Goal: Information Seeking & Learning: Learn about a topic

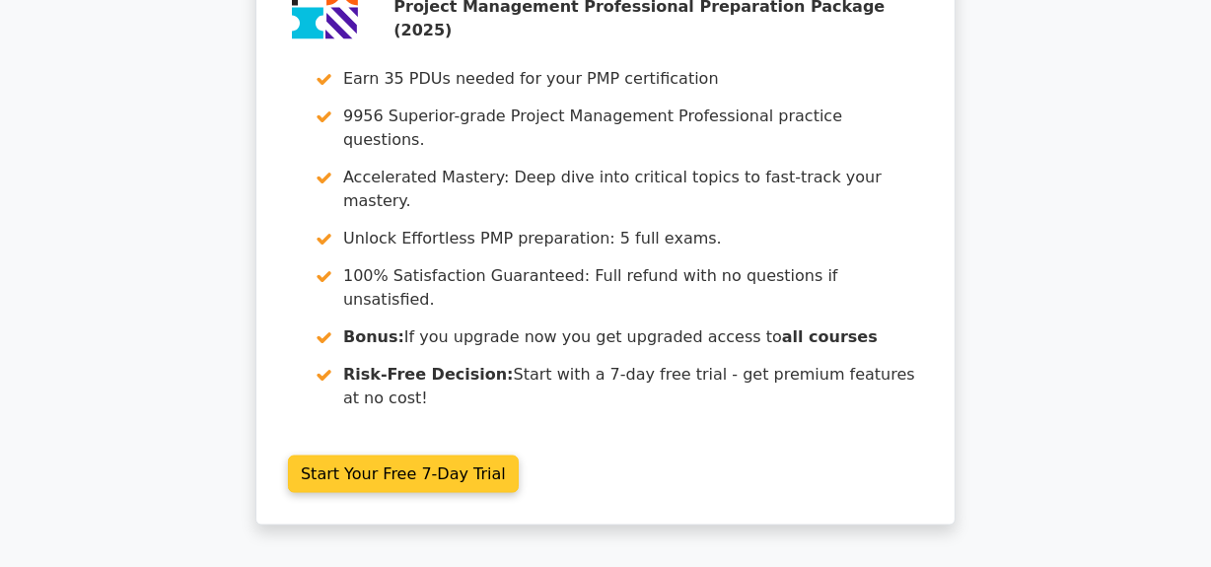
scroll to position [2838, 0]
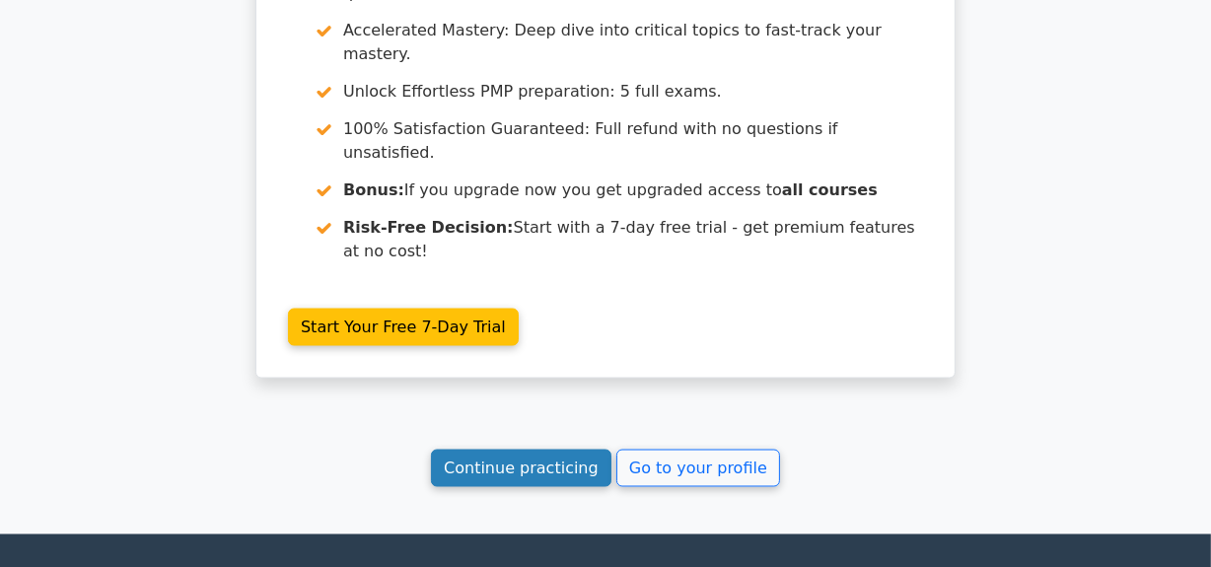
click at [478, 450] on link "Continue practicing" at bounding box center [521, 468] width 180 height 37
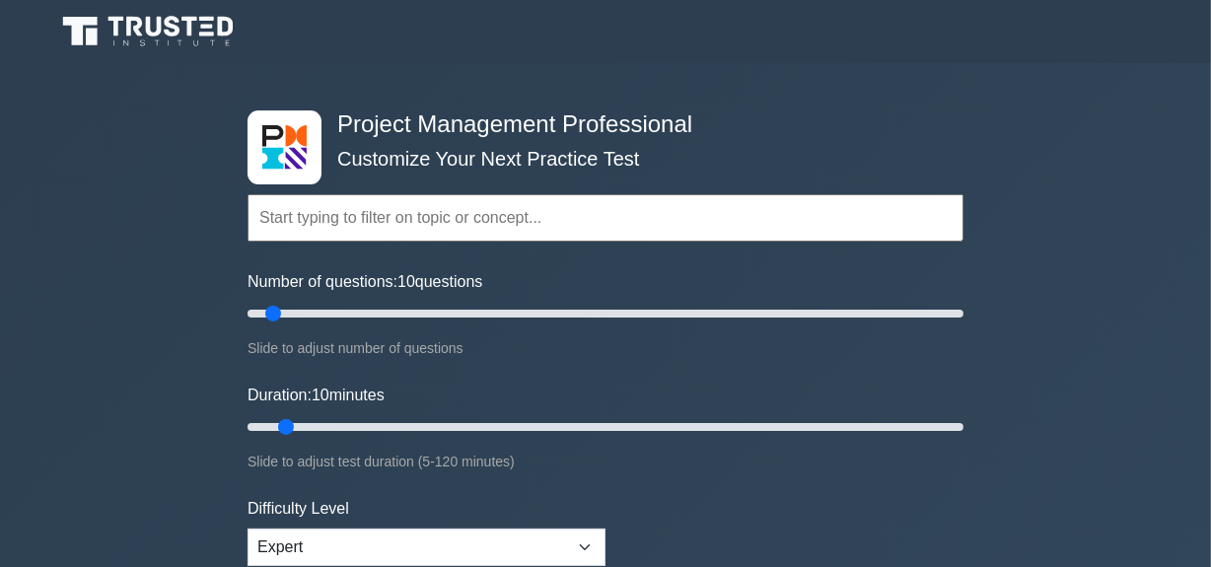
click at [390, 217] on input "text" at bounding box center [606, 217] width 716 height 47
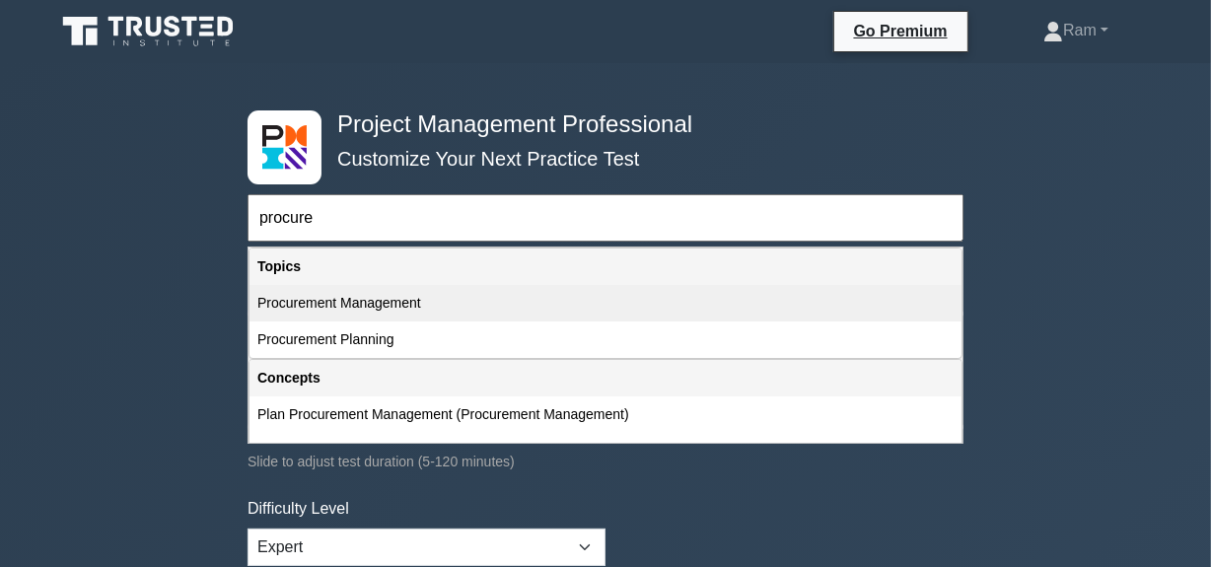
click at [348, 309] on div "Procurement Management" at bounding box center [606, 303] width 712 height 36
type input "Procurement Management"
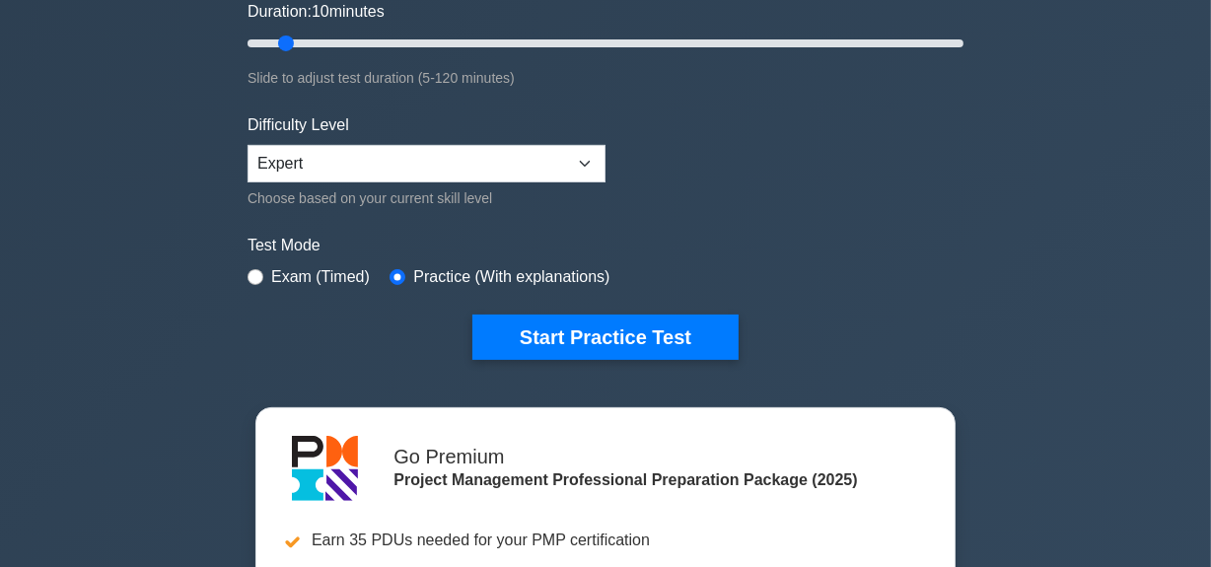
scroll to position [448, 0]
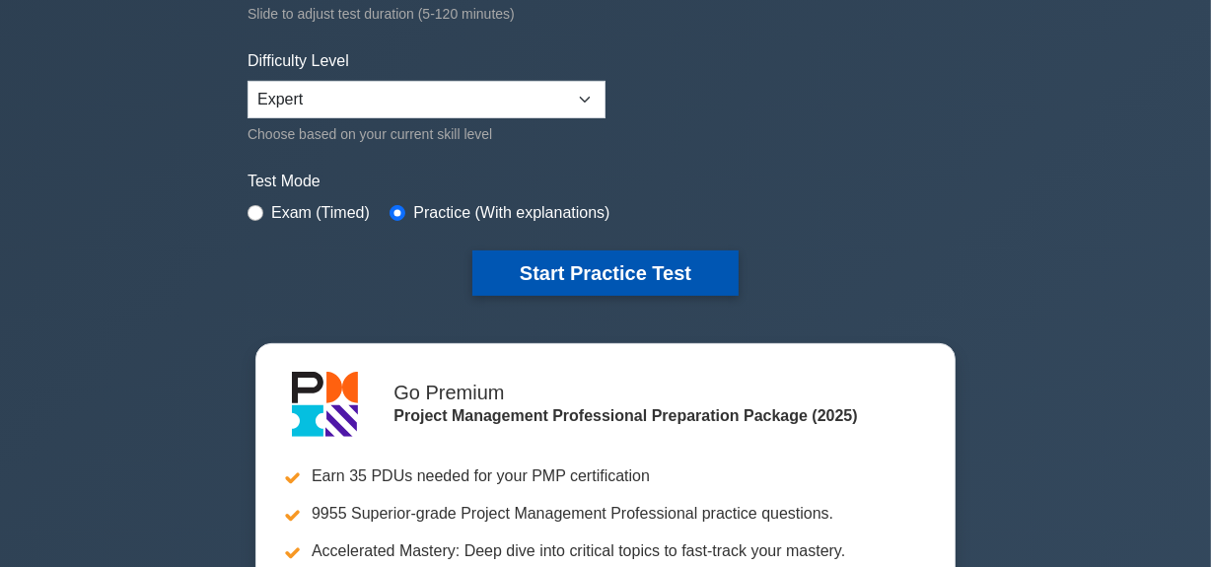
drag, startPoint x: 531, startPoint y: 273, endPoint x: 515, endPoint y: 286, distance: 20.3
click at [532, 273] on button "Start Practice Test" at bounding box center [605, 272] width 266 height 45
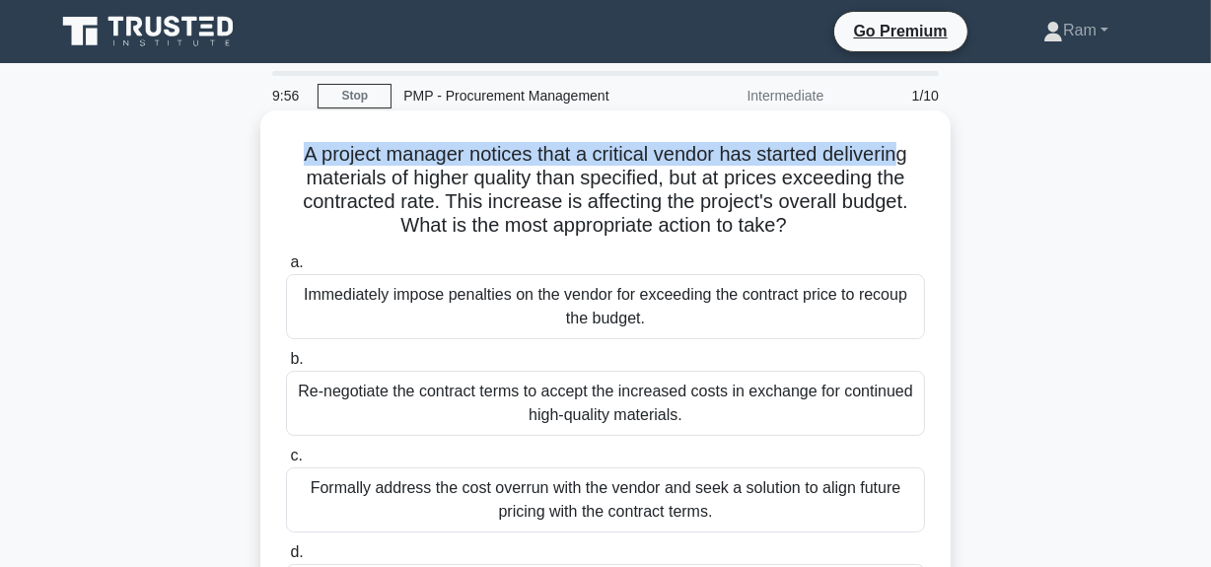
drag, startPoint x: 297, startPoint y: 151, endPoint x: 896, endPoint y: 167, distance: 599.8
click at [907, 161] on h5 "A project manager notices that a critical vendor has started delivering materia…" at bounding box center [605, 190] width 643 height 97
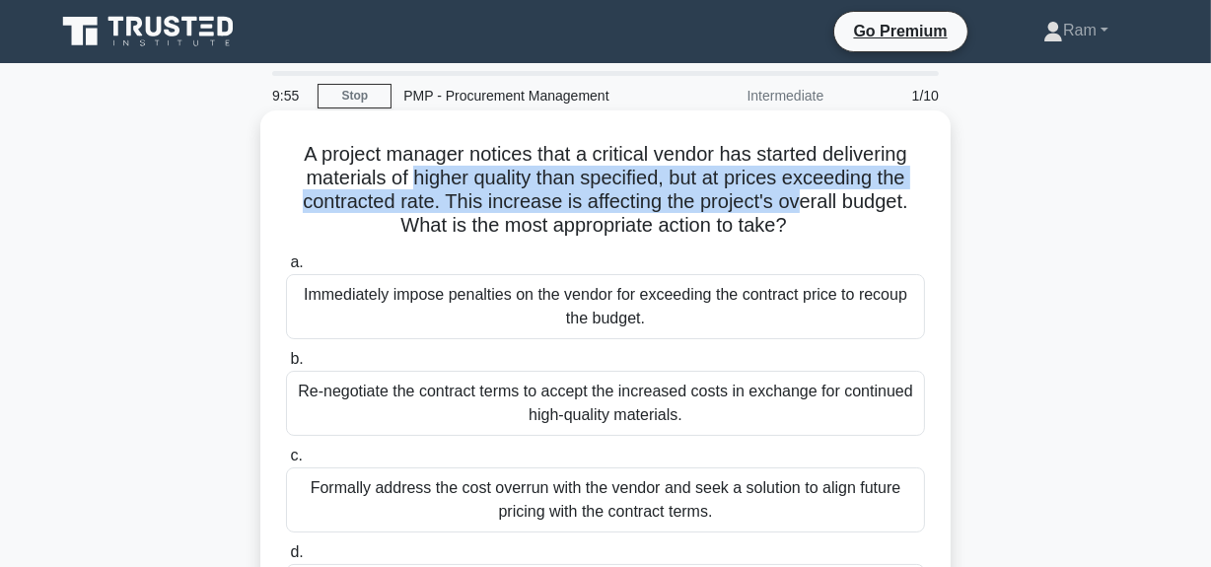
drag, startPoint x: 407, startPoint y: 180, endPoint x: 786, endPoint y: 212, distance: 380.0
click at [798, 202] on h5 "A project manager notices that a critical vendor has started delivering materia…" at bounding box center [605, 190] width 643 height 97
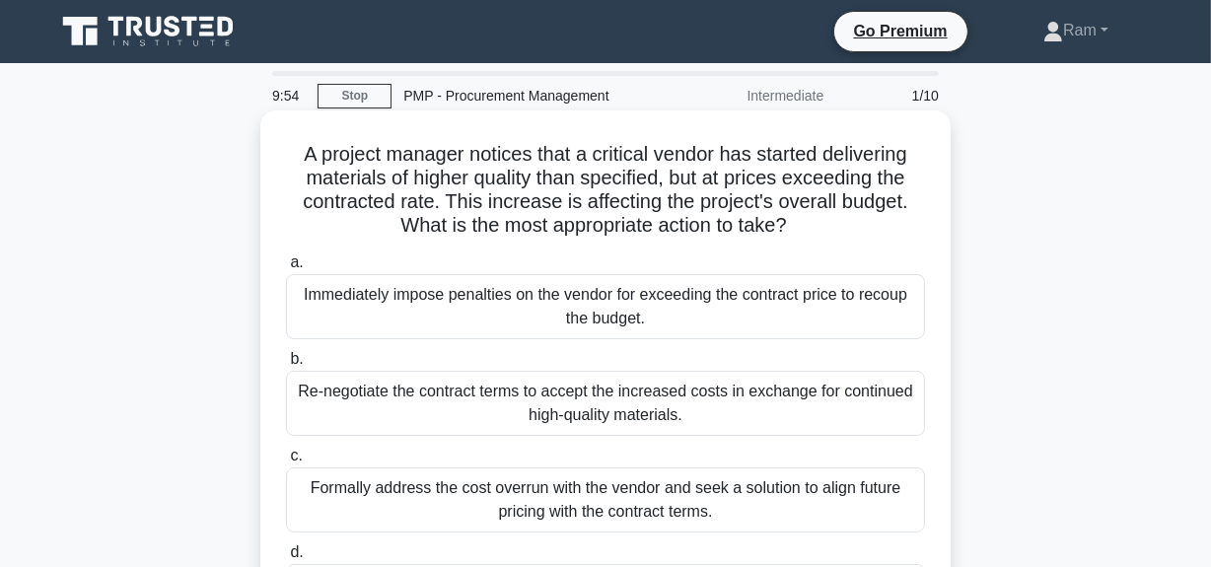
click at [749, 220] on h5 "A project manager notices that a critical vendor has started delivering materia…" at bounding box center [605, 190] width 643 height 97
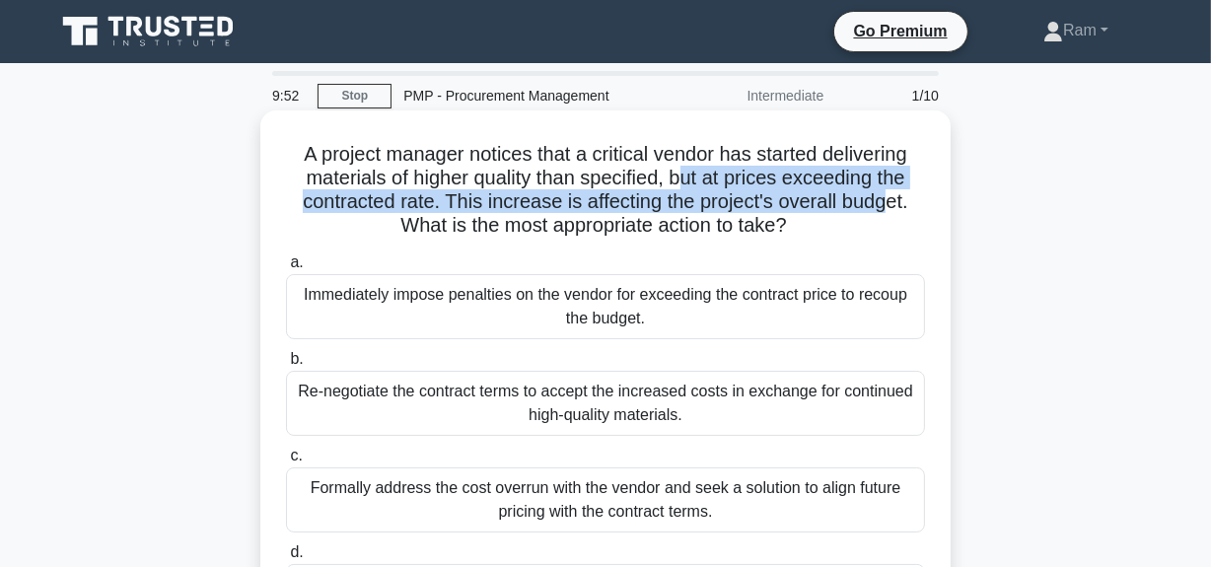
drag, startPoint x: 857, startPoint y: 194, endPoint x: 895, endPoint y: 195, distance: 38.5
click at [895, 195] on h5 "A project manager notices that a critical vendor has started delivering materia…" at bounding box center [605, 190] width 643 height 97
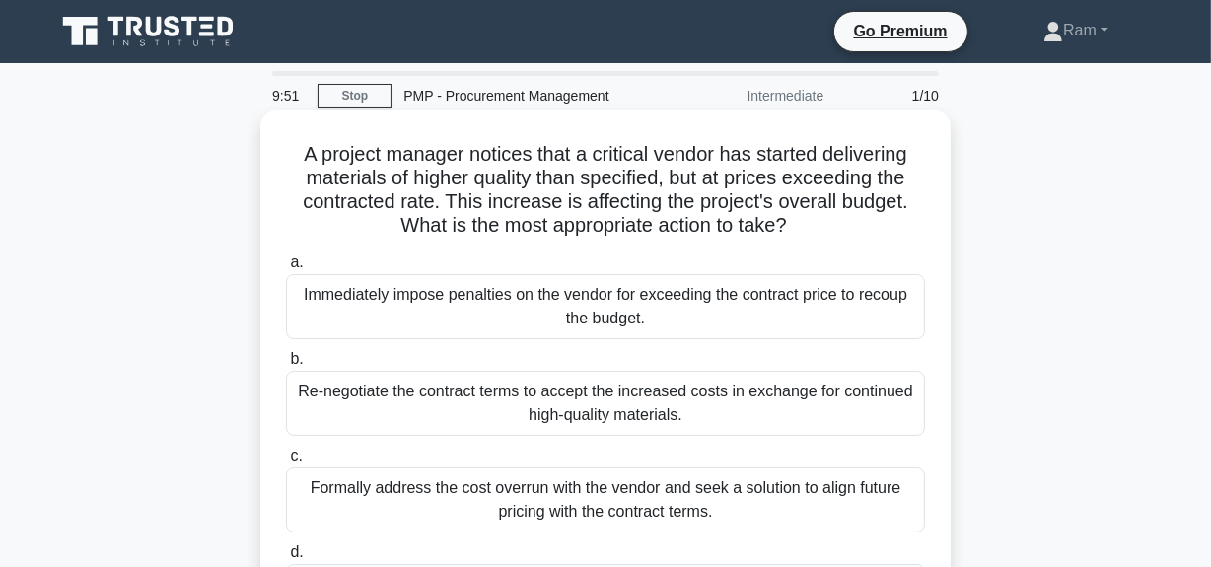
click at [422, 216] on h5 "A project manager notices that a critical vendor has started delivering materia…" at bounding box center [605, 190] width 643 height 97
drag, startPoint x: 446, startPoint y: 201, endPoint x: 798, endPoint y: 229, distance: 353.2
click at [799, 229] on h5 "A project manager notices that a critical vendor has started delivering materia…" at bounding box center [605, 190] width 643 height 97
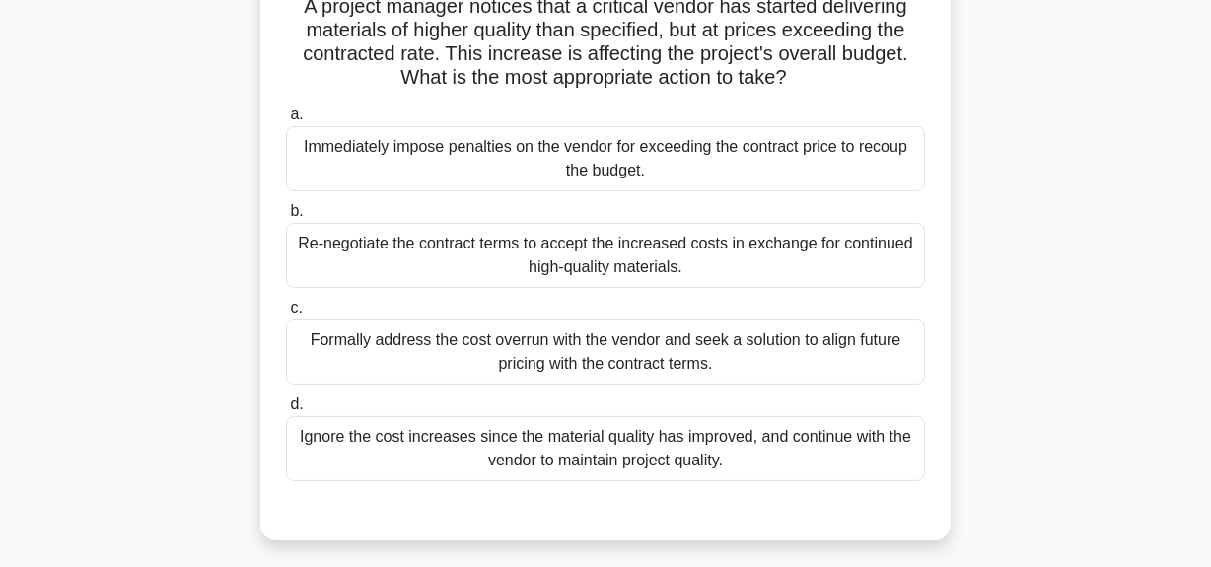
scroll to position [179, 0]
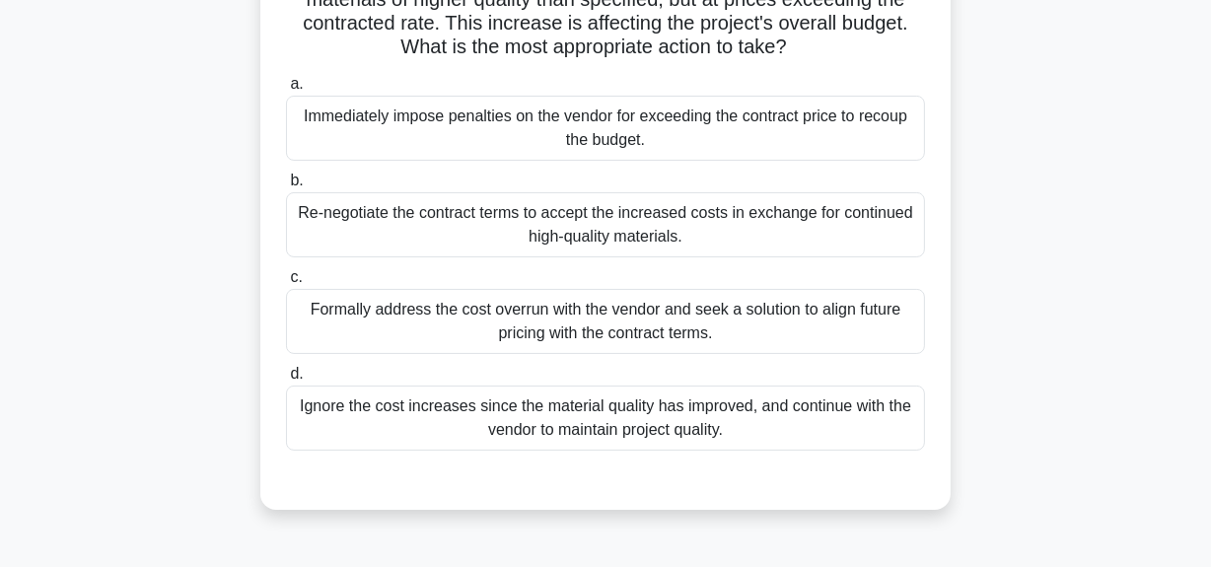
click at [693, 336] on div "Formally address the cost overrun with the vendor and seek a solution to align …" at bounding box center [605, 321] width 639 height 65
click at [286, 284] on input "c. Formally address the cost overrun with the vendor and seek a solution to ali…" at bounding box center [286, 277] width 0 height 13
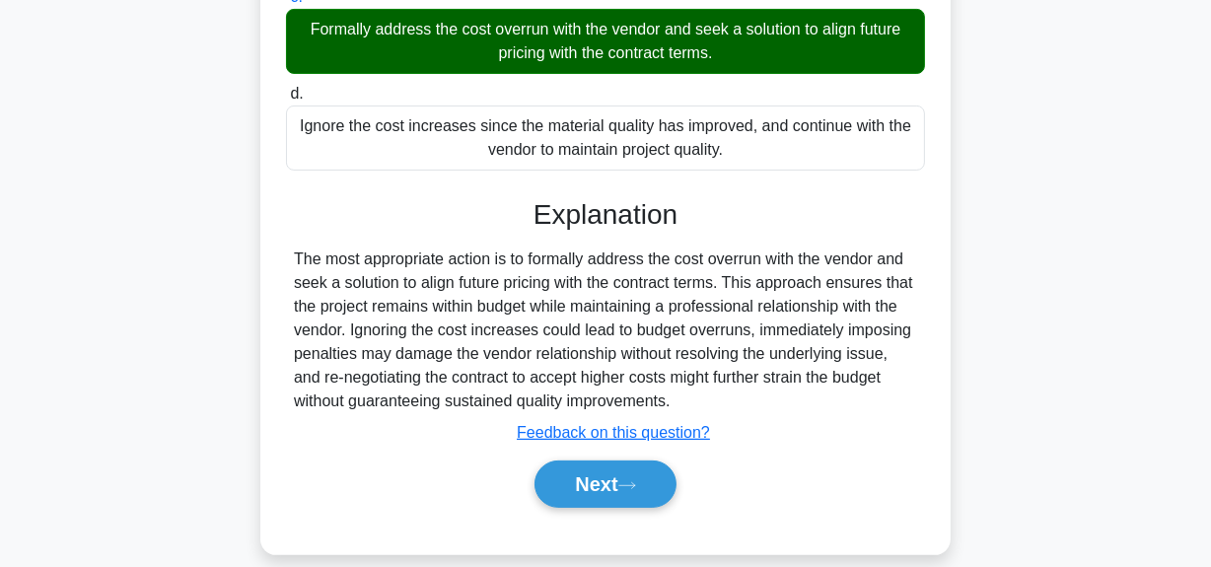
scroll to position [497, 0]
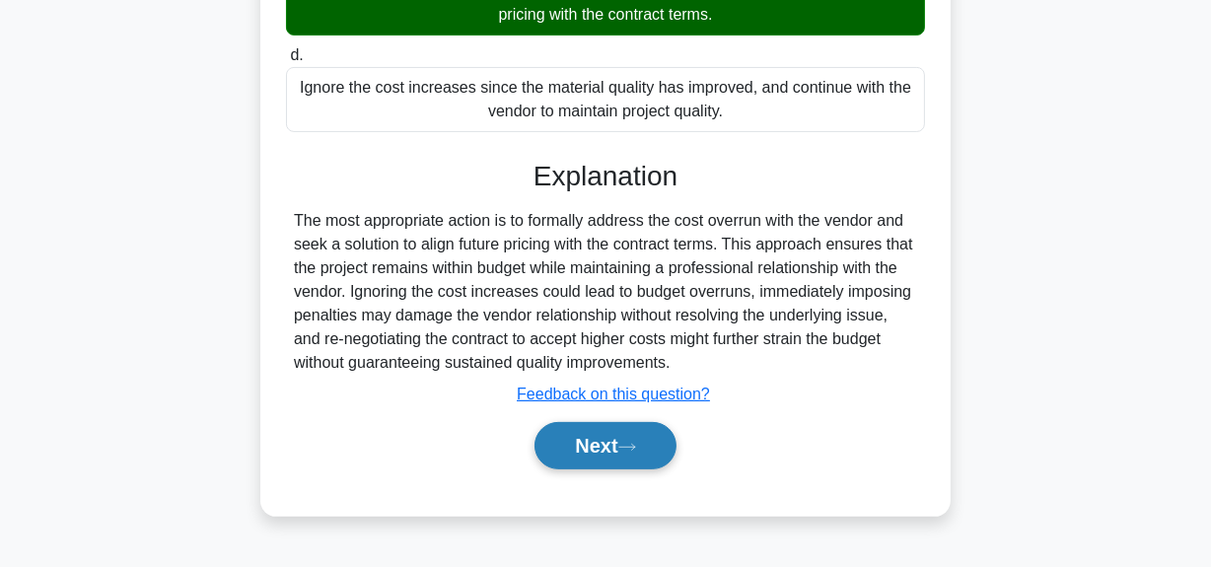
click at [602, 440] on button "Next" at bounding box center [605, 445] width 141 height 47
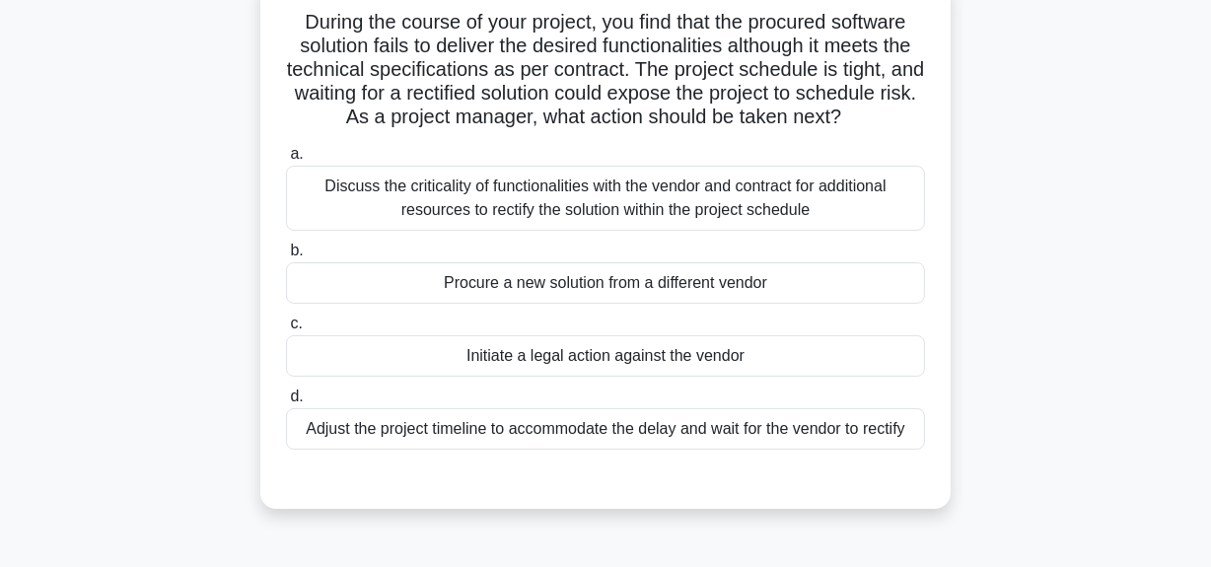
scroll to position [49, 0]
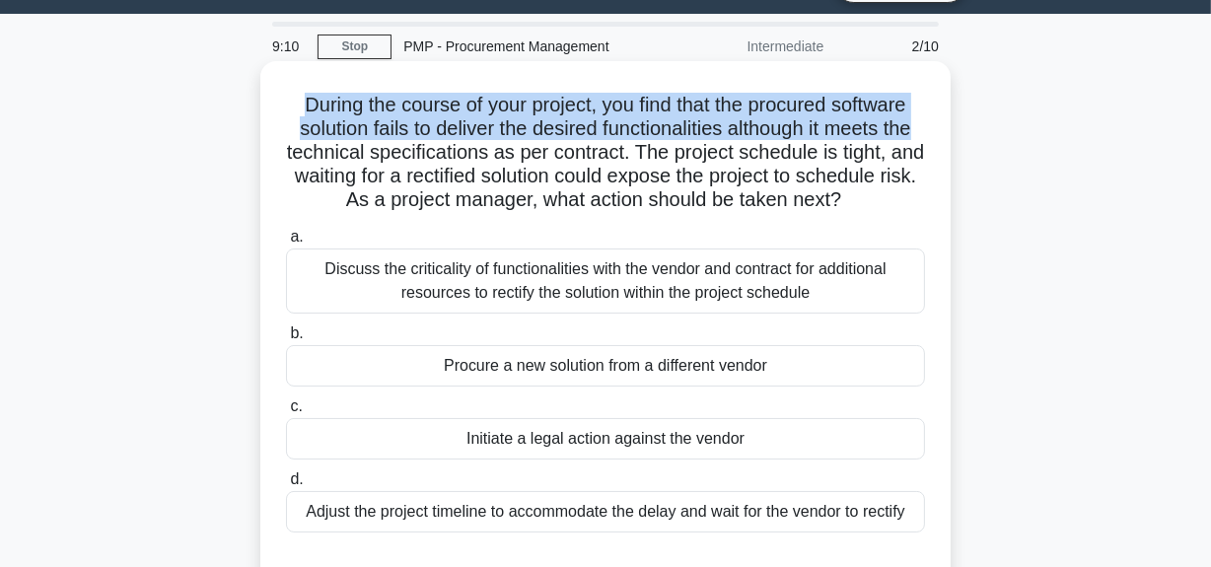
drag, startPoint x: 293, startPoint y: 106, endPoint x: 879, endPoint y: 127, distance: 586.2
click at [920, 115] on h5 "During the course of your project, you find that the procured software solution…" at bounding box center [605, 153] width 643 height 120
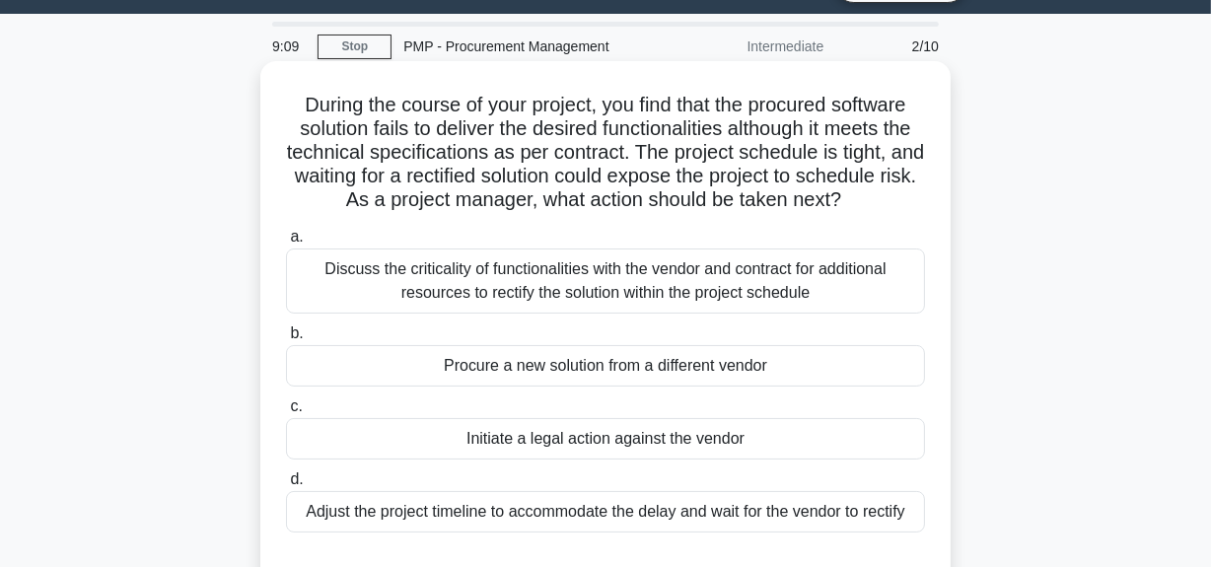
click at [710, 151] on h5 "During the course of your project, you find that the procured software solution…" at bounding box center [605, 153] width 643 height 120
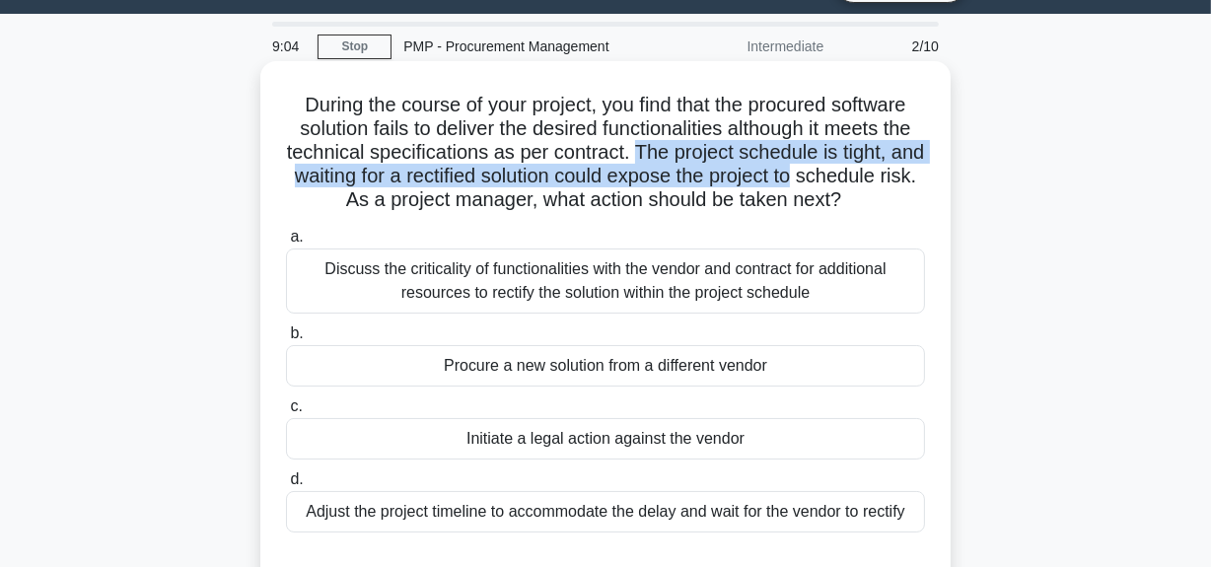
drag, startPoint x: 654, startPoint y: 149, endPoint x: 911, endPoint y: 170, distance: 258.2
click at [911, 170] on h5 "During the course of your project, you find that the procured software solution…" at bounding box center [605, 153] width 643 height 120
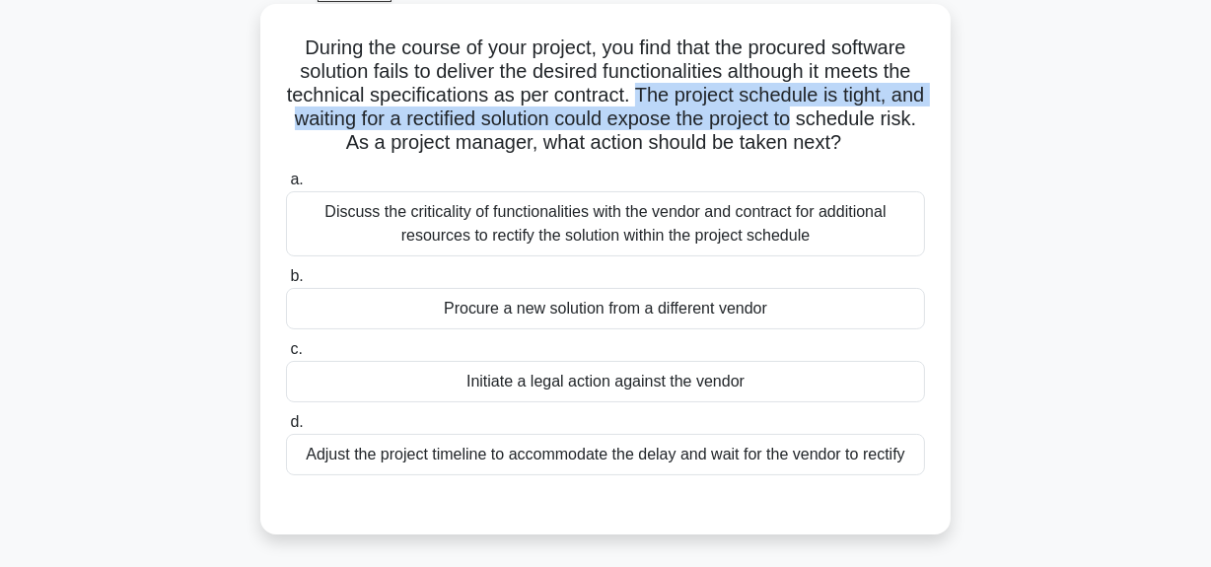
scroll to position [138, 0]
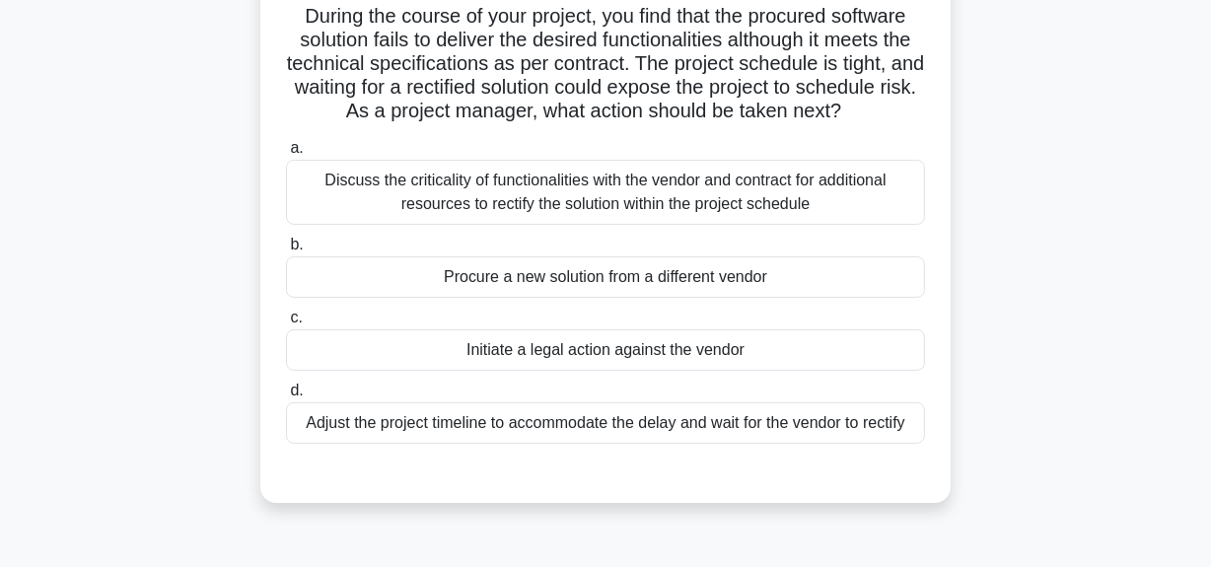
click at [542, 225] on div "Discuss the criticality of functionalities with the vendor and contract for add…" at bounding box center [605, 192] width 639 height 65
click at [286, 155] on input "a. Discuss the criticality of functionalities with the vendor and contract for …" at bounding box center [286, 148] width 0 height 13
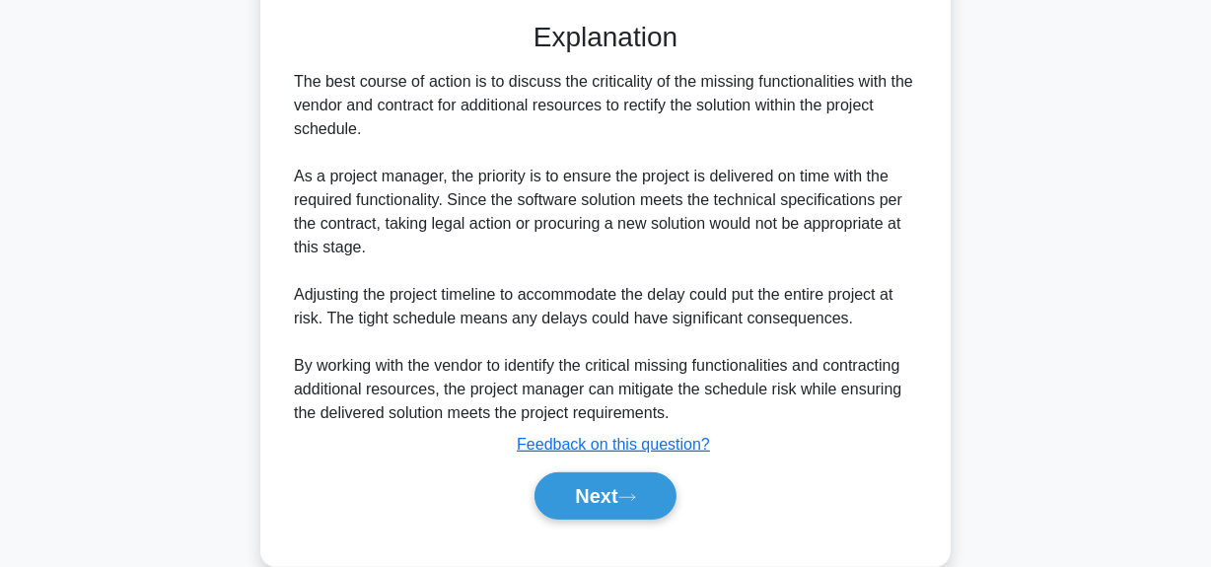
scroll to position [648, 0]
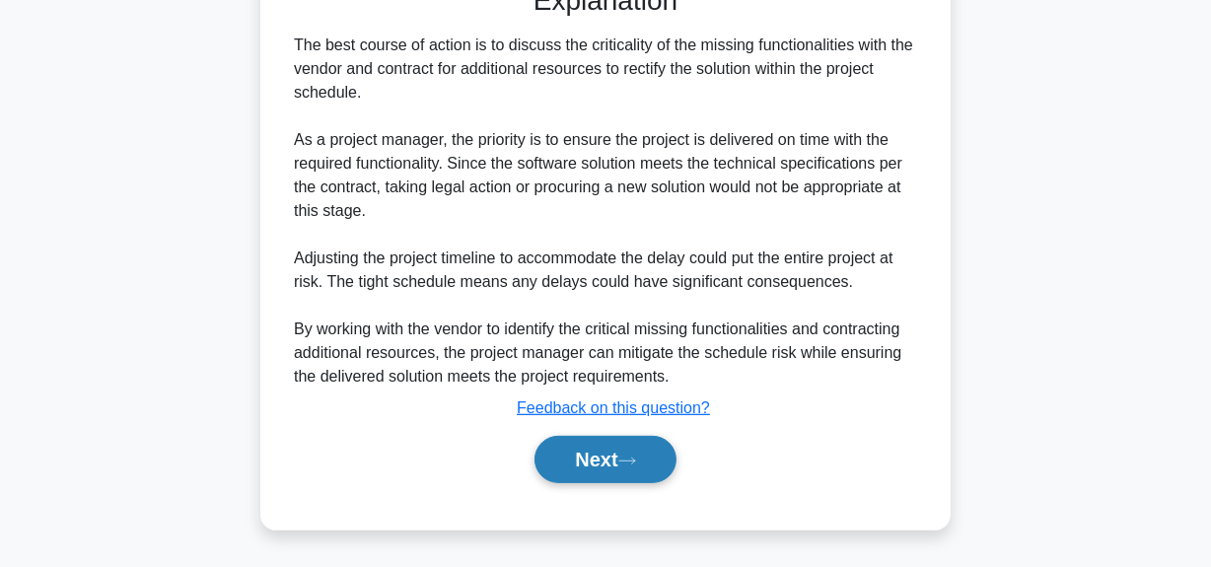
click at [578, 457] on button "Next" at bounding box center [605, 459] width 141 height 47
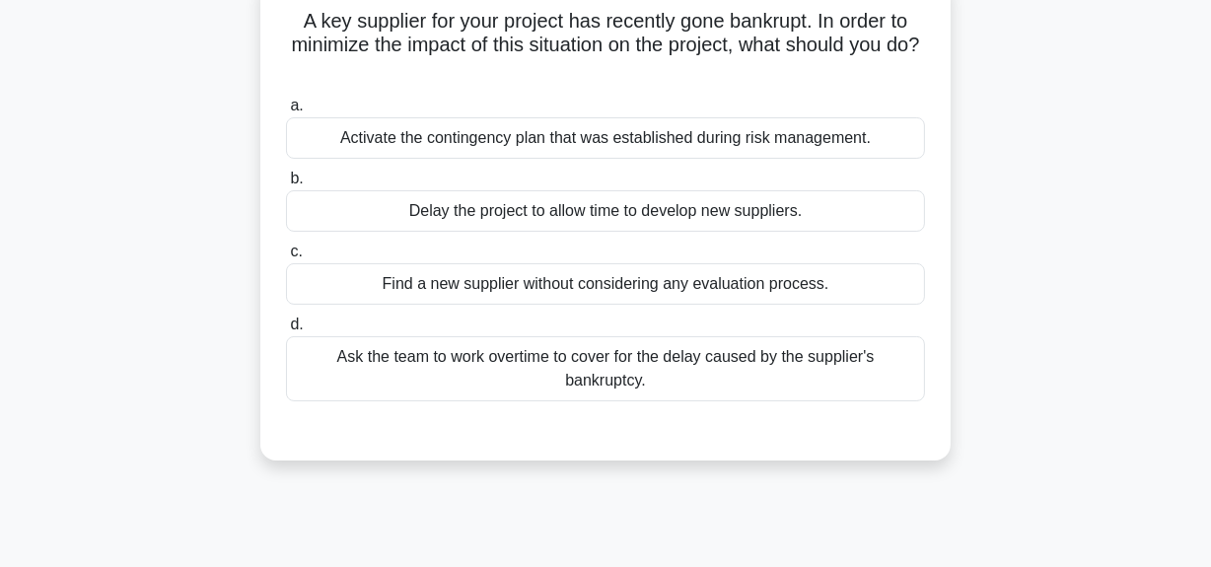
scroll to position [49, 0]
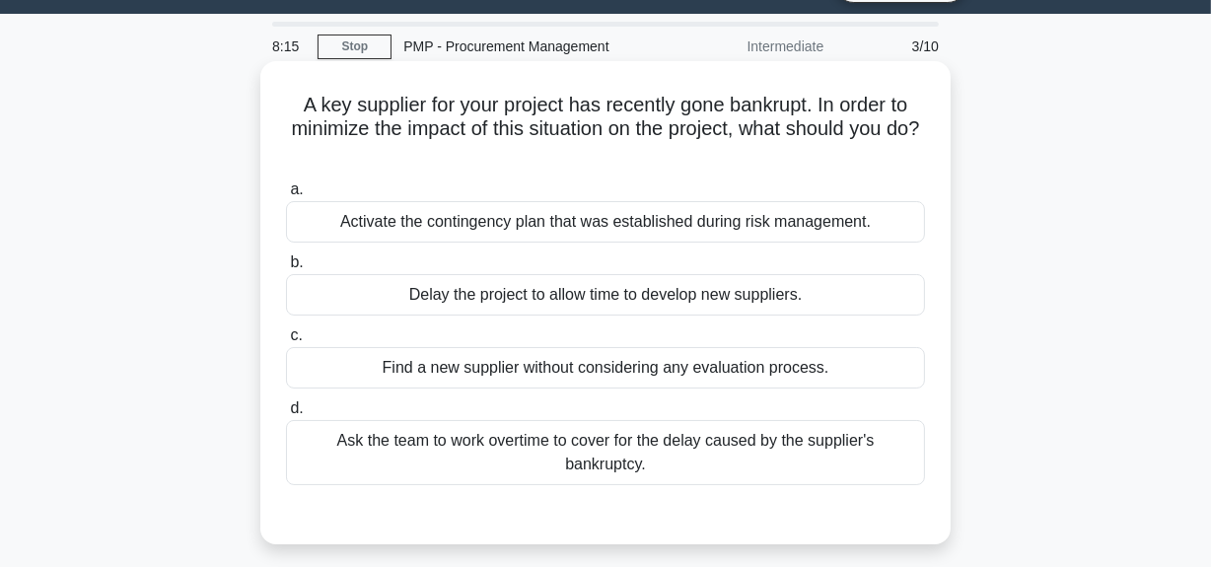
click at [521, 219] on div "Activate the contingency plan that was established during risk management." at bounding box center [605, 221] width 639 height 41
click at [286, 196] on input "a. Activate the contingency plan that was established during risk management." at bounding box center [286, 189] width 0 height 13
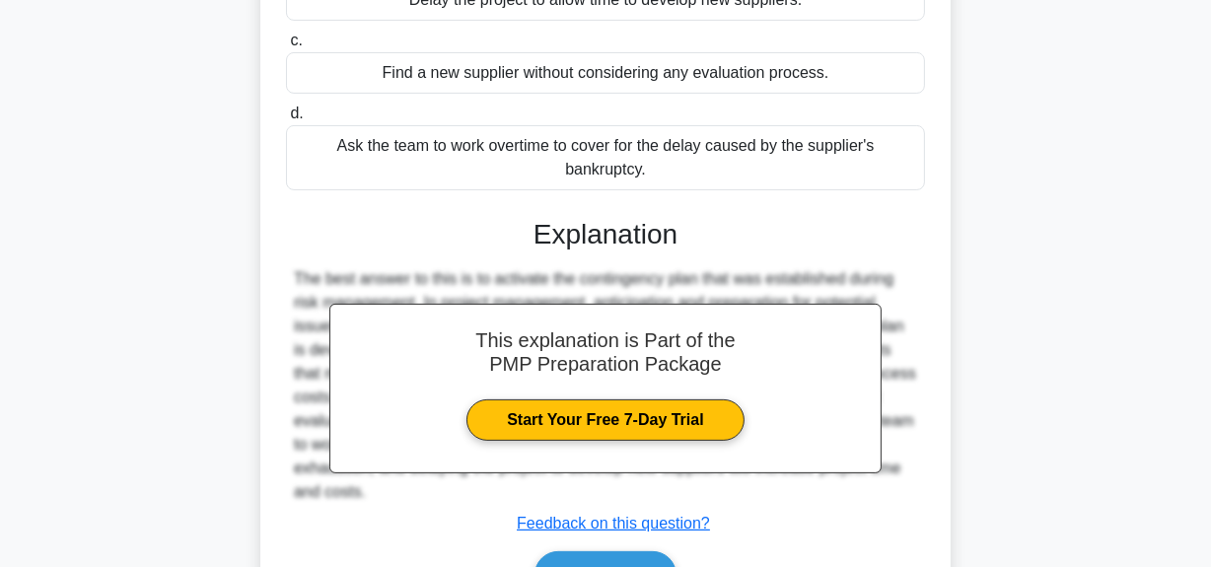
scroll to position [497, 0]
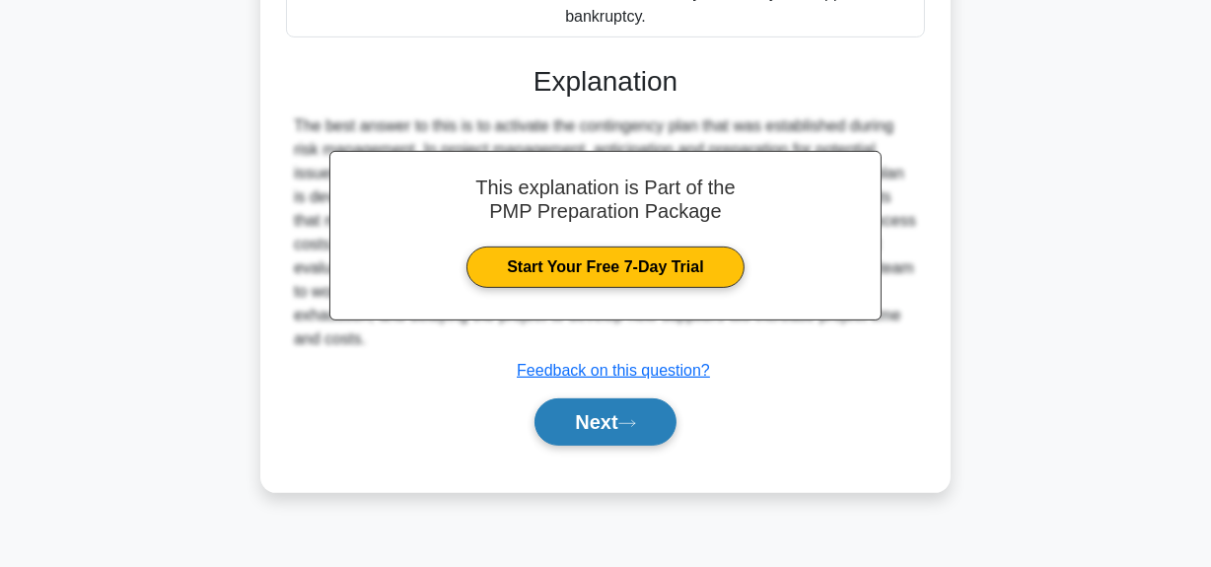
click at [561, 413] on button "Next" at bounding box center [605, 421] width 141 height 47
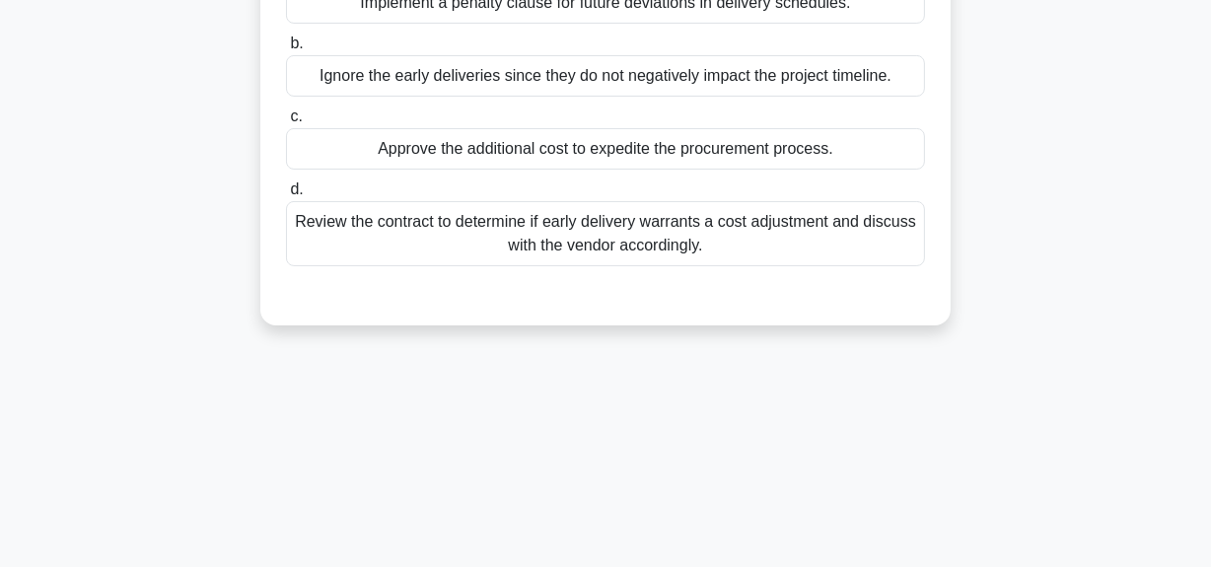
scroll to position [138, 0]
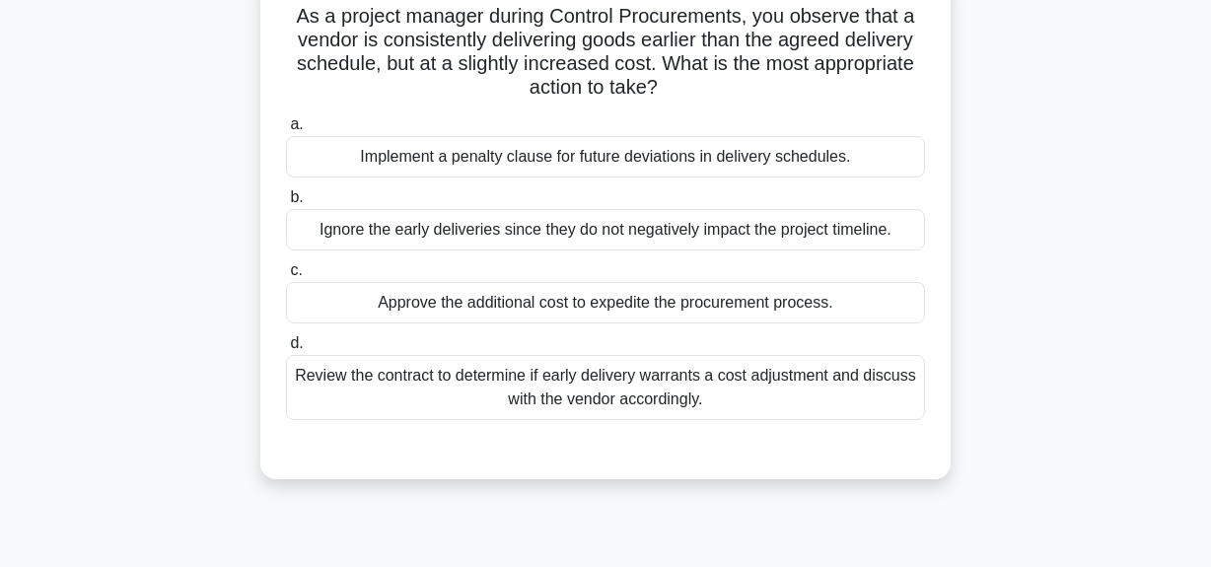
click at [570, 387] on div "Review the contract to determine if early delivery warrants a cost adjustment a…" at bounding box center [605, 387] width 639 height 65
click at [286, 350] on input "d. Review the contract to determine if early delivery warrants a cost adjustmen…" at bounding box center [286, 343] width 0 height 13
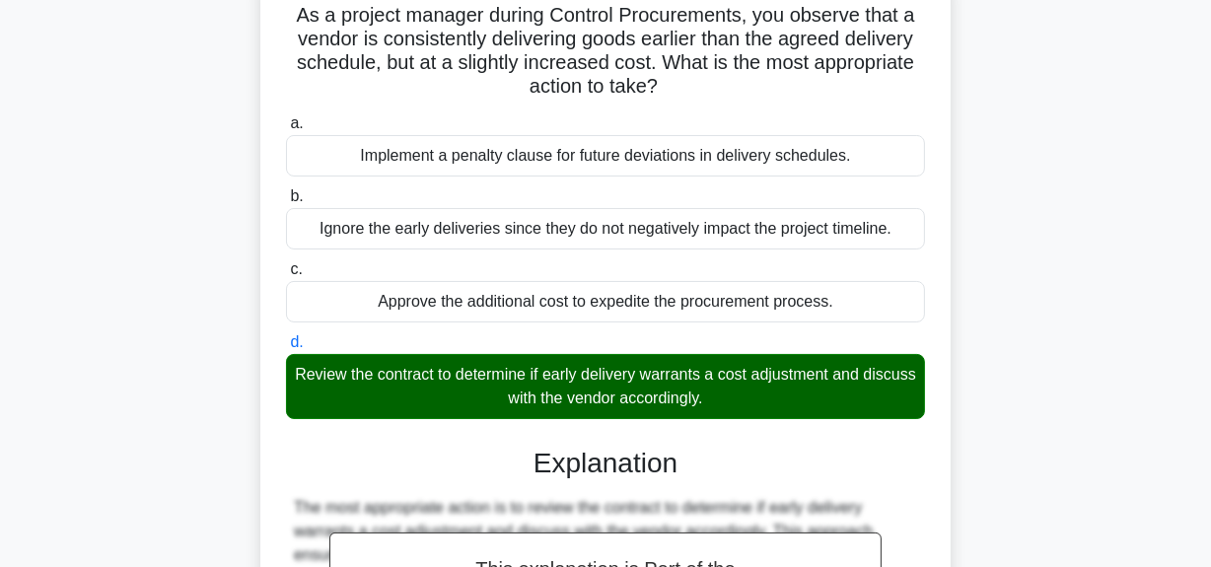
scroll to position [497, 0]
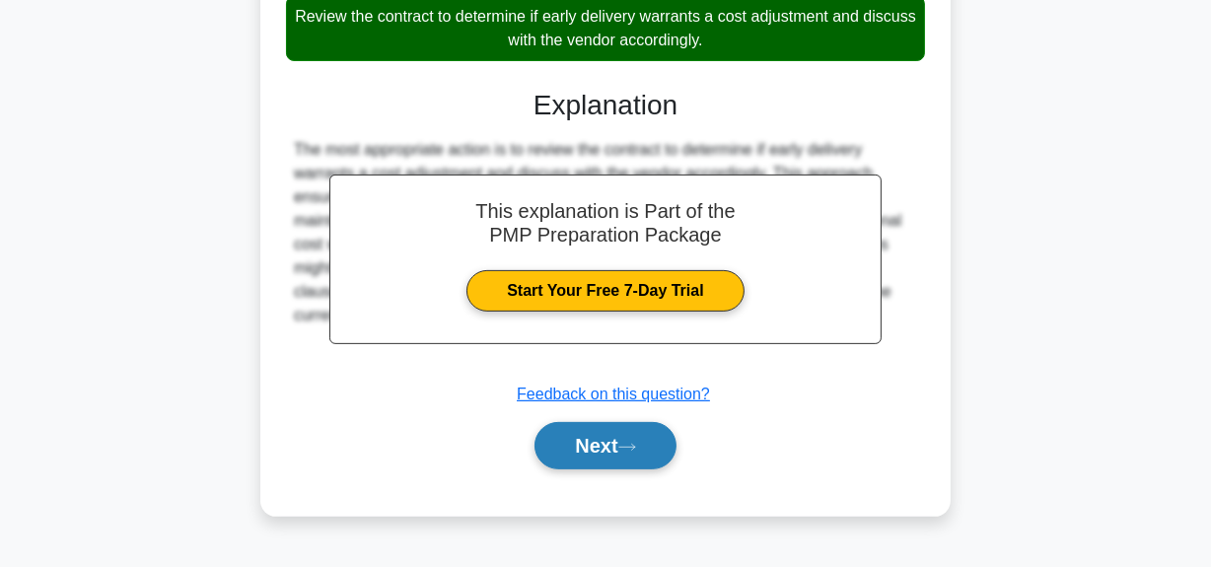
click at [586, 437] on button "Next" at bounding box center [605, 445] width 141 height 47
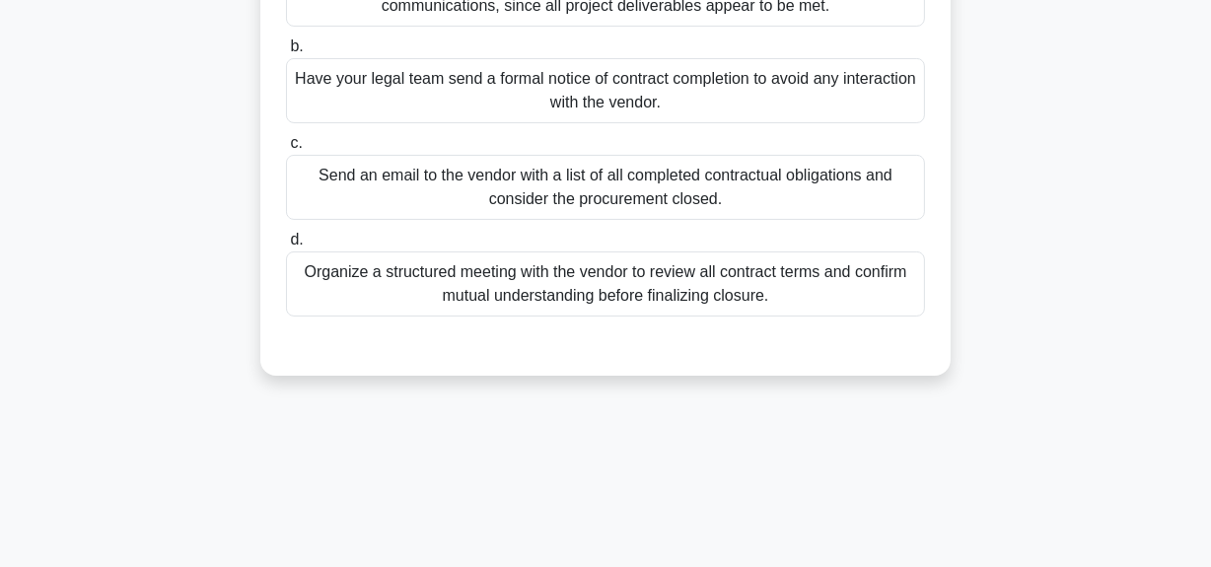
scroll to position [138, 0]
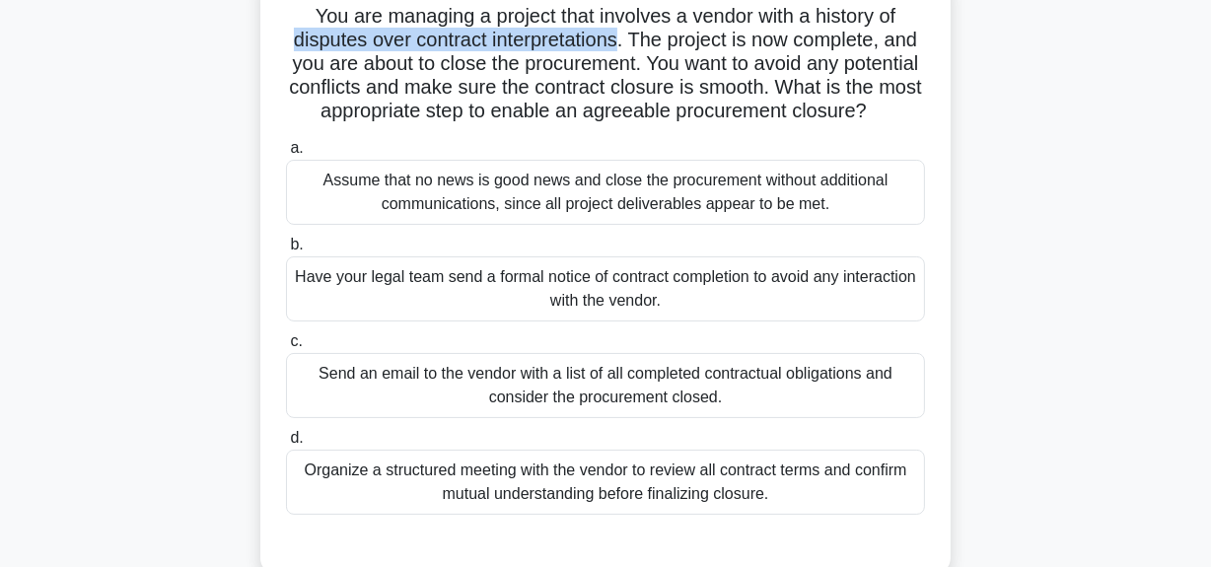
drag, startPoint x: 302, startPoint y: 45, endPoint x: 638, endPoint y: 35, distance: 336.5
click at [638, 35] on h5 "You are managing a project that involves a vendor with a history of disputes ov…" at bounding box center [605, 64] width 643 height 120
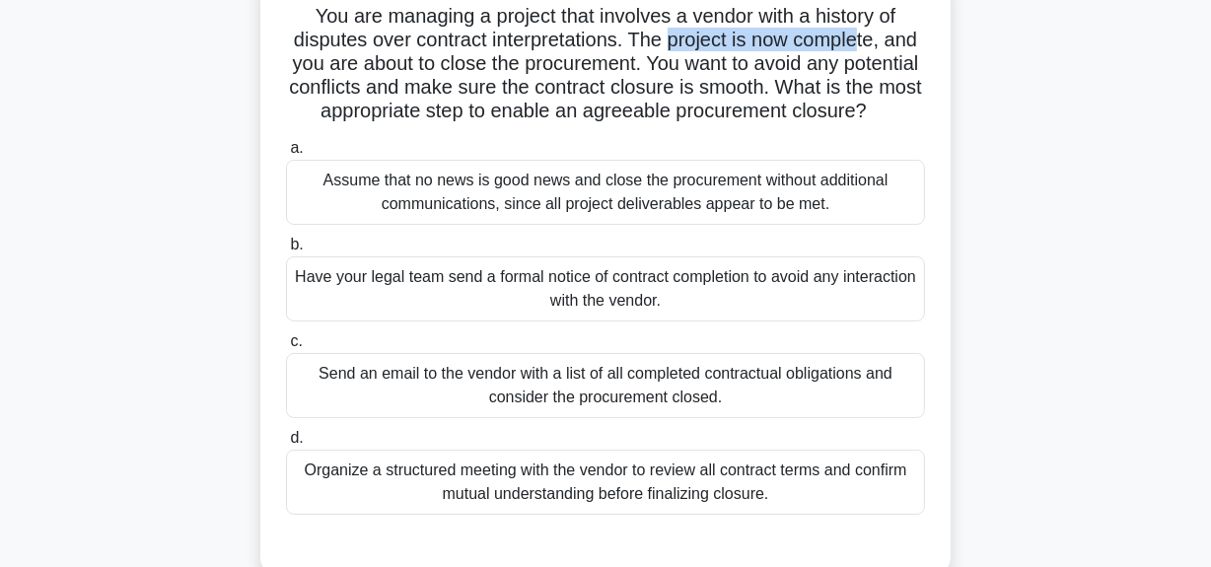
drag, startPoint x: 693, startPoint y: 34, endPoint x: 735, endPoint y: 89, distance: 69.0
click at [887, 51] on h5 "You are managing a project that involves a vendor with a history of disputes ov…" at bounding box center [605, 64] width 643 height 120
click at [650, 112] on h5 "You are managing a project that involves a vendor with a history of disputes ov…" at bounding box center [605, 64] width 643 height 120
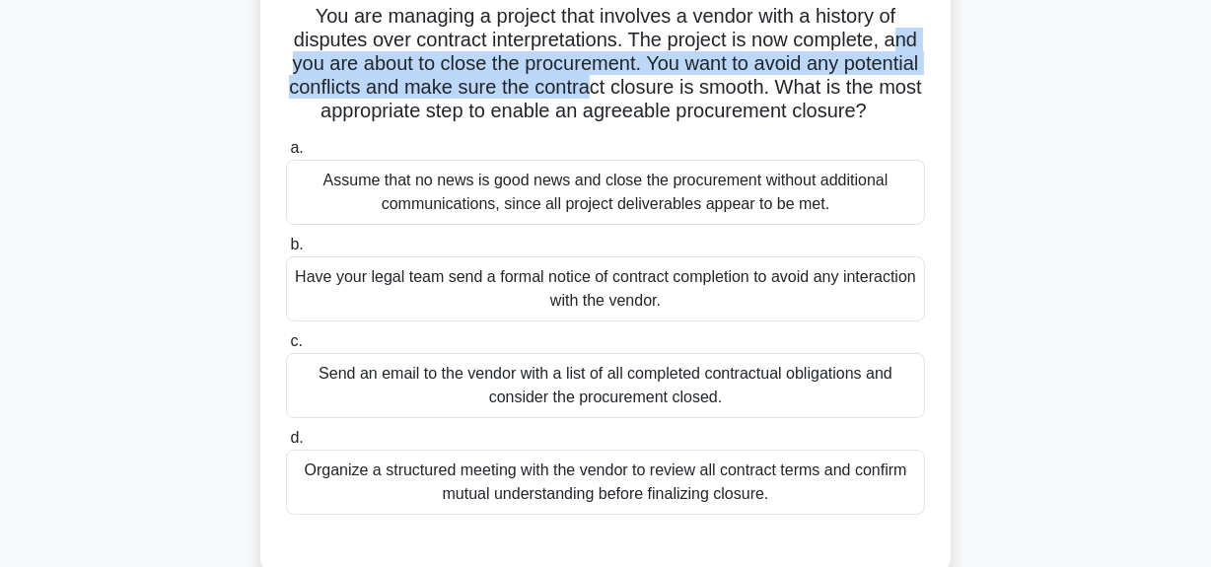
drag, startPoint x: 310, startPoint y: 65, endPoint x: 688, endPoint y: 96, distance: 379.9
click at [688, 96] on h5 "You are managing a project that involves a vendor with a history of disputes ov…" at bounding box center [605, 64] width 643 height 120
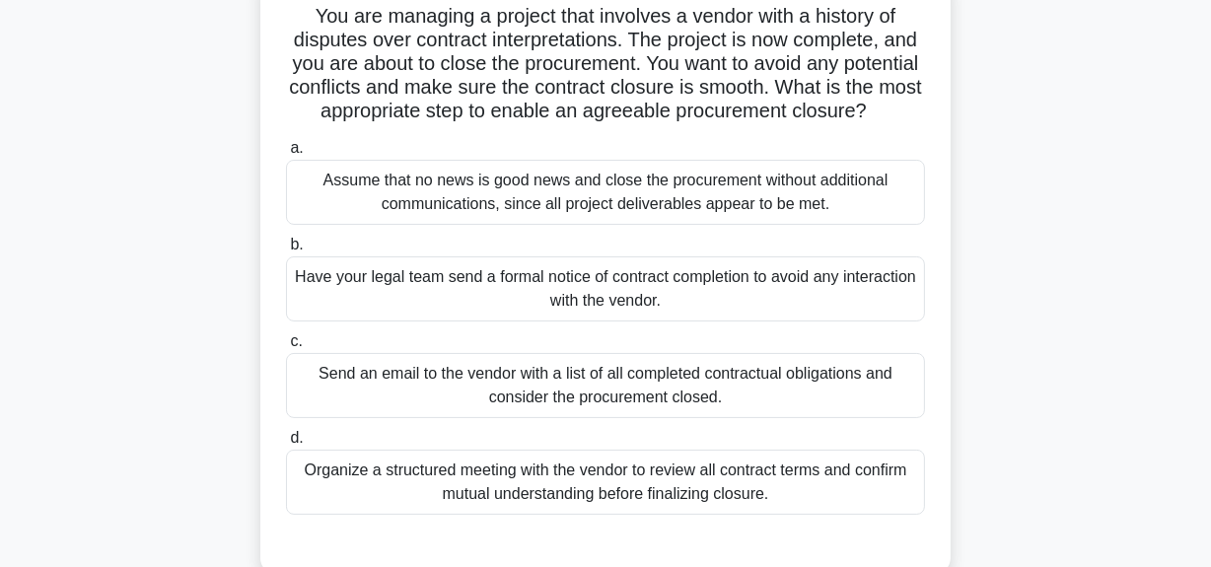
click at [639, 107] on h5 "You are managing a project that involves a vendor with a history of disputes ov…" at bounding box center [605, 64] width 643 height 120
drag, startPoint x: 713, startPoint y: 66, endPoint x: 906, endPoint y: 52, distance: 193.8
click at [906, 52] on h5 "You are managing a project that involves a vendor with a history of disputes ov…" at bounding box center [605, 64] width 643 height 120
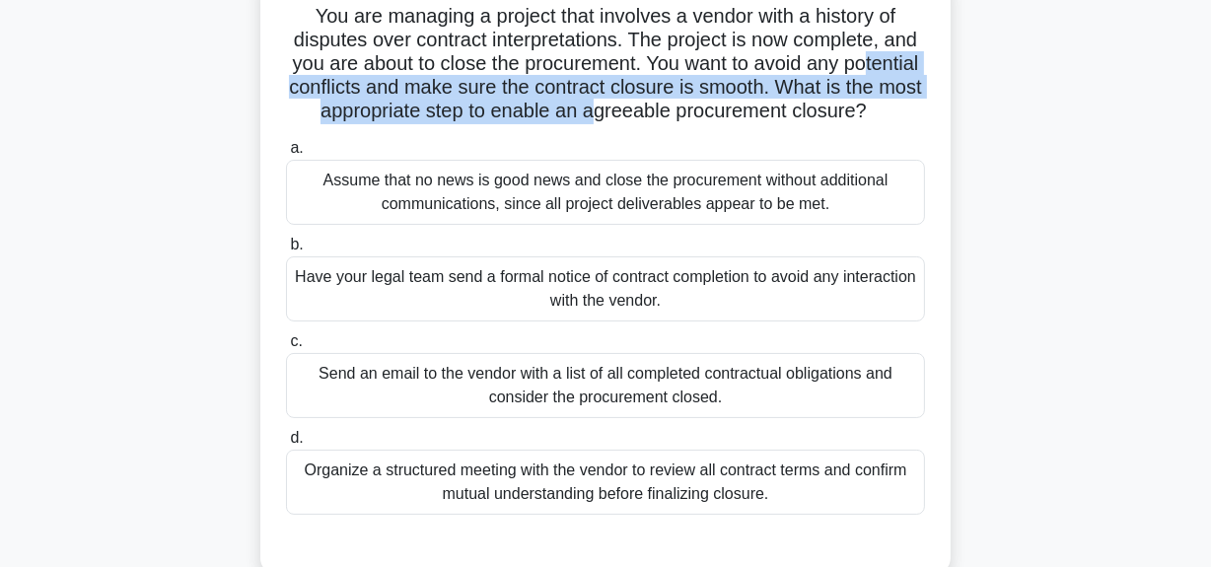
drag, startPoint x: 310, startPoint y: 89, endPoint x: 697, endPoint y: 101, distance: 387.8
click at [697, 101] on h5 "You are managing a project that involves a vendor with a history of disputes ov…" at bounding box center [605, 64] width 643 height 120
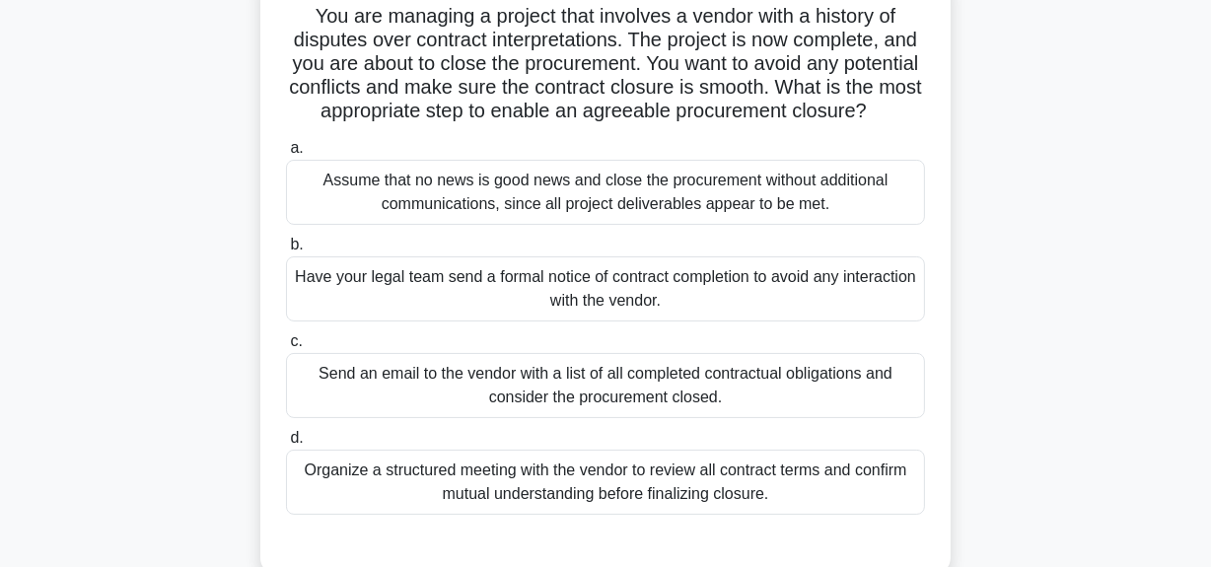
click at [707, 104] on h5 "You are managing a project that involves a vendor with a history of disputes ov…" at bounding box center [605, 64] width 643 height 120
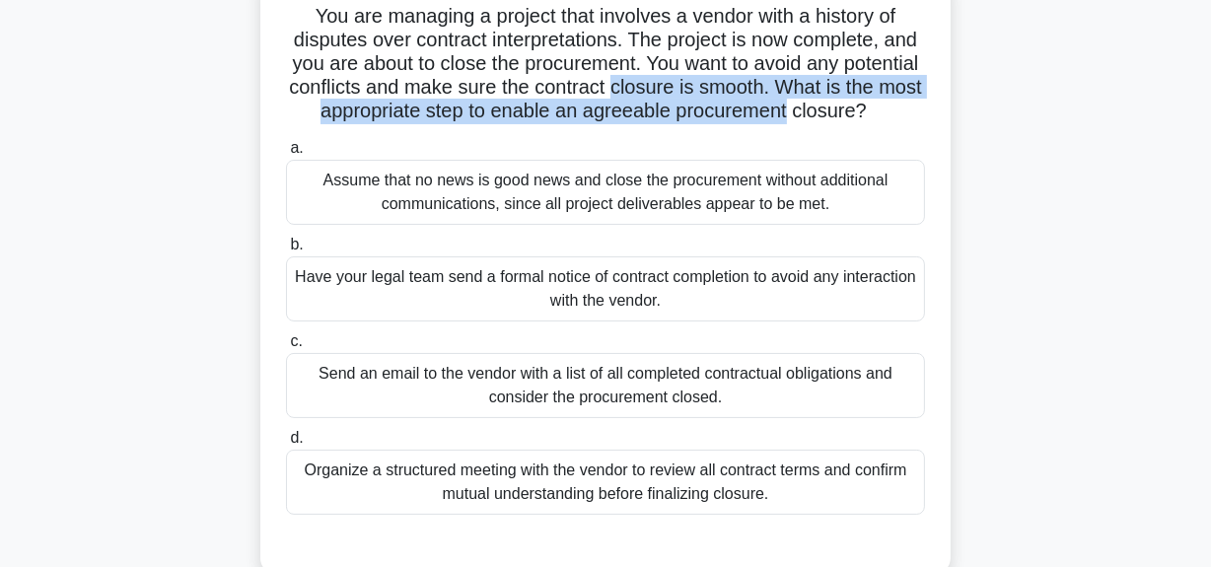
drag, startPoint x: 703, startPoint y: 86, endPoint x: 921, endPoint y: 115, distance: 219.9
click at [921, 115] on h5 "You are managing a project that involves a vendor with a history of disputes ov…" at bounding box center [605, 64] width 643 height 120
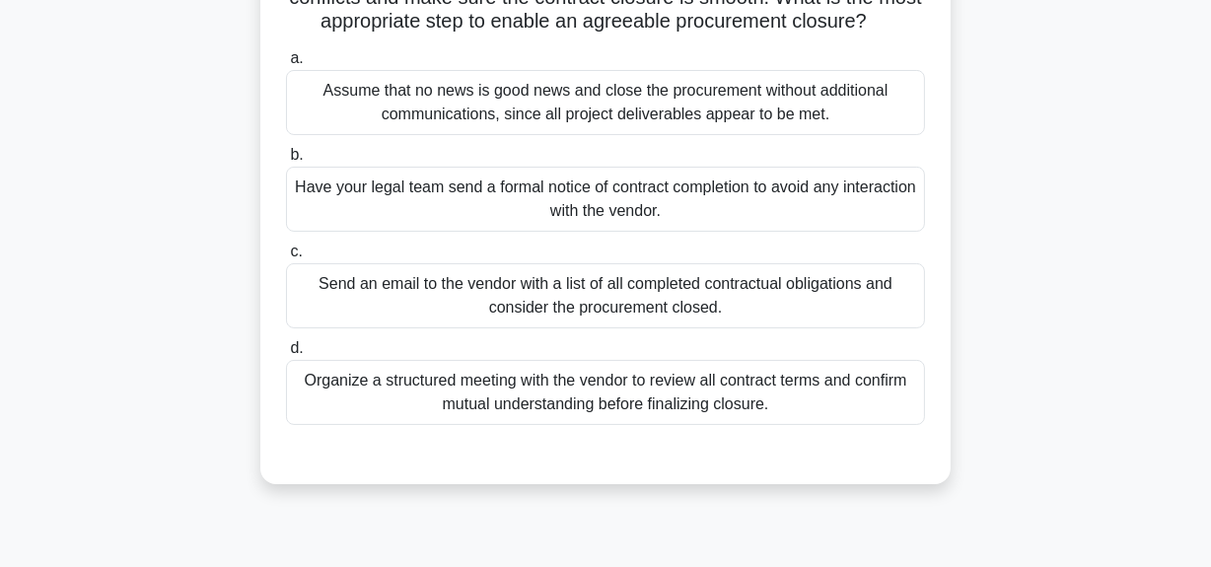
click at [647, 413] on div "Organize a structured meeting with the vendor to review all contract terms and …" at bounding box center [605, 392] width 639 height 65
click at [286, 355] on input "d. Organize a structured meeting with the vendor to review all contract terms a…" at bounding box center [286, 348] width 0 height 13
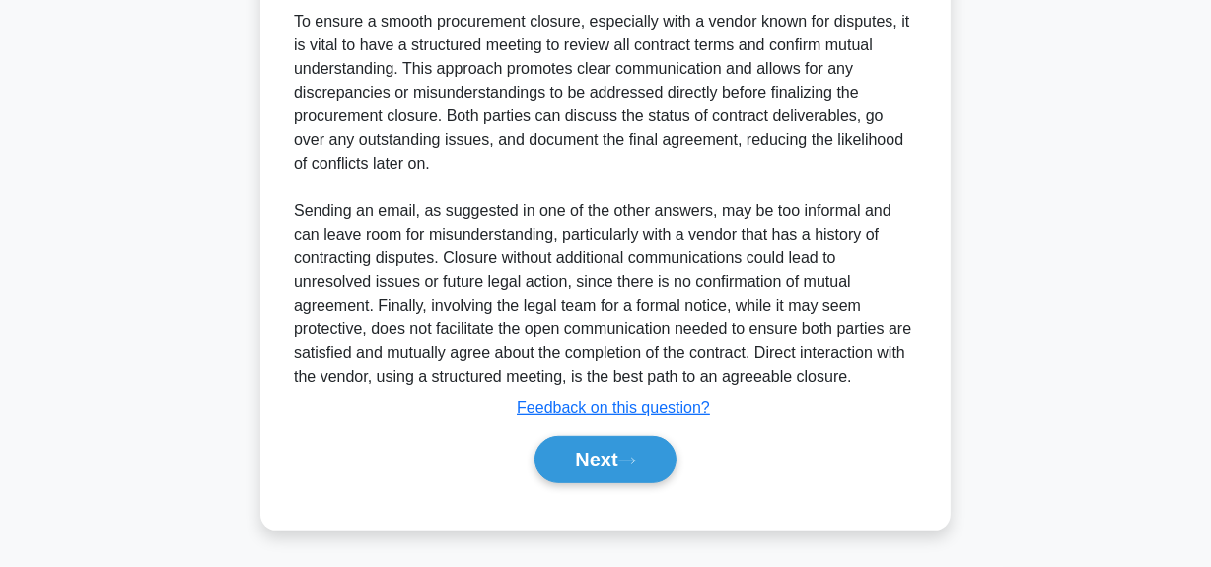
scroll to position [743, 0]
click at [603, 461] on button "Next" at bounding box center [605, 459] width 141 height 47
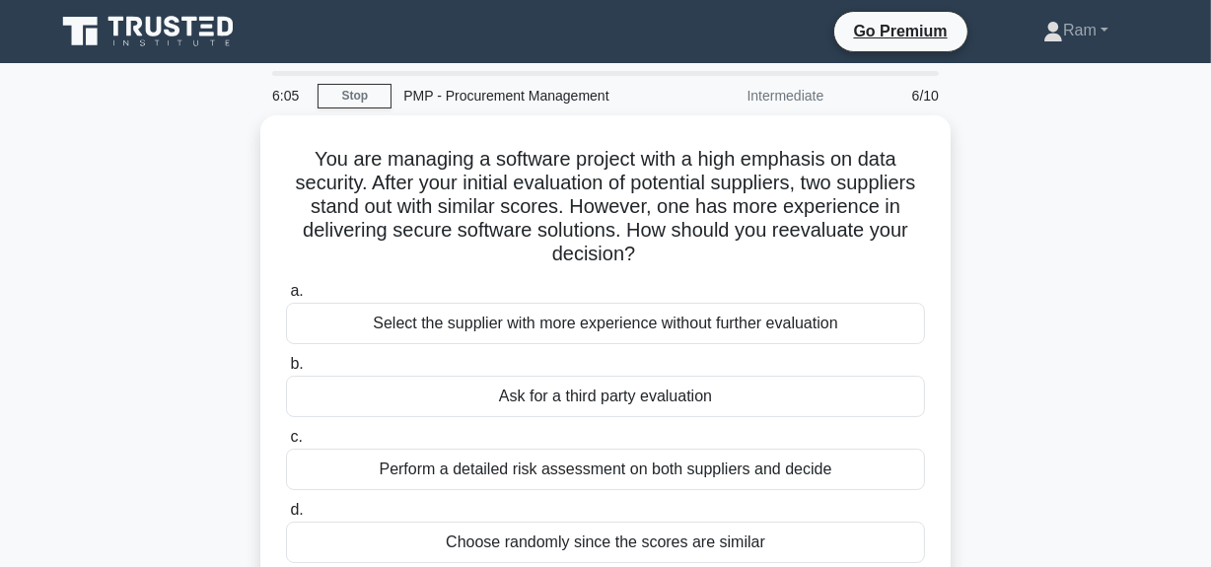
scroll to position [89, 0]
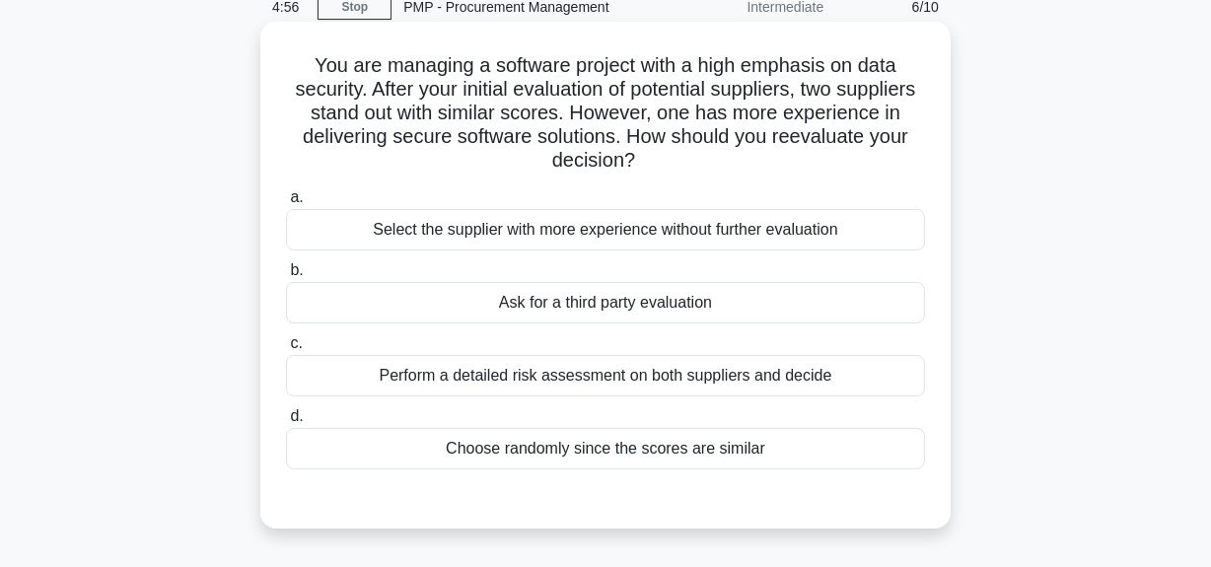
click at [622, 380] on div "Perform a detailed risk assessment on both suppliers and decide" at bounding box center [605, 375] width 639 height 41
click at [286, 350] on input "c. Perform a detailed risk assessment on both suppliers and decide" at bounding box center [286, 343] width 0 height 13
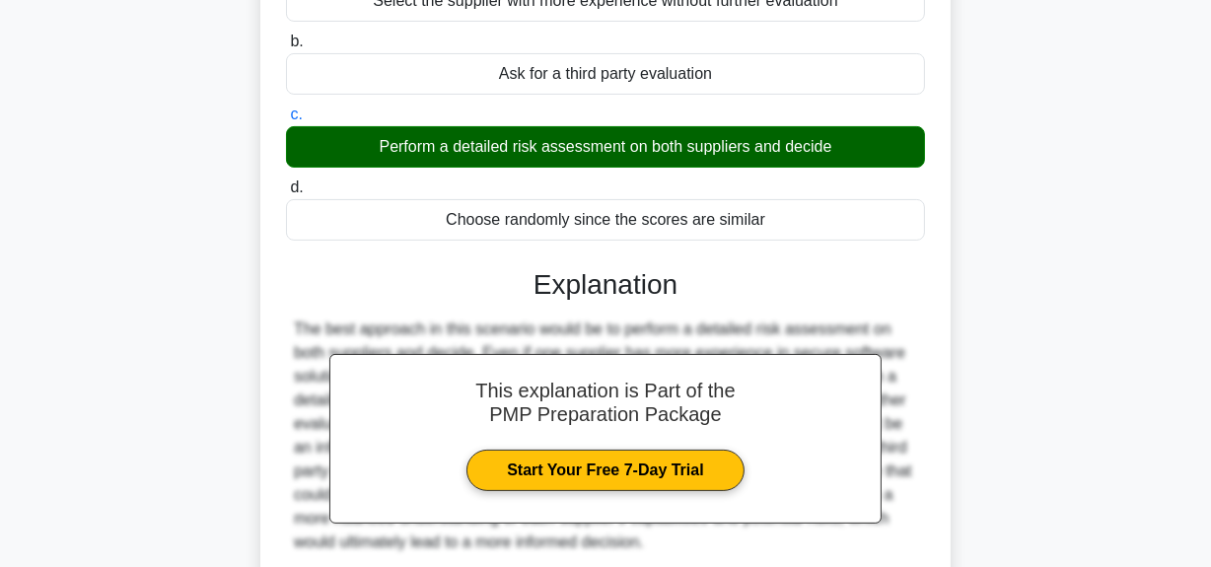
scroll to position [407, 0]
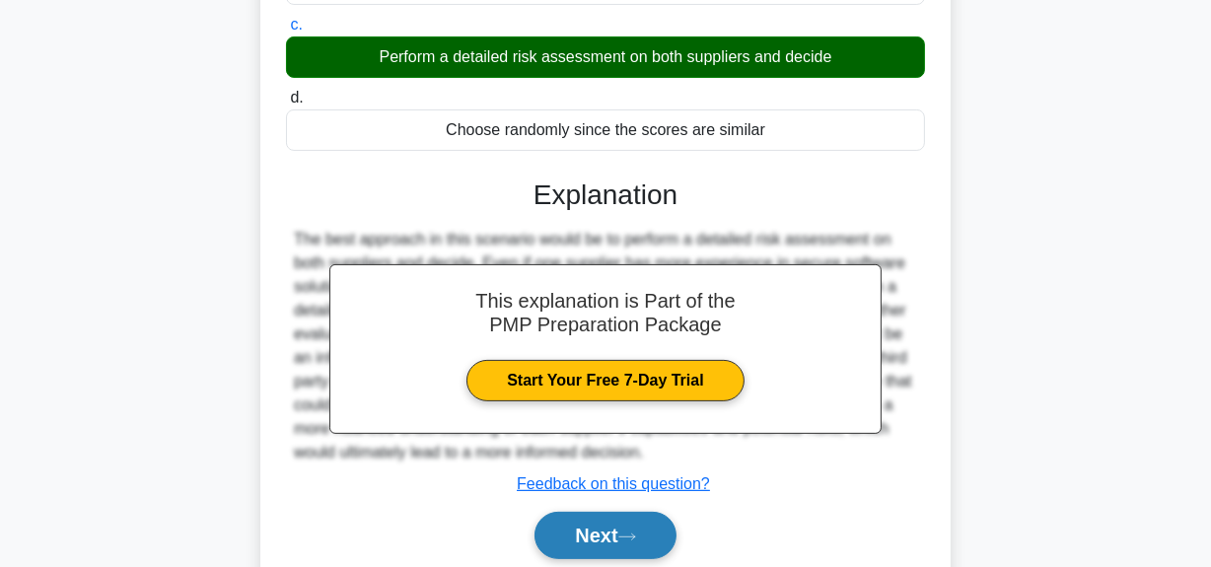
click at [594, 542] on button "Next" at bounding box center [605, 535] width 141 height 47
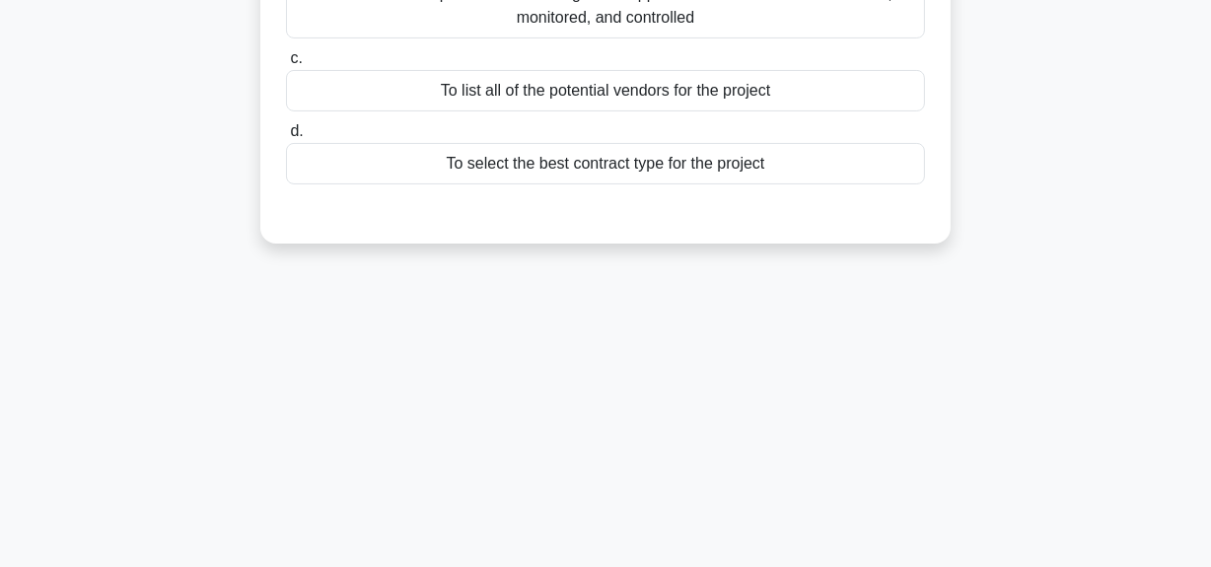
scroll to position [138, 0]
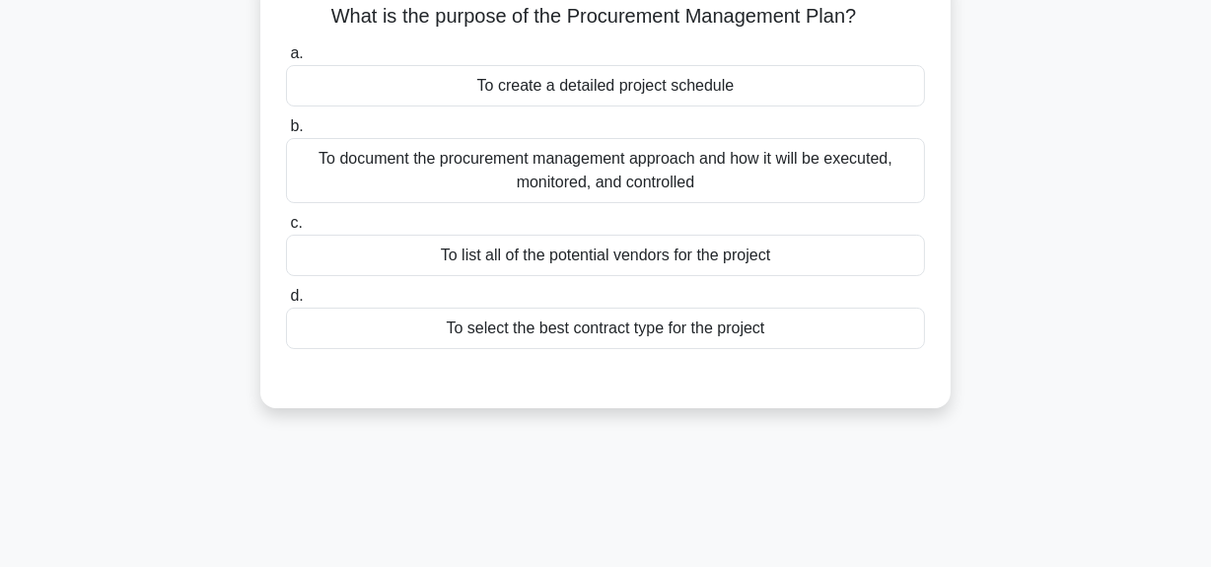
click at [787, 192] on div "To document the procurement management approach and how it will be executed, mo…" at bounding box center [605, 170] width 639 height 65
click at [286, 133] on input "b. To document the procurement management approach and how it will be executed,…" at bounding box center [286, 126] width 0 height 13
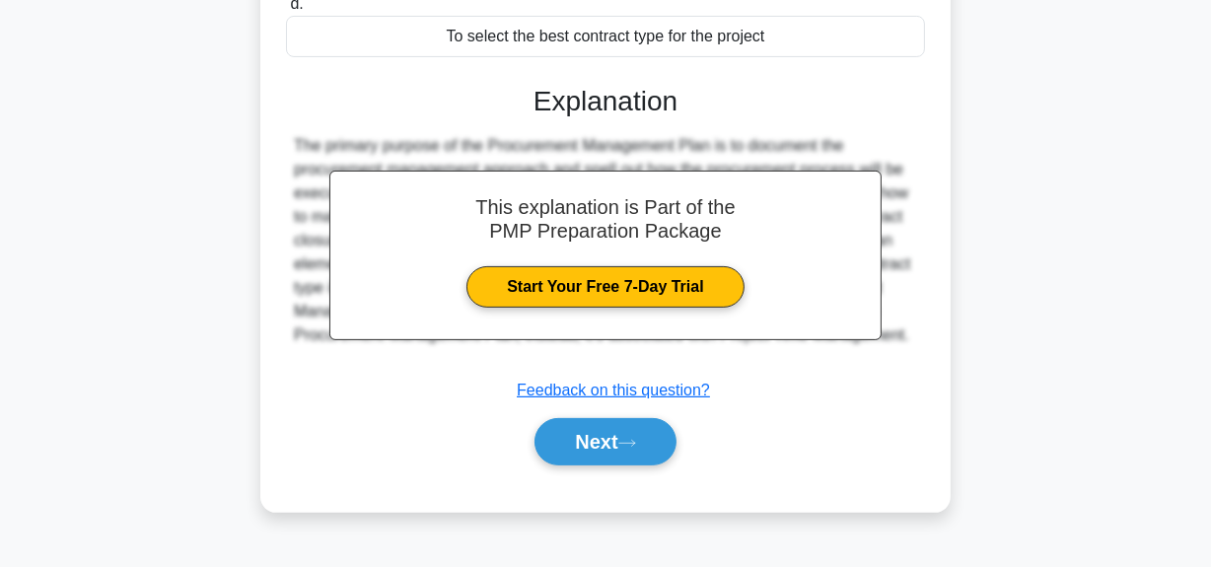
scroll to position [497, 0]
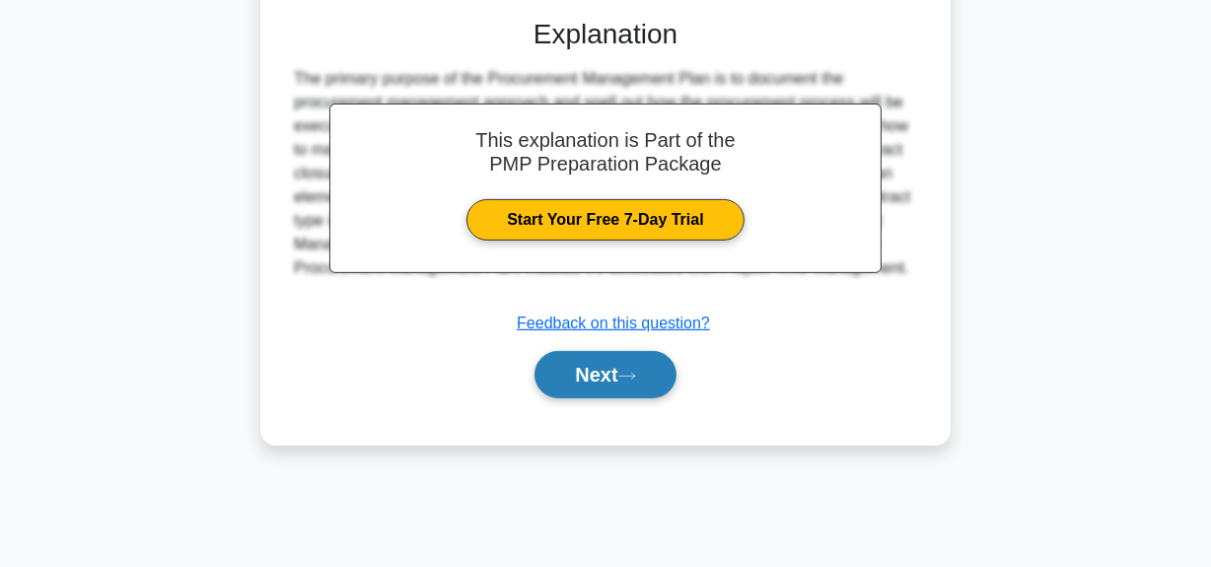
click at [649, 369] on button "Next" at bounding box center [605, 374] width 141 height 47
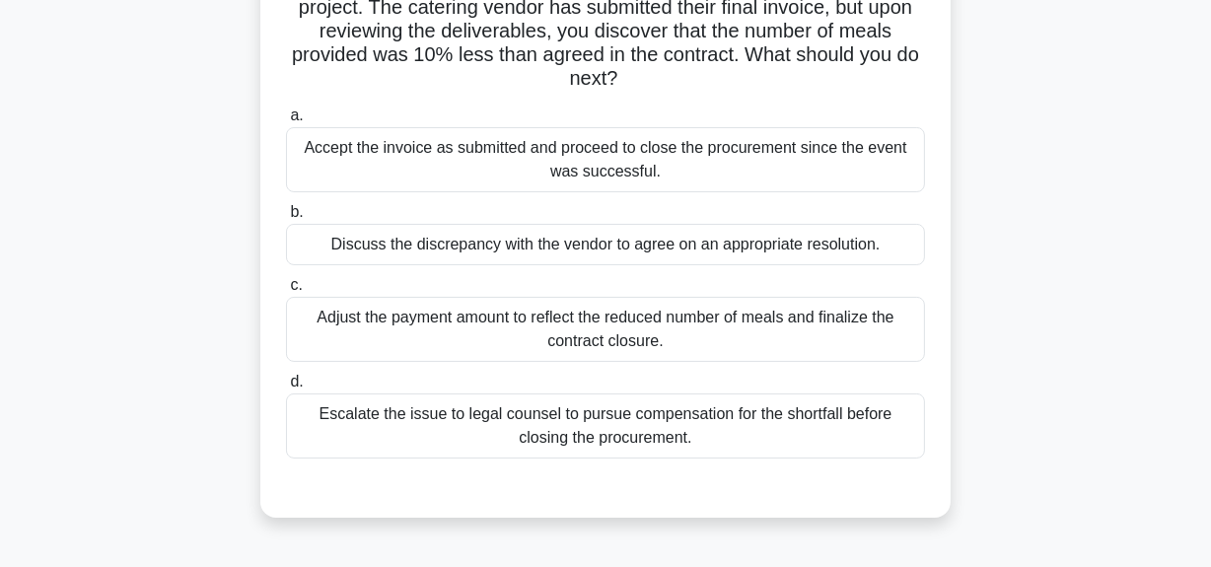
scroll to position [138, 0]
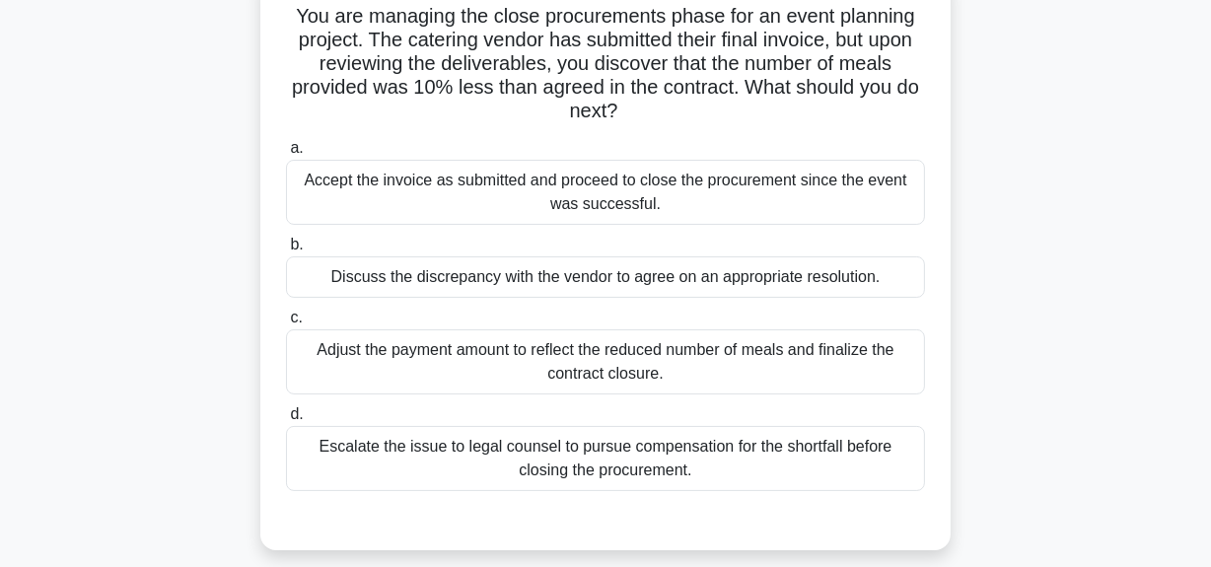
click at [704, 279] on div "Discuss the discrepancy with the vendor to agree on an appropriate resolution." at bounding box center [605, 276] width 639 height 41
click at [286, 251] on input "b. Discuss the discrepancy with the vendor to agree on an appropriate resolutio…" at bounding box center [286, 245] width 0 height 13
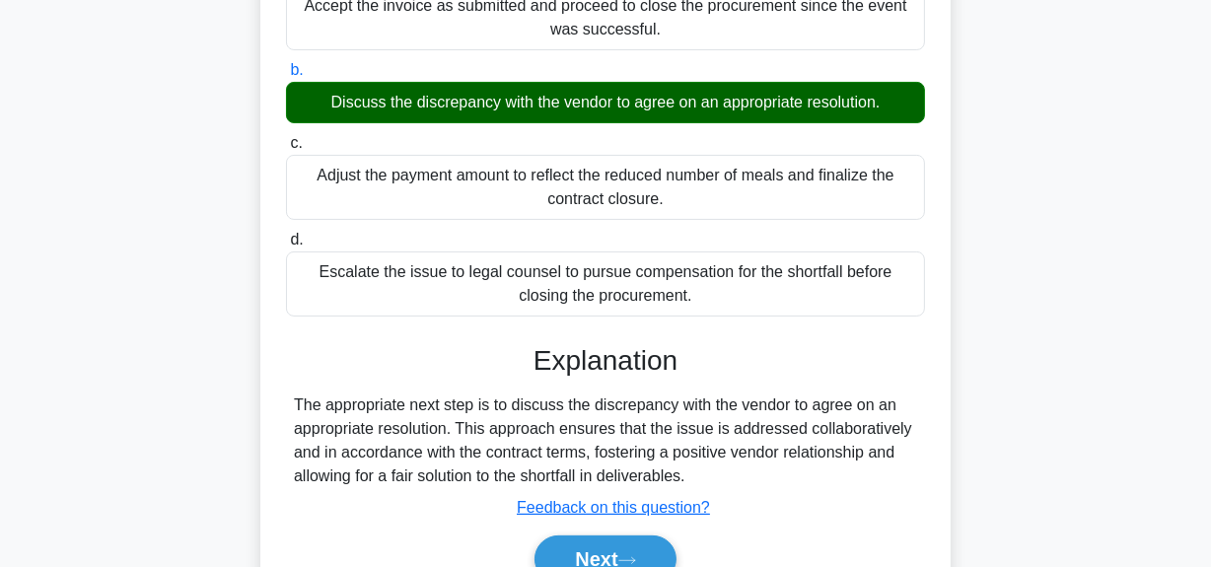
scroll to position [497, 0]
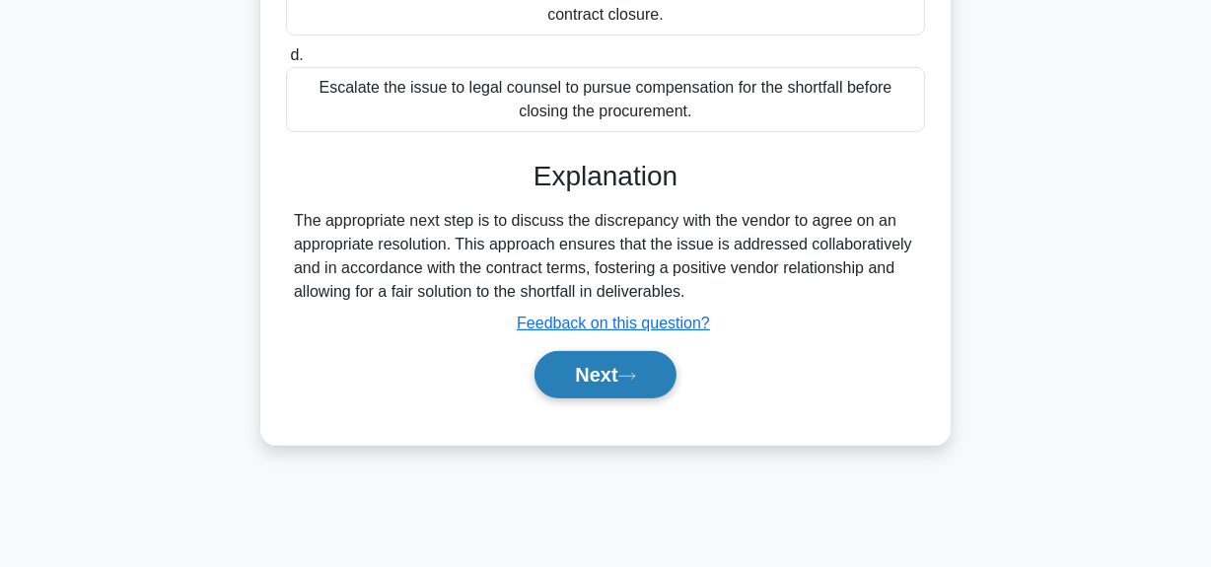
click at [629, 367] on button "Next" at bounding box center [605, 374] width 141 height 47
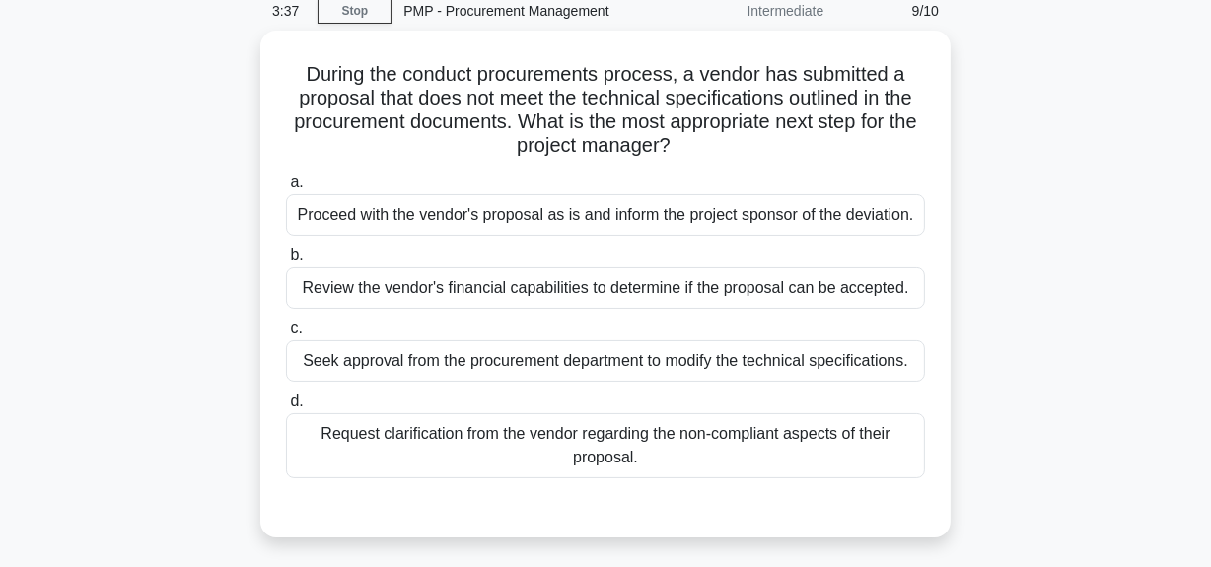
scroll to position [49, 0]
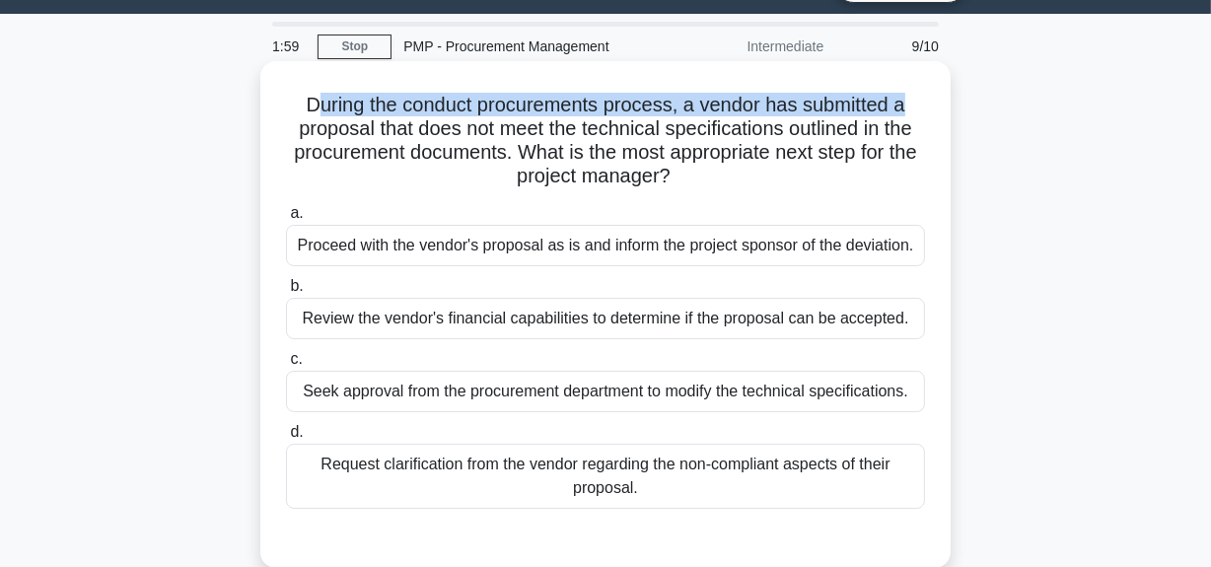
drag, startPoint x: 308, startPoint y: 108, endPoint x: 433, endPoint y: 161, distance: 135.7
click at [909, 101] on h5 "During the conduct procurements process, a vendor has submitted a proposal that…" at bounding box center [605, 141] width 643 height 97
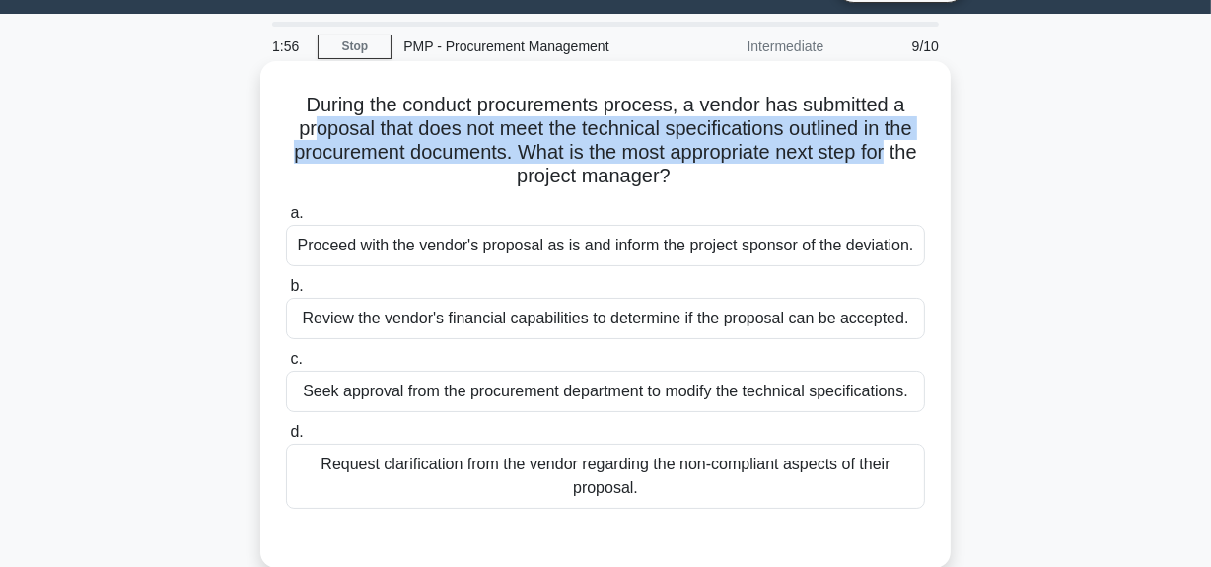
drag, startPoint x: 305, startPoint y: 130, endPoint x: 700, endPoint y: 174, distance: 397.8
click at [923, 140] on h5 "During the conduct procurements process, a vendor has submitted a proposal that…" at bounding box center [605, 141] width 643 height 97
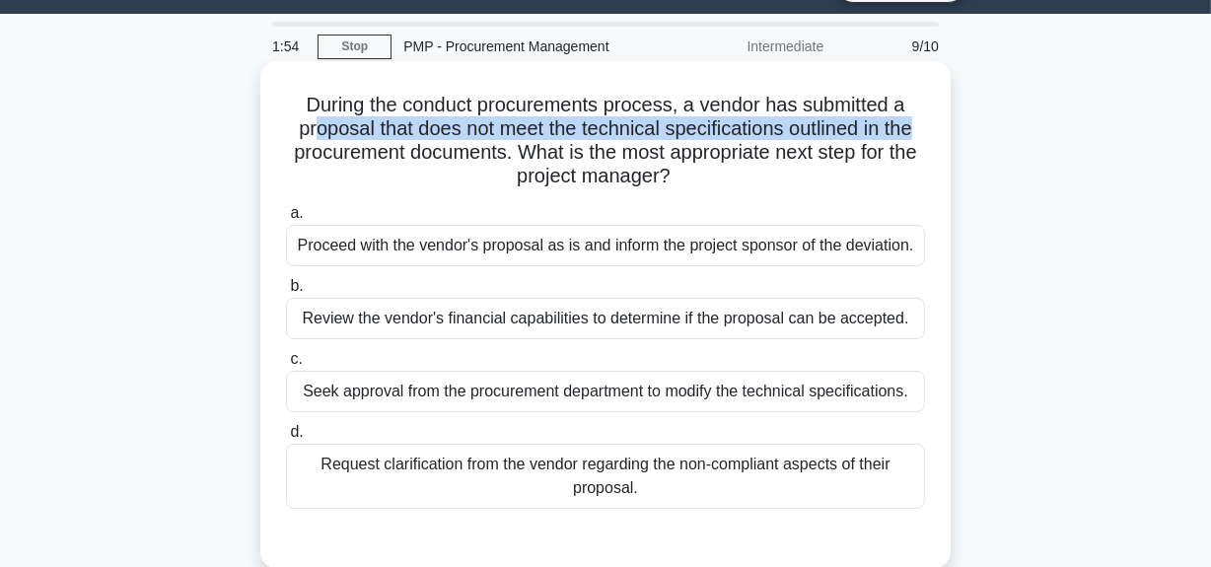
drag, startPoint x: 538, startPoint y: 156, endPoint x: 915, endPoint y: 169, distance: 376.9
click at [915, 169] on h5 "During the conduct procurements process, a vendor has submitted a proposal that…" at bounding box center [605, 141] width 643 height 97
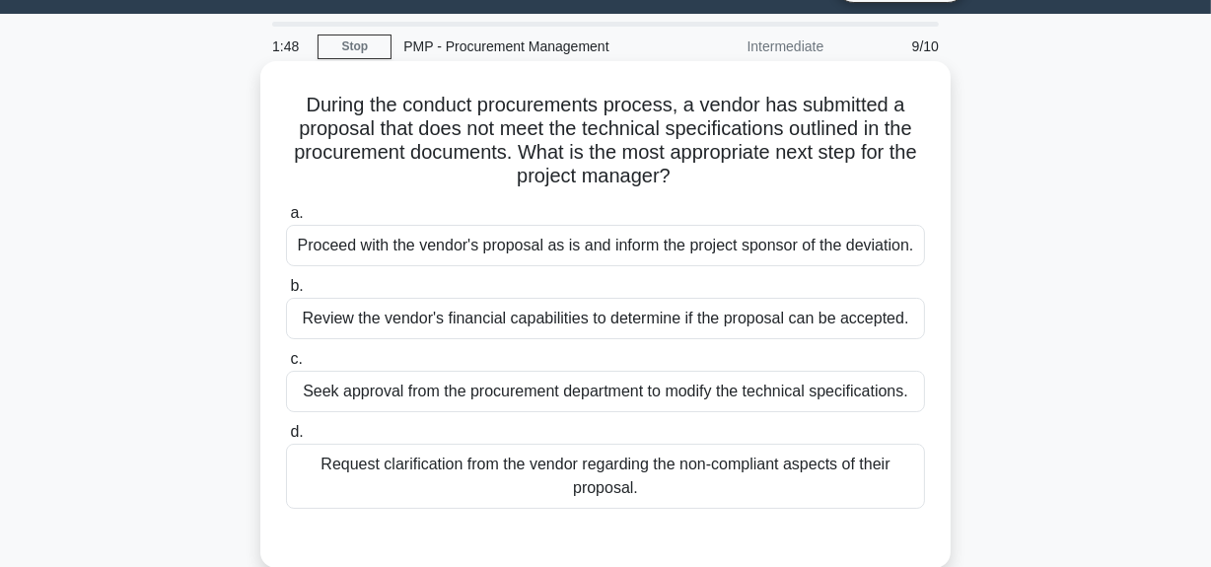
click at [550, 482] on div "Request clarification from the vendor regarding the non-compliant aspects of th…" at bounding box center [605, 476] width 639 height 65
click at [286, 439] on input "d. Request clarification from the vendor regarding the non-compliant aspects of…" at bounding box center [286, 432] width 0 height 13
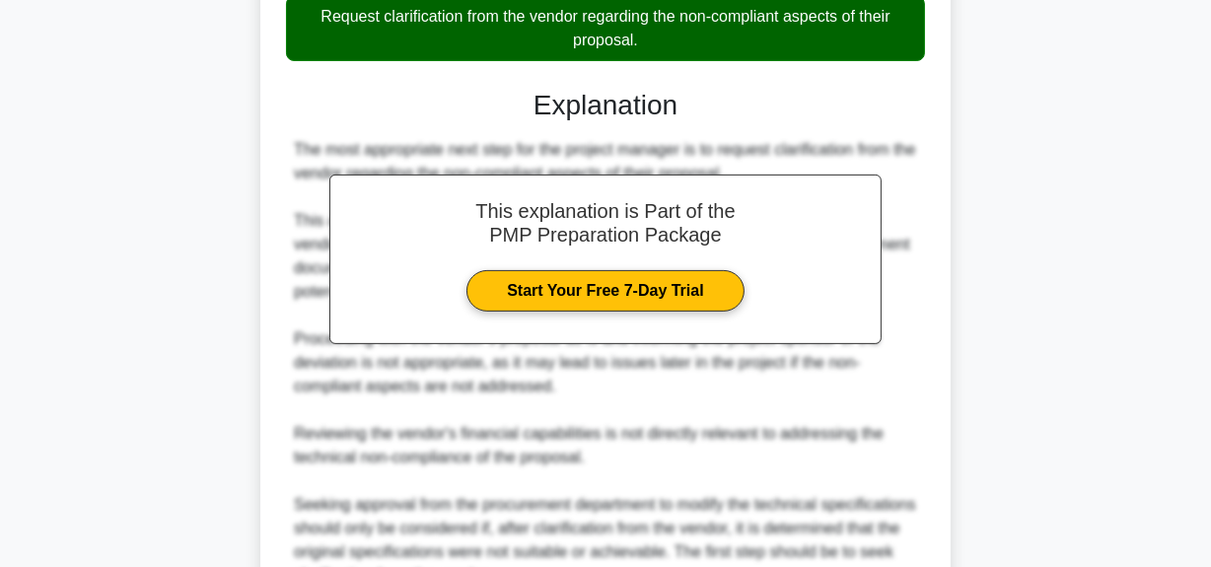
scroll to position [695, 0]
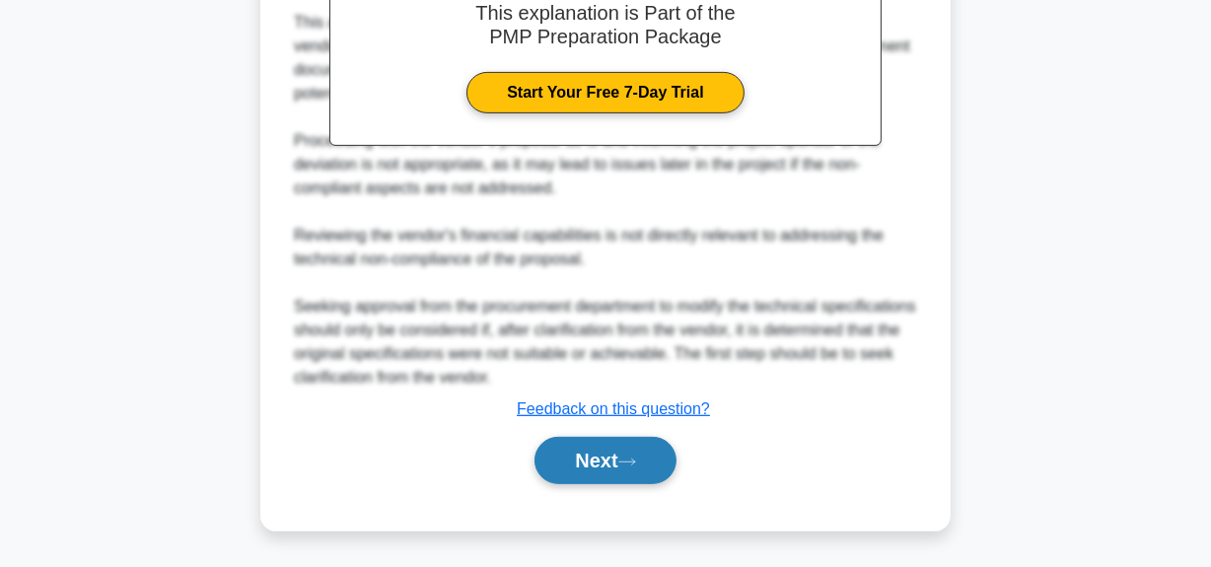
click at [552, 456] on button "Next" at bounding box center [605, 460] width 141 height 47
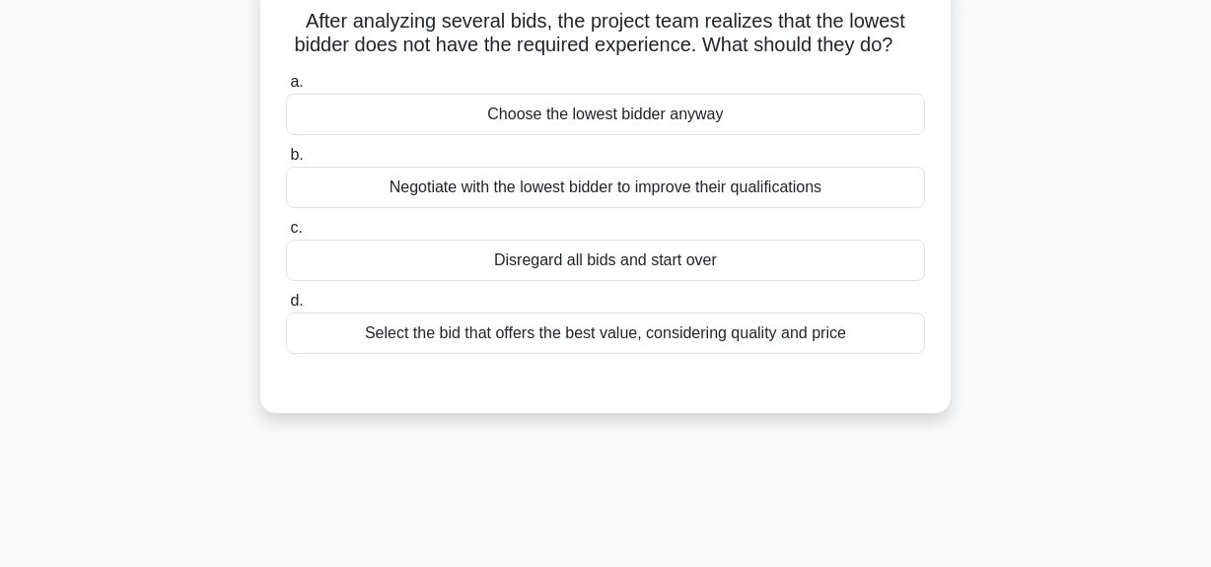
scroll to position [49, 0]
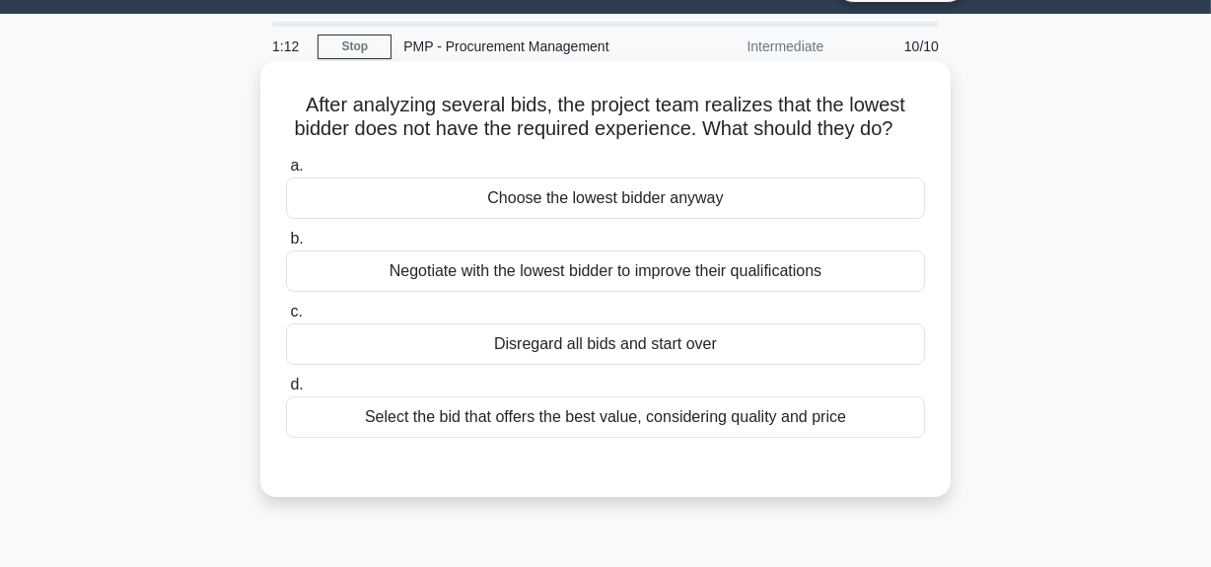
click at [542, 438] on div "Select the bid that offers the best value, considering quality and price" at bounding box center [605, 416] width 639 height 41
click at [286, 392] on input "d. Select the bid that offers the best value, considering quality and price" at bounding box center [286, 385] width 0 height 13
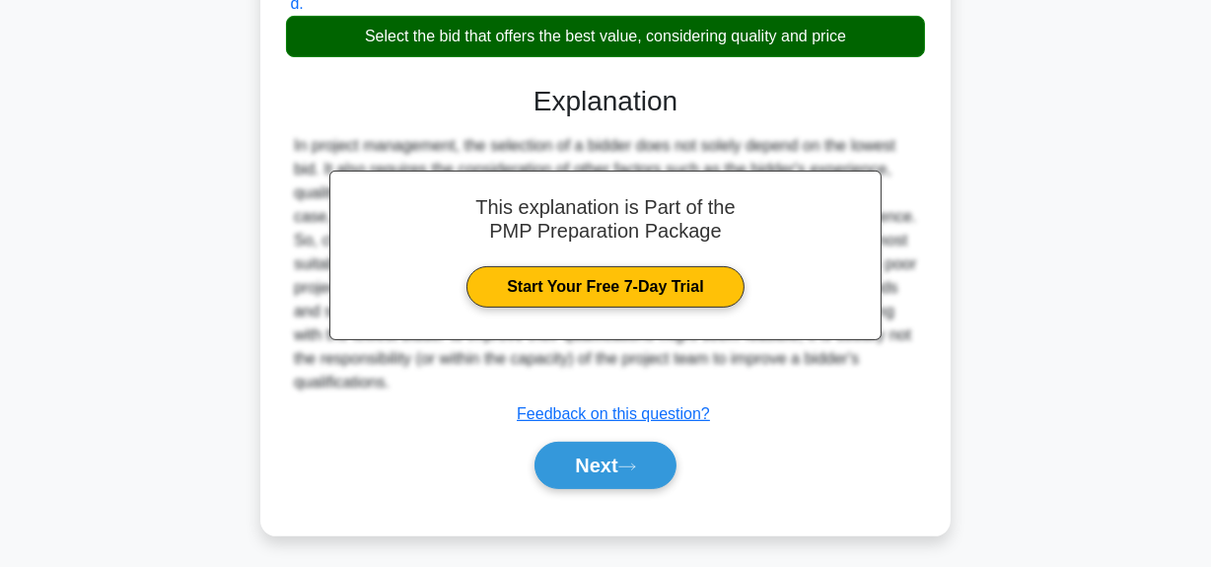
scroll to position [497, 0]
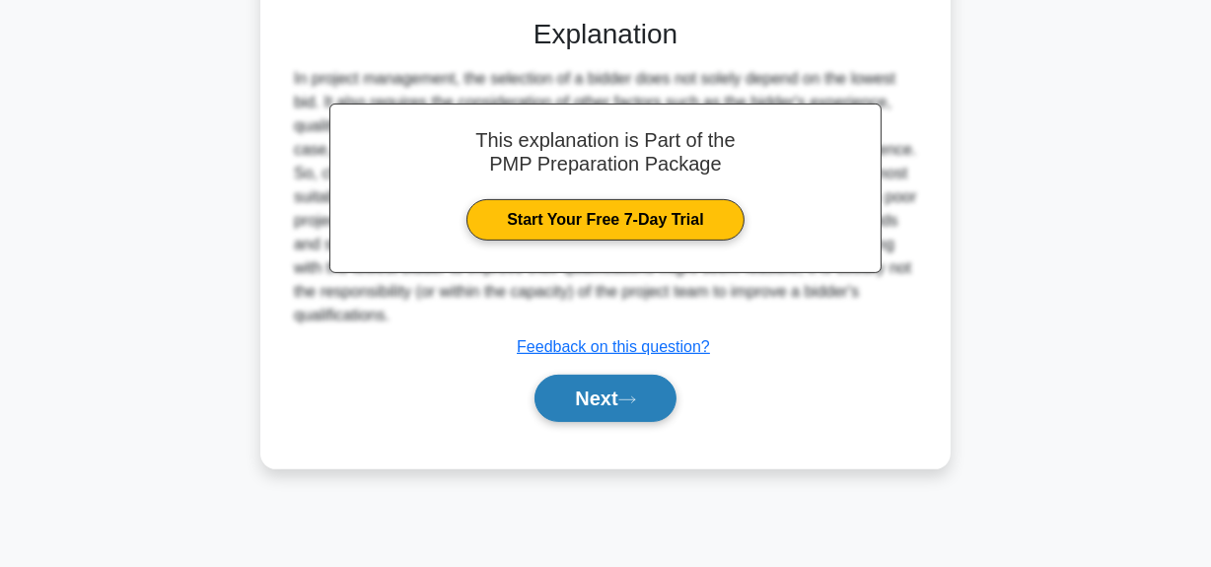
click at [569, 422] on button "Next" at bounding box center [605, 398] width 141 height 47
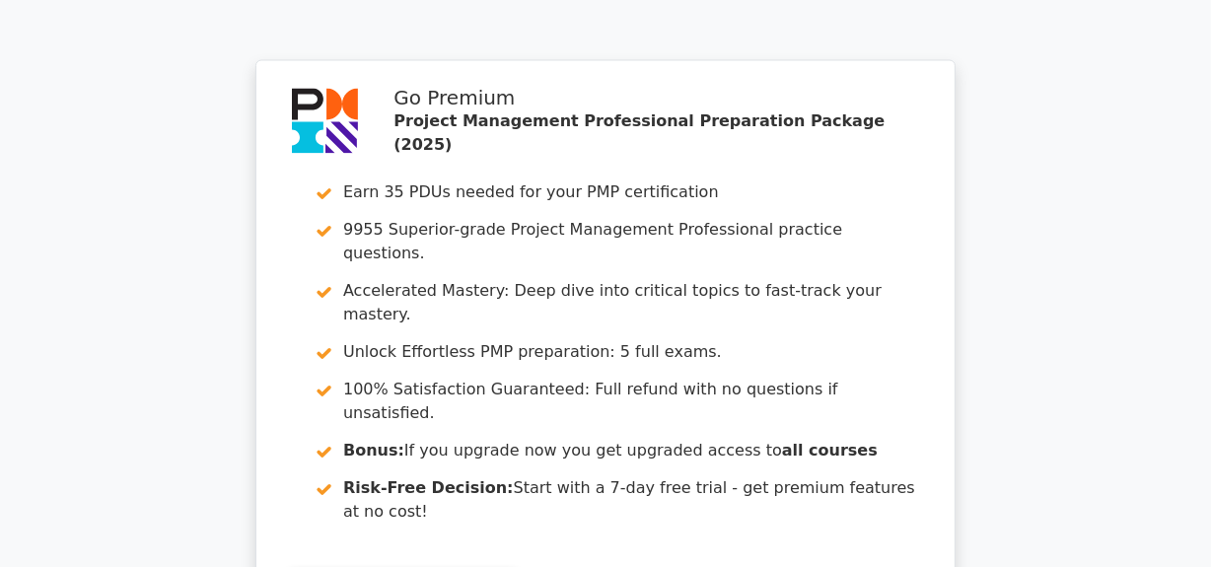
scroll to position [3137, 0]
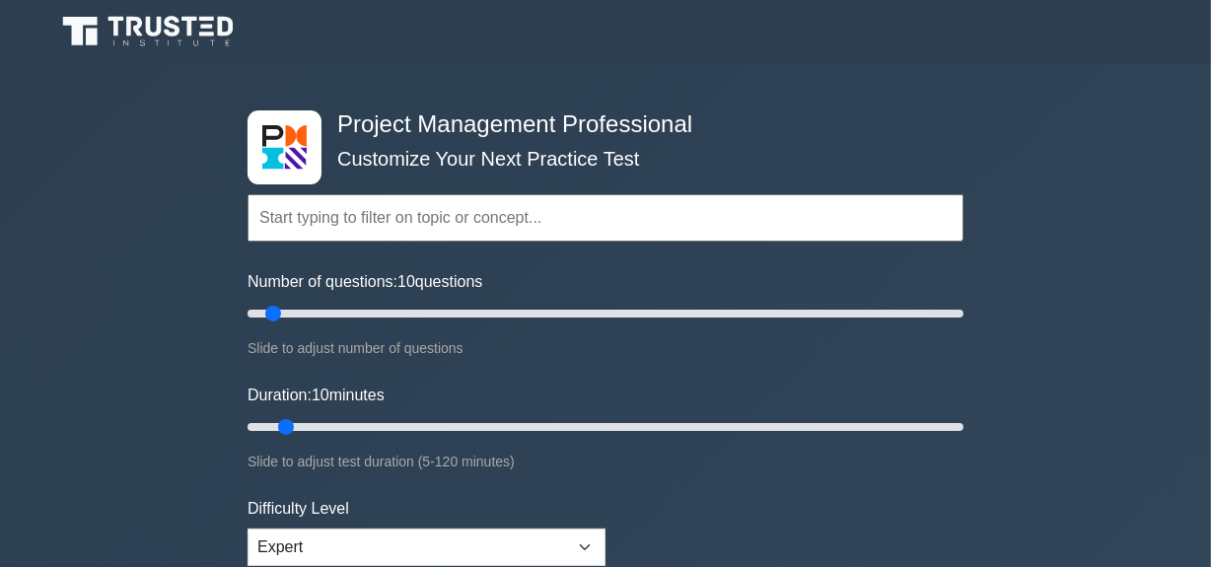
click at [363, 224] on input "text" at bounding box center [606, 217] width 716 height 47
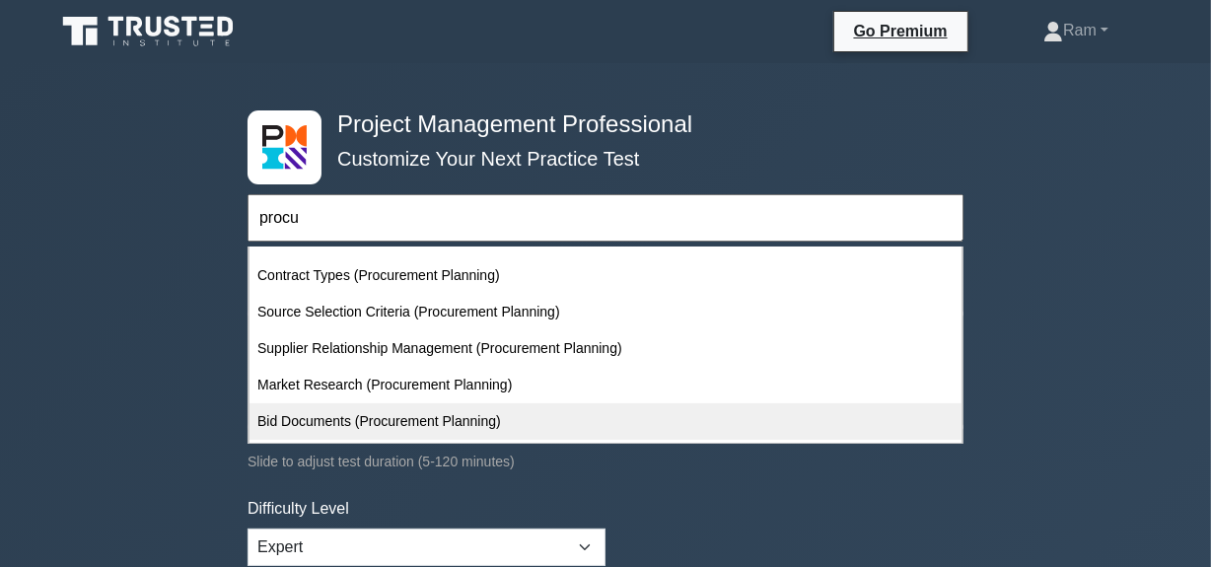
scroll to position [487, 0]
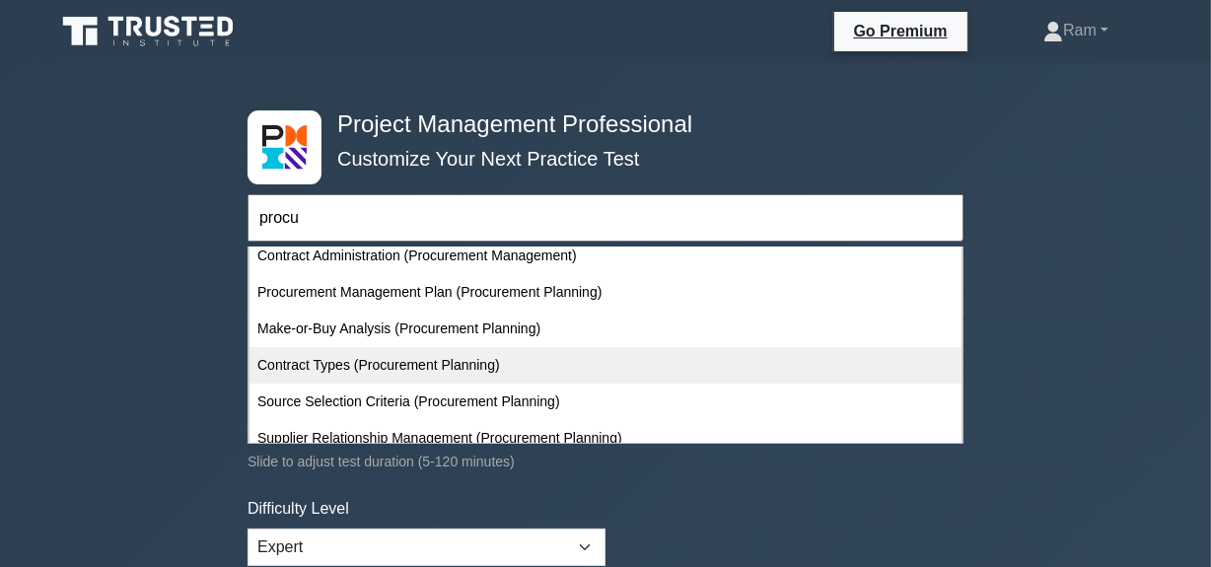
click at [440, 365] on div "Contract Types (Procurement Planning)" at bounding box center [606, 365] width 712 height 36
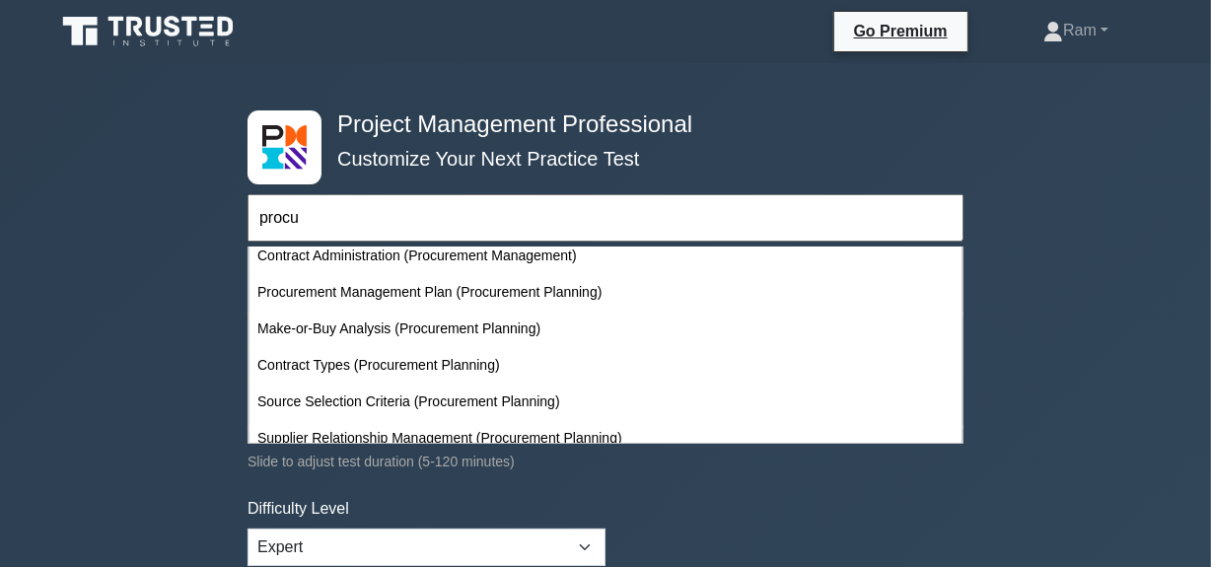
type input "Contract Types (Procurement Planning)"
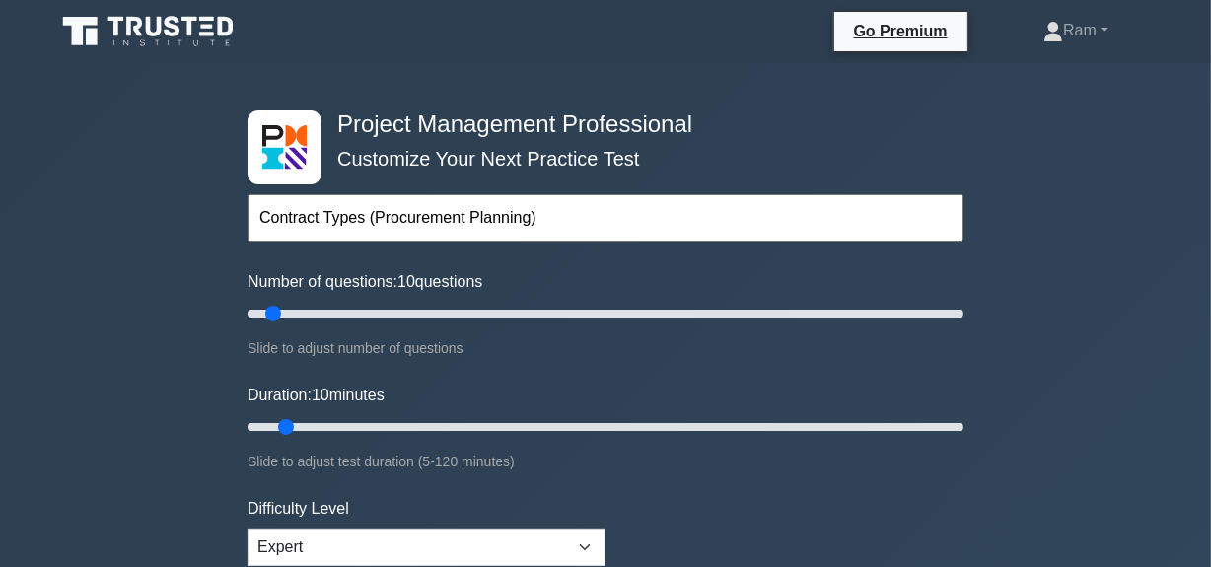
scroll to position [268, 0]
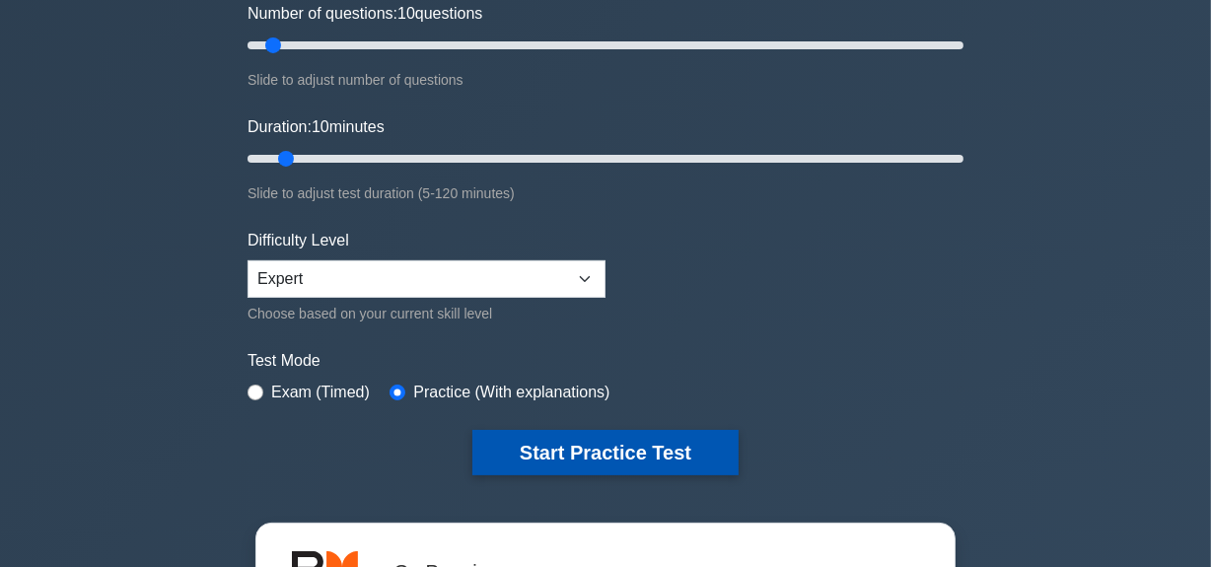
click at [537, 455] on button "Start Practice Test" at bounding box center [605, 452] width 266 height 45
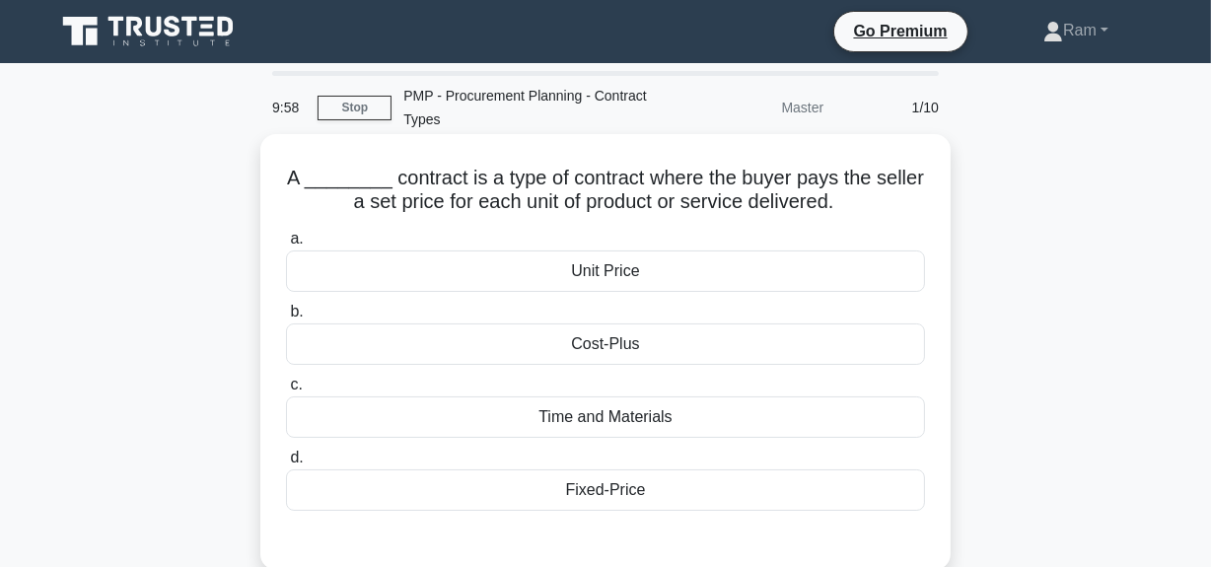
drag, startPoint x: 292, startPoint y: 175, endPoint x: 848, endPoint y: 207, distance: 557.2
click at [848, 207] on h5 "A ________ contract is a type of contract where the buyer pays the seller a set…" at bounding box center [605, 190] width 643 height 49
click at [783, 169] on h5 "A ________ contract is a type of contract where the buyer pays the seller a set…" at bounding box center [605, 190] width 643 height 49
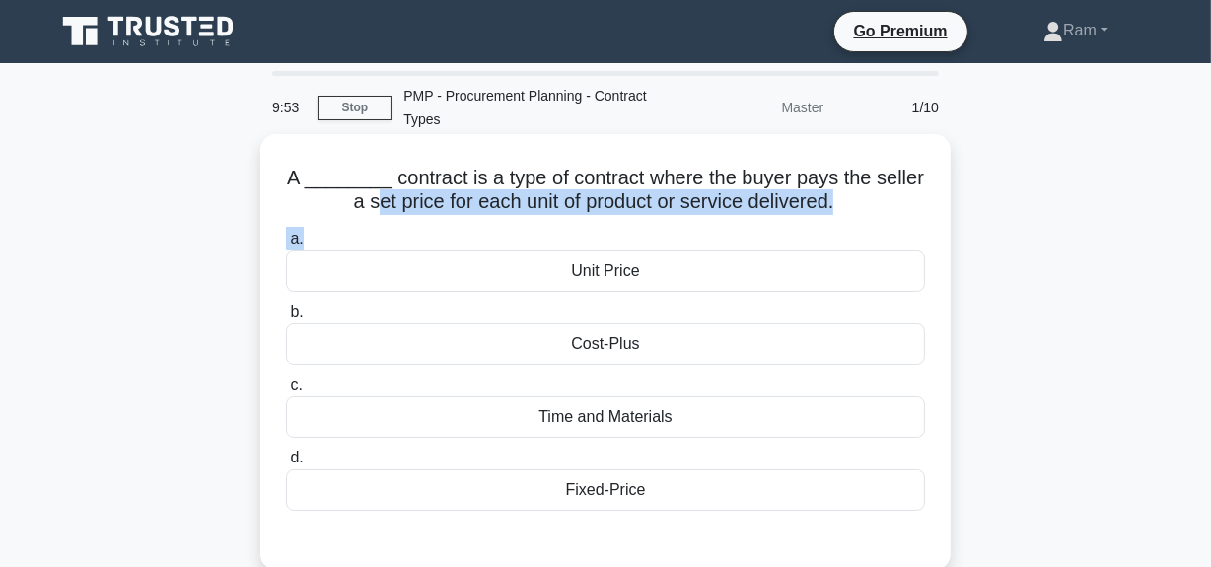
drag, startPoint x: 371, startPoint y: 205, endPoint x: 609, endPoint y: 224, distance: 239.4
click at [592, 223] on div "A ________ contract is a type of contract where the buyer pays the seller a set…" at bounding box center [605, 352] width 675 height 420
drag, startPoint x: 649, startPoint y: 230, endPoint x: 631, endPoint y: 221, distance: 19.8
click at [650, 230] on label "a. Unit Price" at bounding box center [605, 259] width 639 height 65
click at [286, 233] on input "a. Unit Price" at bounding box center [286, 239] width 0 height 13
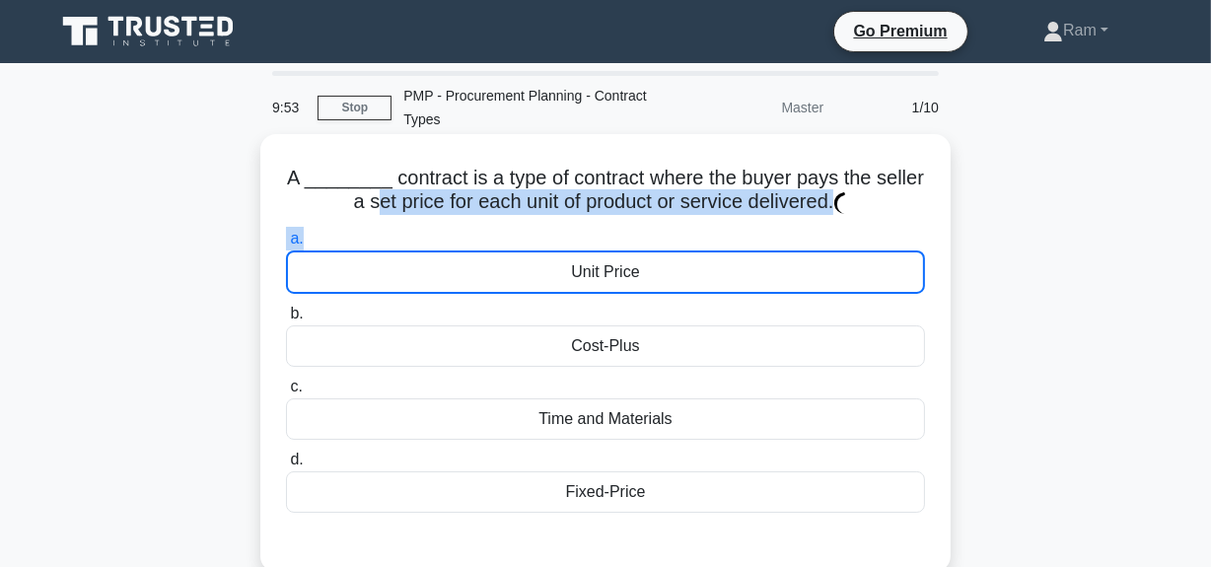
click at [582, 202] on h5 "A ________ contract is a type of contract where the buyer pays the seller a set…" at bounding box center [605, 190] width 643 height 49
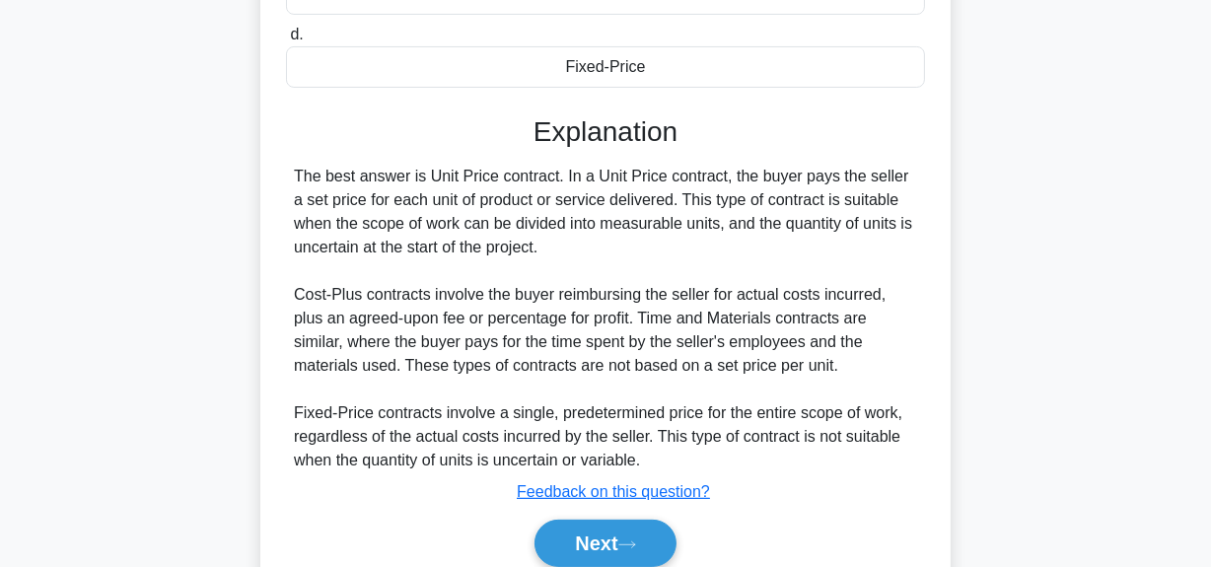
scroll to position [506, 0]
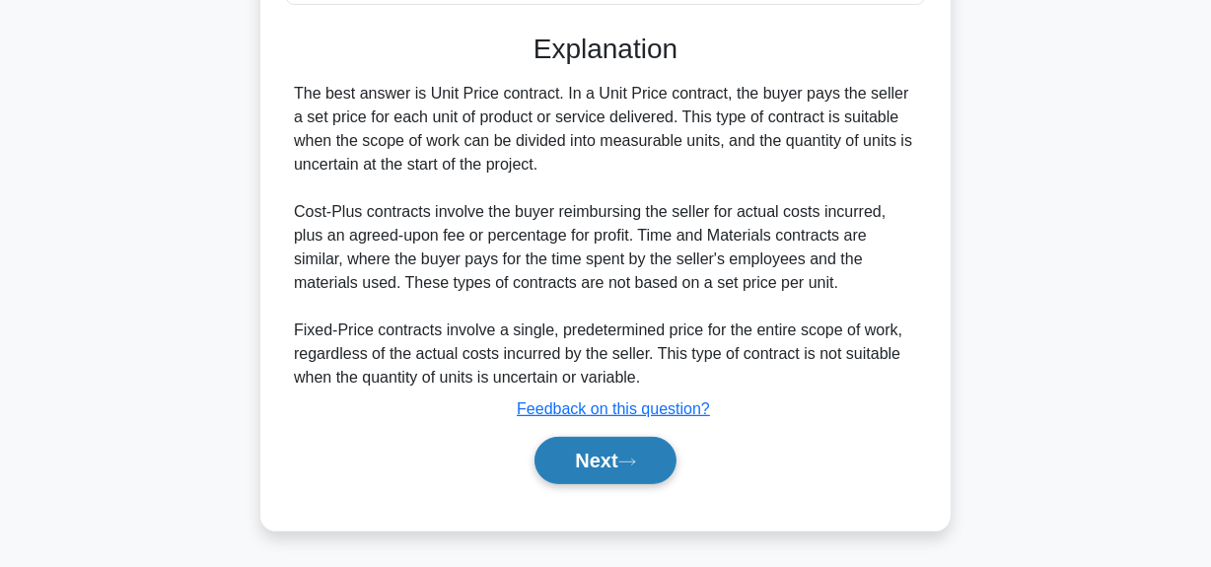
click at [611, 448] on button "Next" at bounding box center [605, 460] width 141 height 47
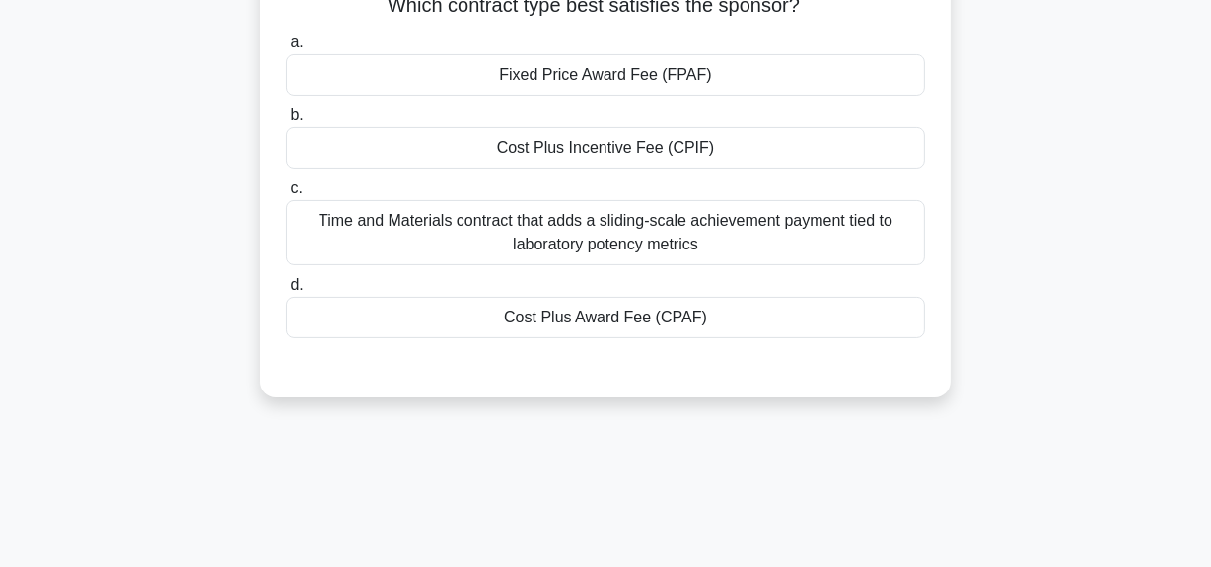
scroll to position [138, 0]
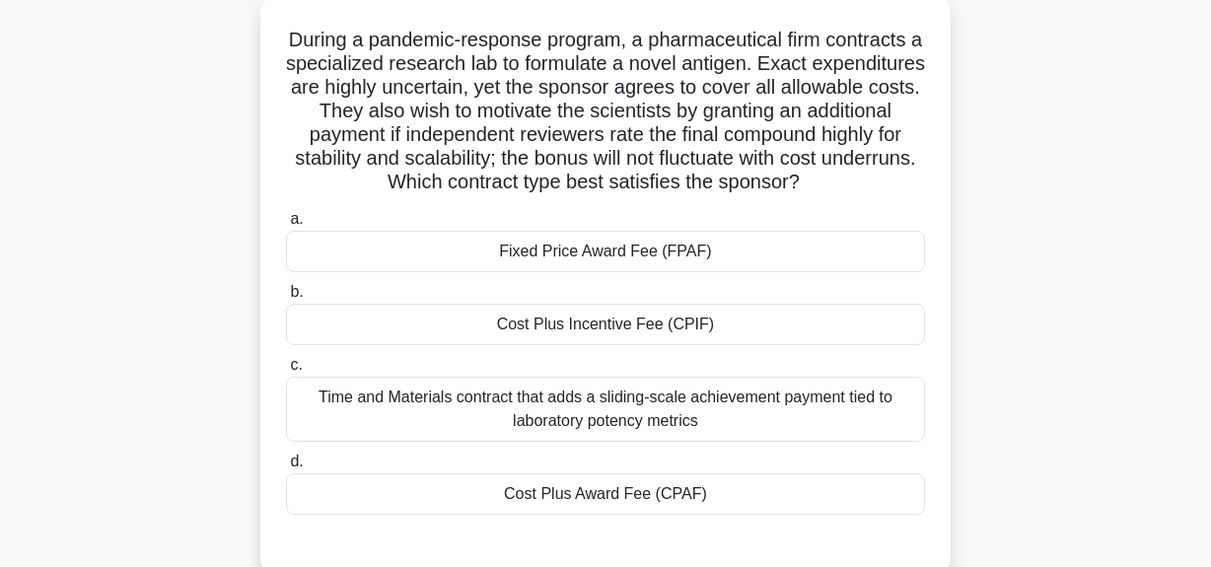
click at [679, 493] on div "Cost Plus Award Fee (CPAF)" at bounding box center [605, 493] width 639 height 41
click at [286, 468] on input "d. Cost Plus Award Fee (CPAF)" at bounding box center [286, 462] width 0 height 13
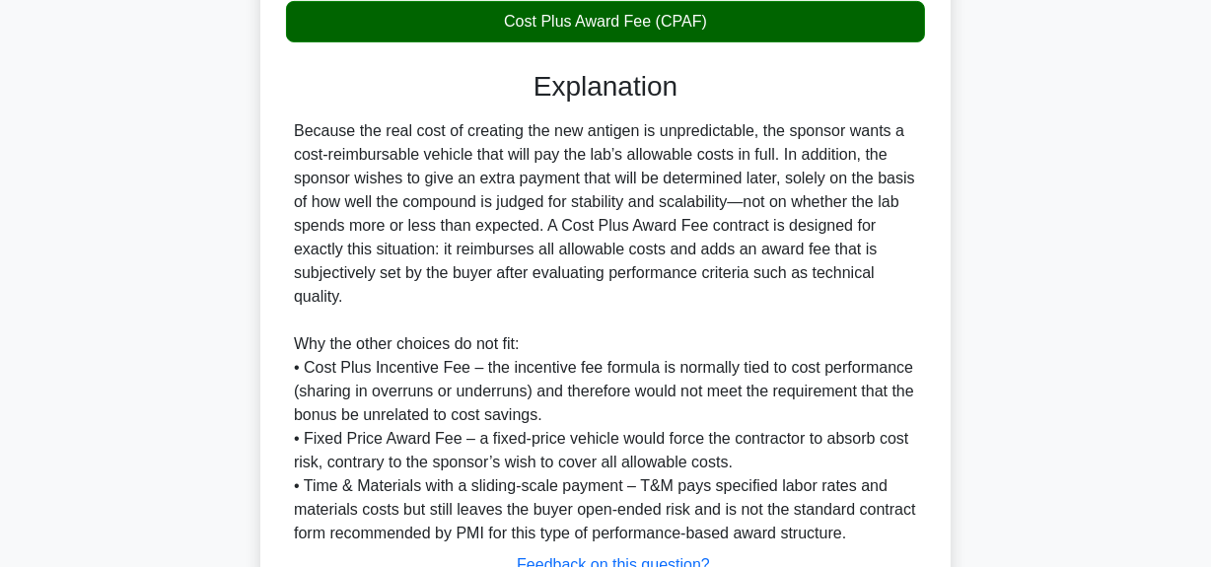
scroll to position [766, 0]
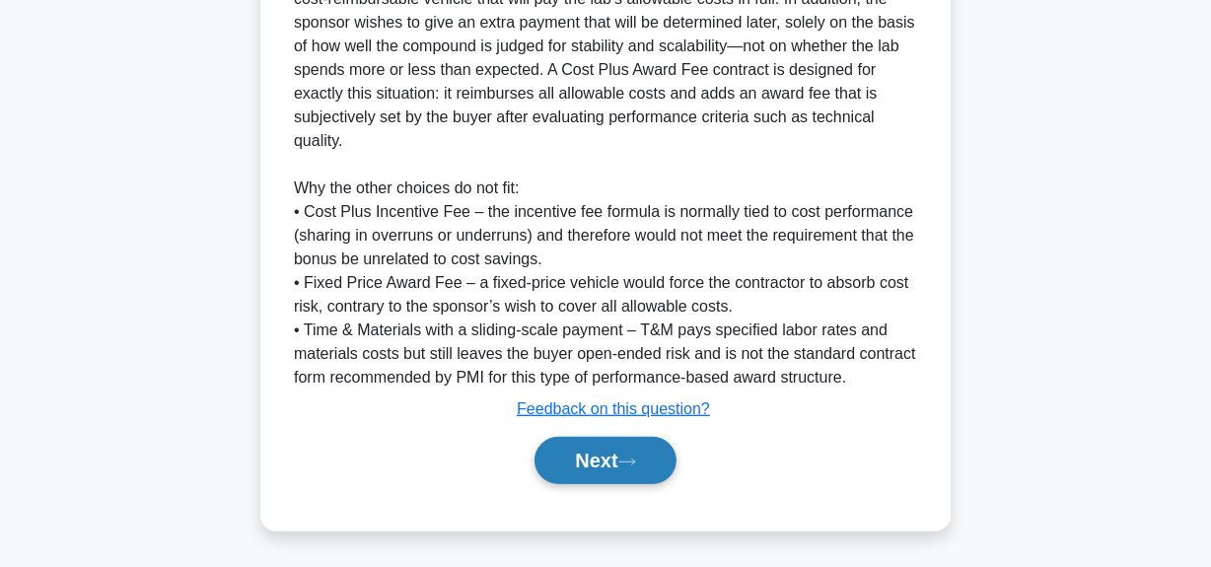
click at [611, 447] on button "Next" at bounding box center [605, 460] width 141 height 47
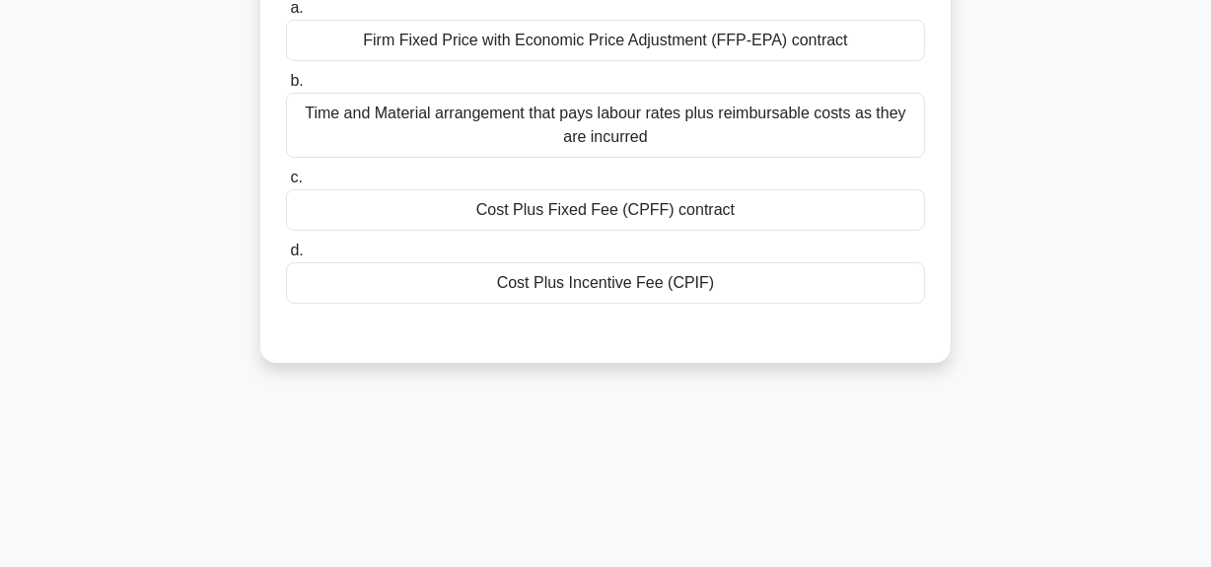
scroll to position [138, 0]
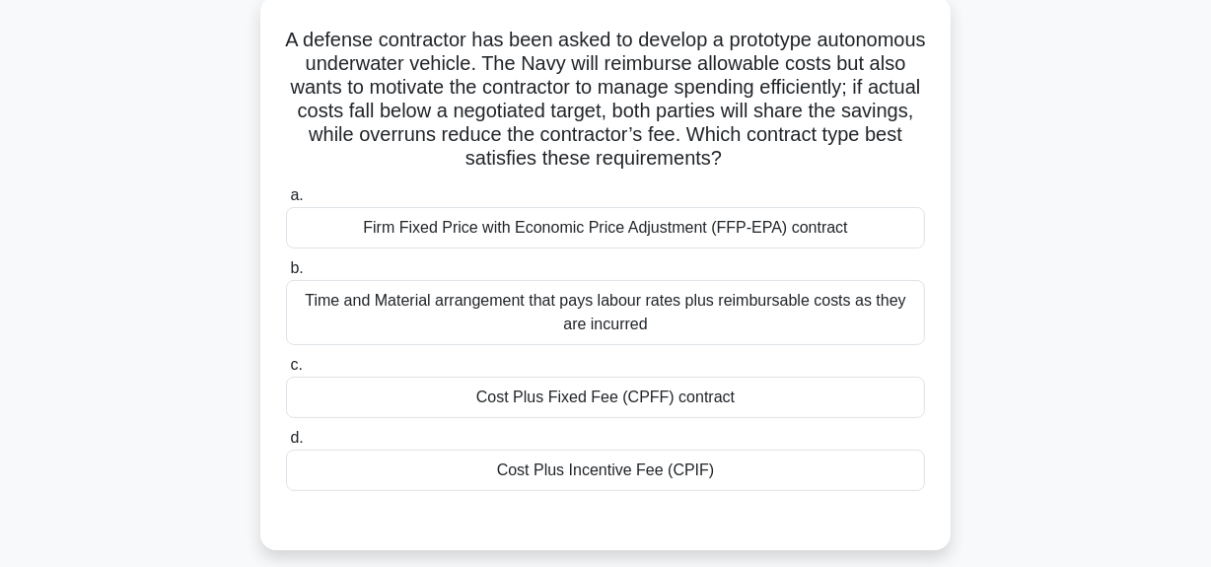
click at [657, 318] on div "Time and Material arrangement that pays labour rates plus reimbursable costs as…" at bounding box center [605, 312] width 639 height 65
click at [286, 275] on input "b. Time and Material arrangement that pays labour rates plus reimbursable costs…" at bounding box center [286, 268] width 0 height 13
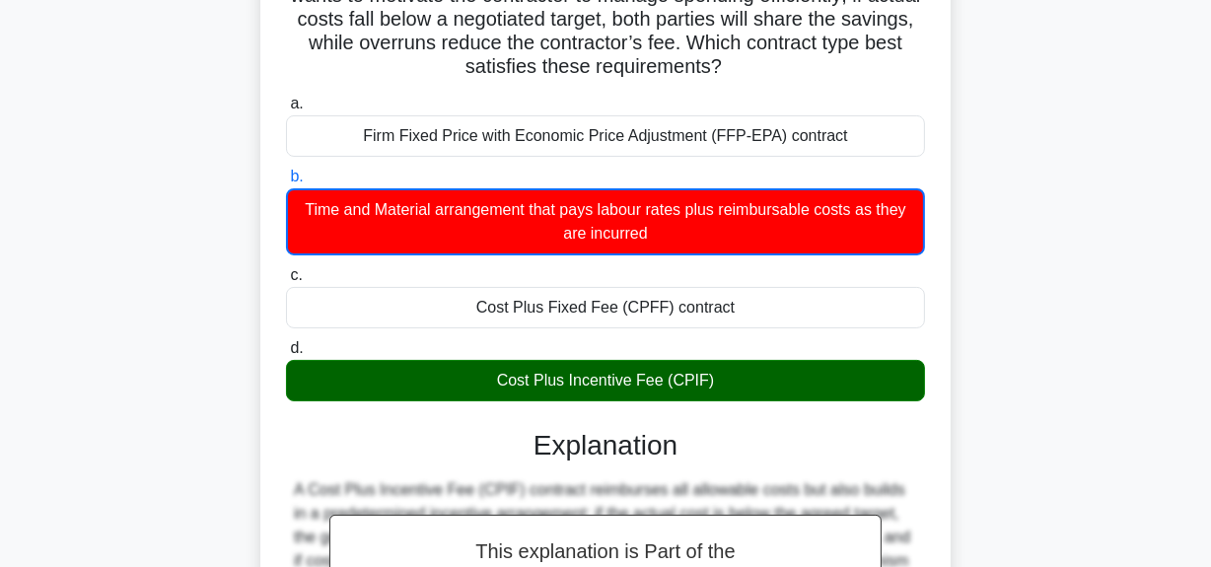
scroll to position [318, 0]
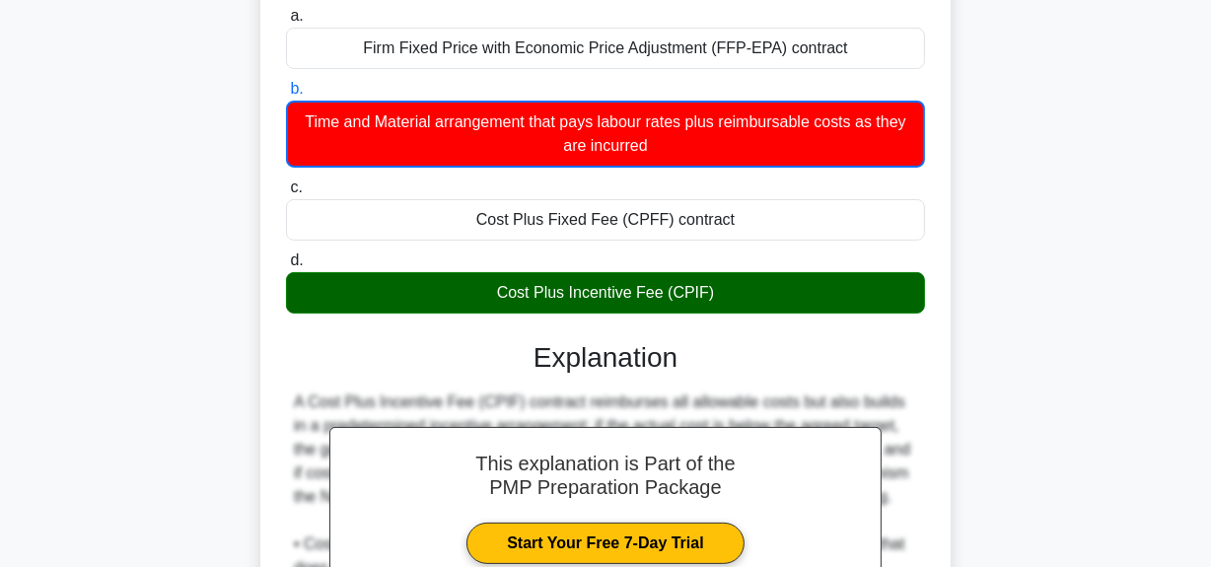
drag, startPoint x: 587, startPoint y: 303, endPoint x: 719, endPoint y: 306, distance: 132.2
click at [719, 306] on div "Cost Plus Incentive Fee (CPIF)" at bounding box center [605, 292] width 639 height 41
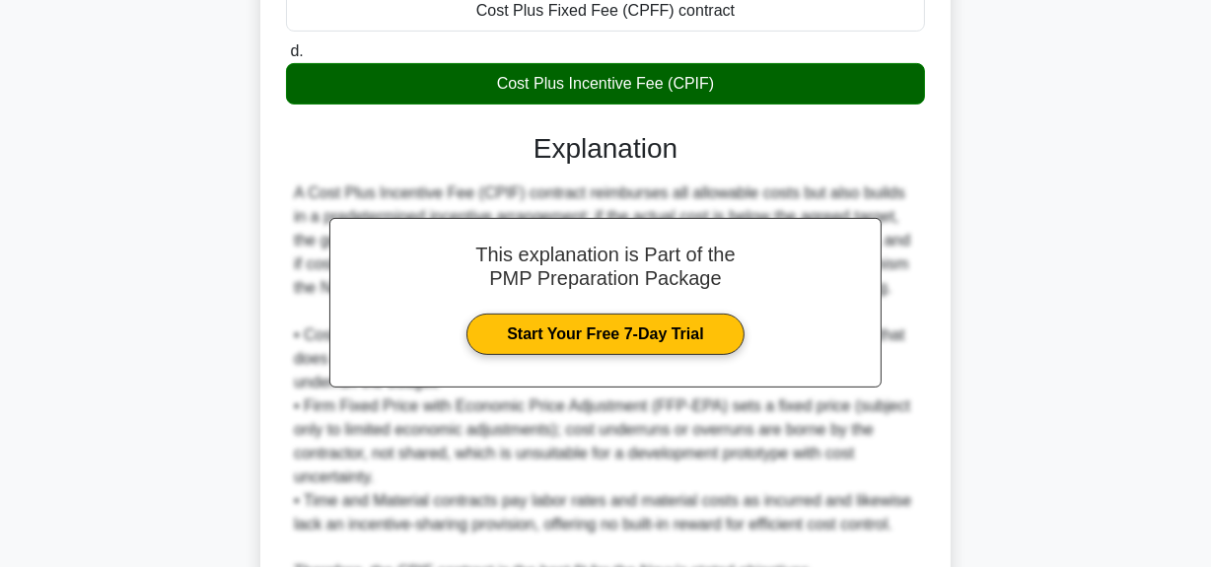
scroll to position [721, 0]
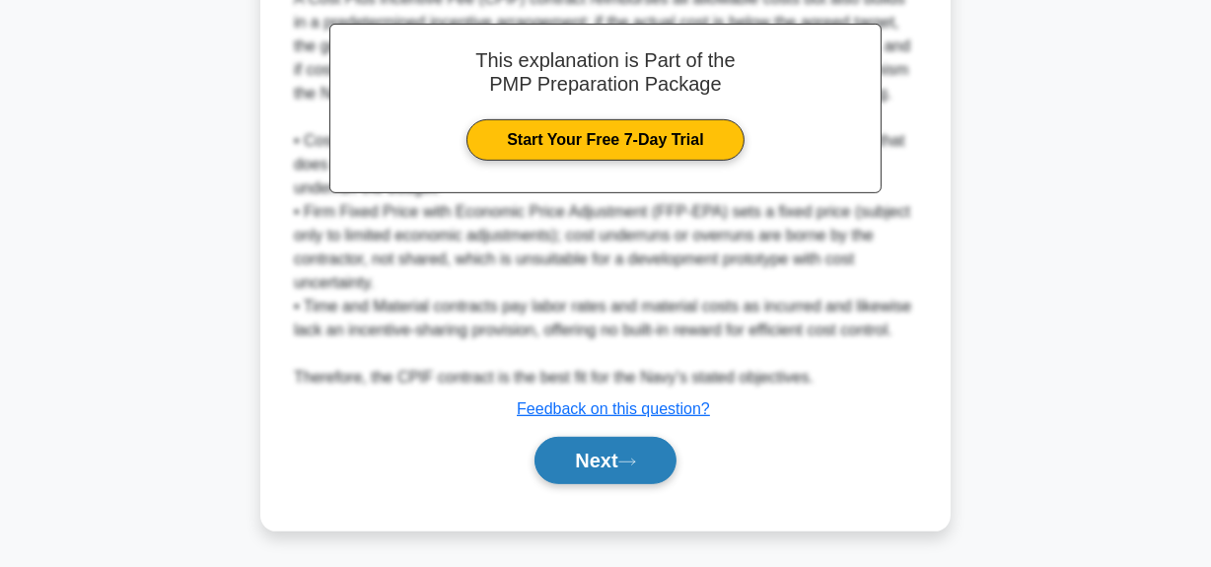
click at [631, 457] on icon at bounding box center [627, 462] width 18 height 11
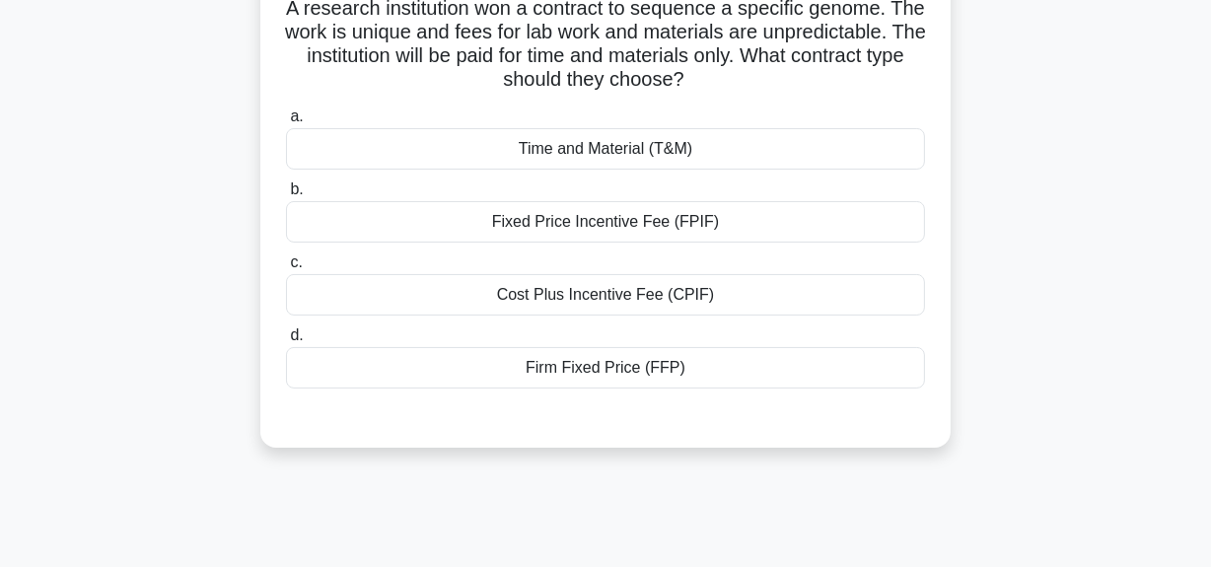
scroll to position [138, 0]
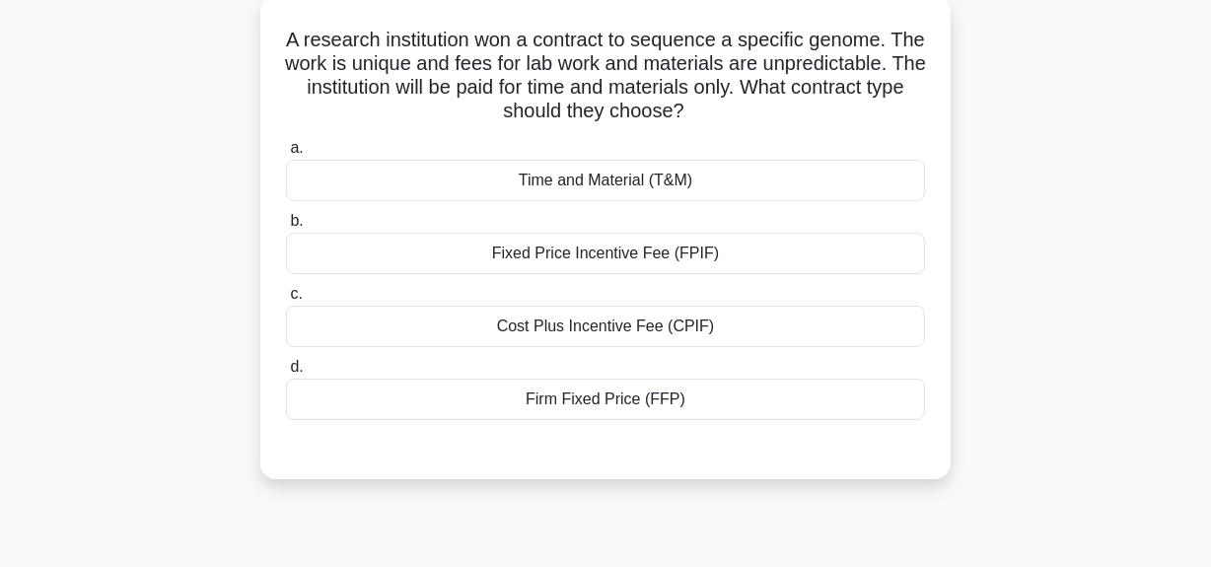
click at [634, 179] on div "Time and Material (T&M)" at bounding box center [605, 180] width 639 height 41
click at [286, 155] on input "a. Time and Material (T&M)" at bounding box center [286, 148] width 0 height 13
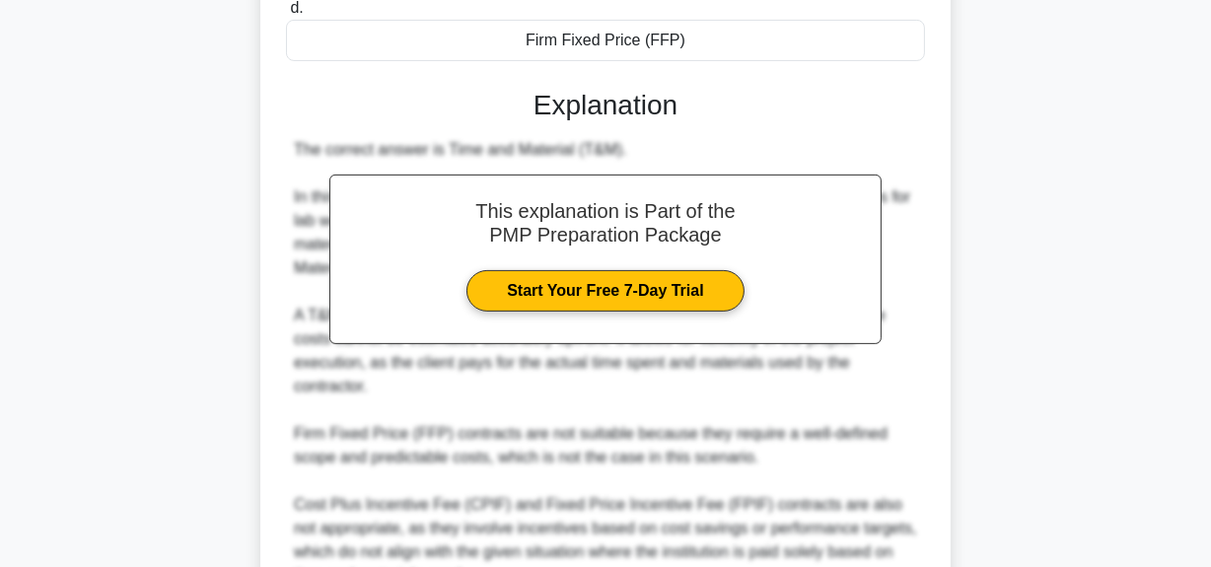
scroll to position [695, 0]
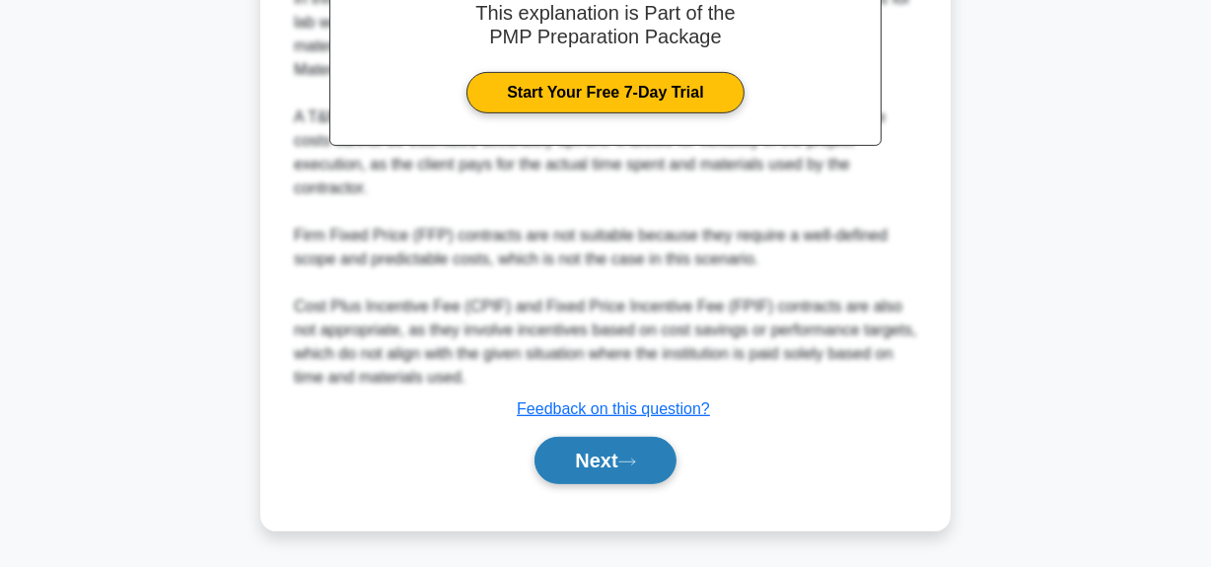
click at [640, 450] on button "Next" at bounding box center [605, 460] width 141 height 47
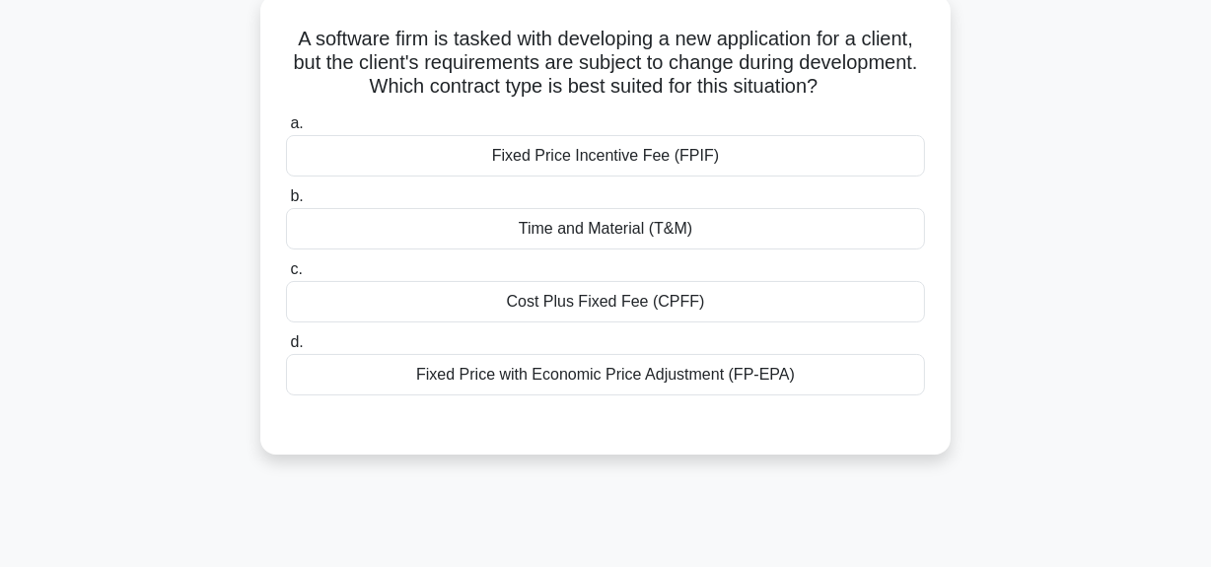
scroll to position [138, 0]
click at [623, 315] on div "Cost Plus Fixed Fee (CPFF)" at bounding box center [605, 302] width 639 height 41
click at [286, 277] on input "c. Cost Plus Fixed Fee (CPFF)" at bounding box center [286, 270] width 0 height 13
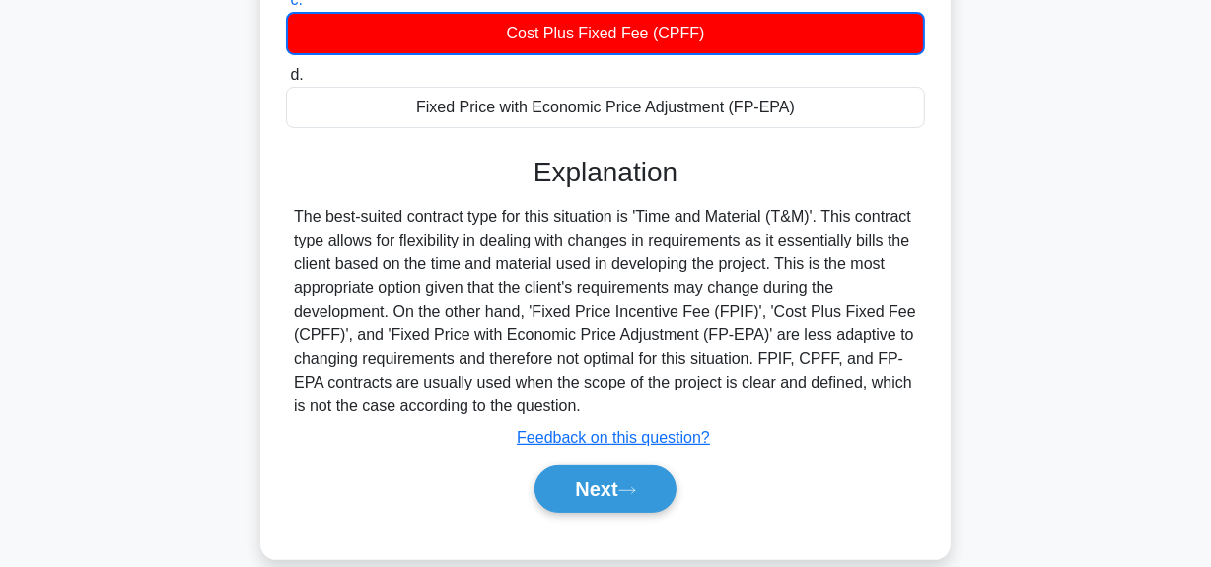
scroll to position [497, 0]
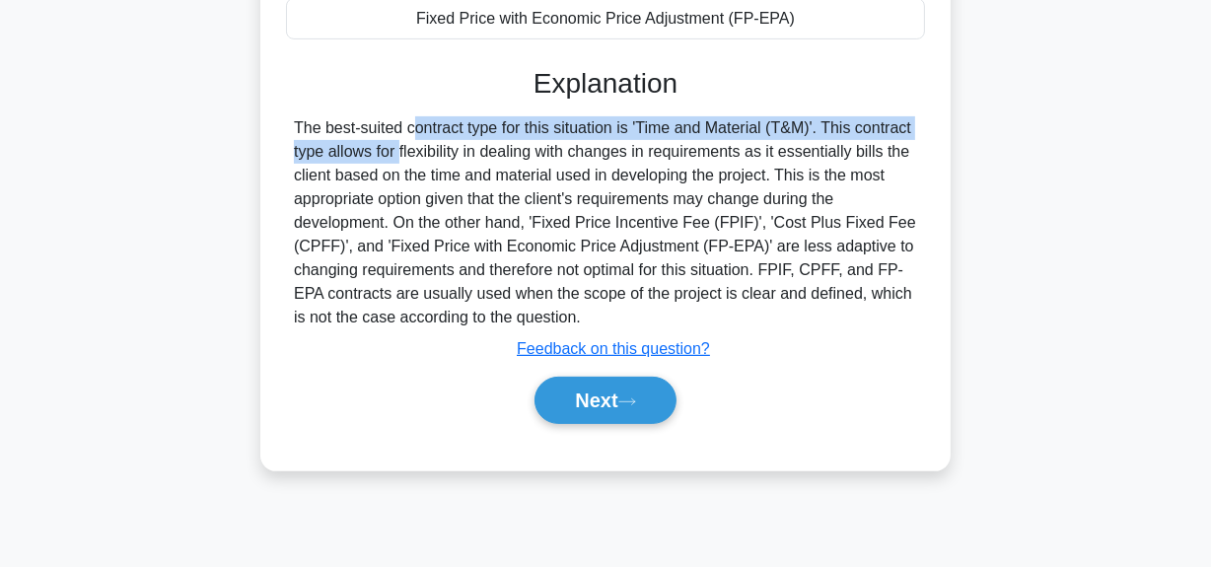
drag, startPoint x: 292, startPoint y: 128, endPoint x: 931, endPoint y: 121, distance: 639.1
click at [931, 121] on div "A software firm is tasked with developing a new application for a client, but t…" at bounding box center [605, 54] width 675 height 818
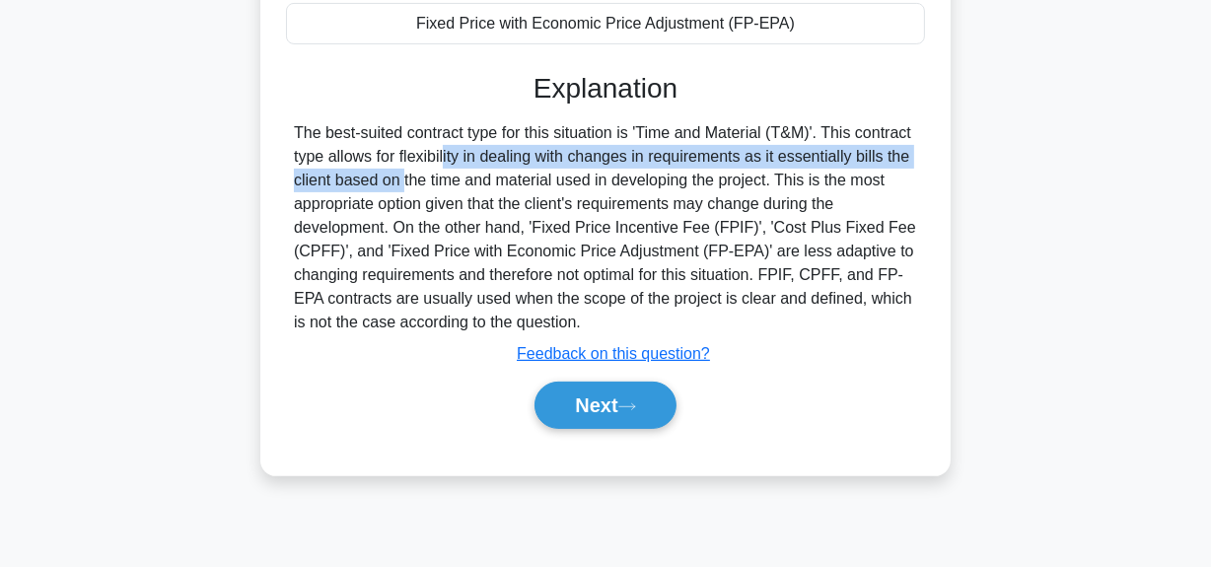
drag, startPoint x: 342, startPoint y: 153, endPoint x: 951, endPoint y: 157, distance: 608.5
click at [951, 157] on div "A software firm is tasked with developing a new application for a client, but t…" at bounding box center [605, 70] width 1124 height 857
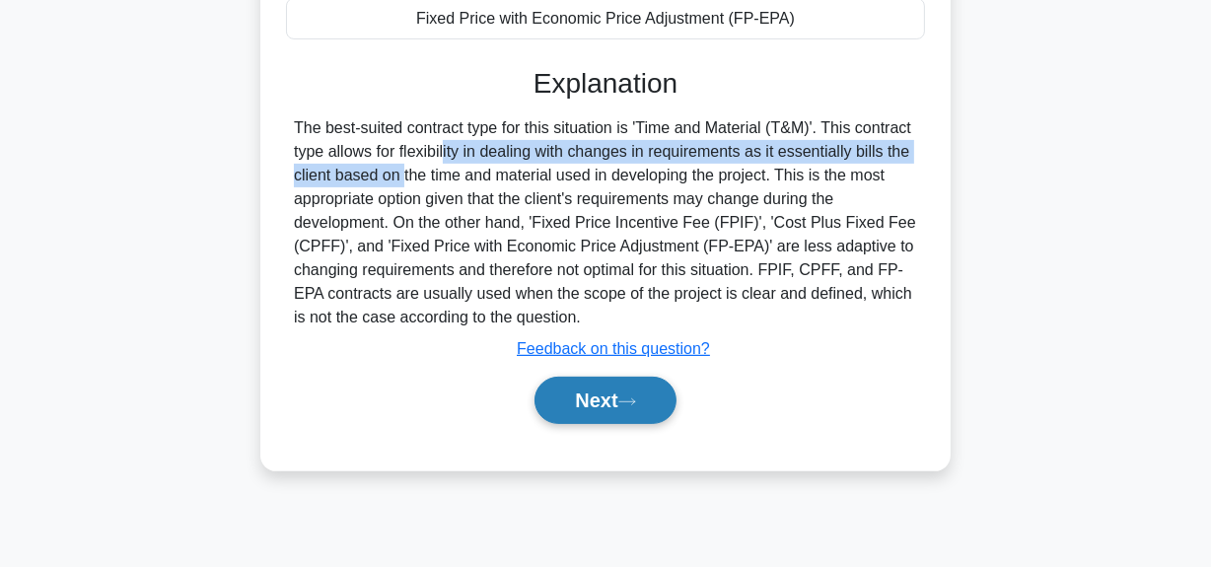
click at [572, 417] on button "Next" at bounding box center [605, 400] width 141 height 47
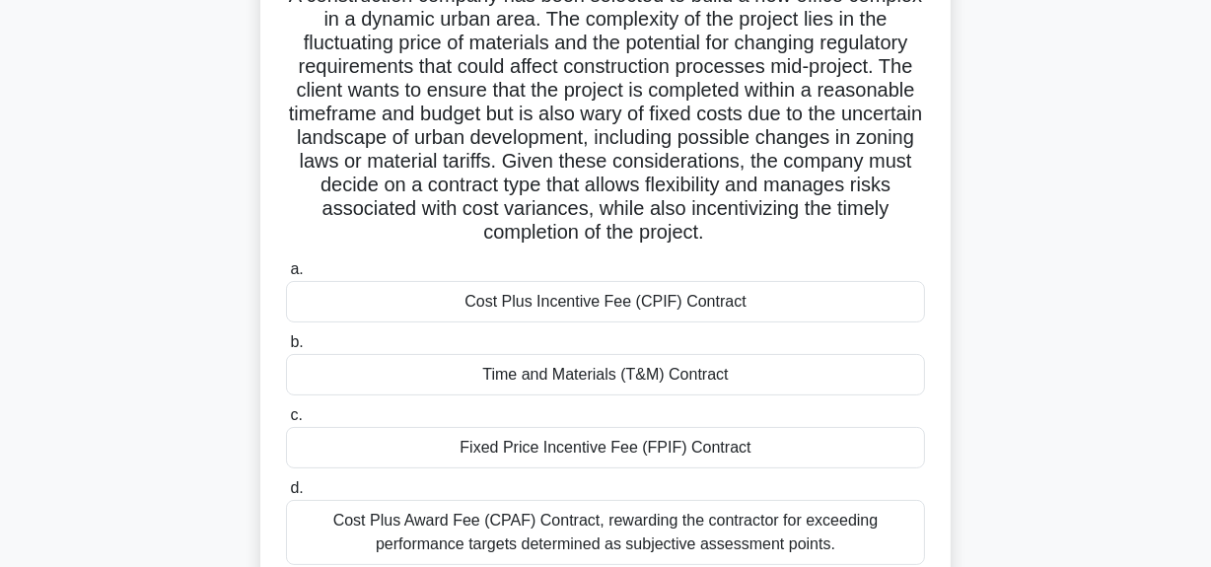
scroll to position [138, 0]
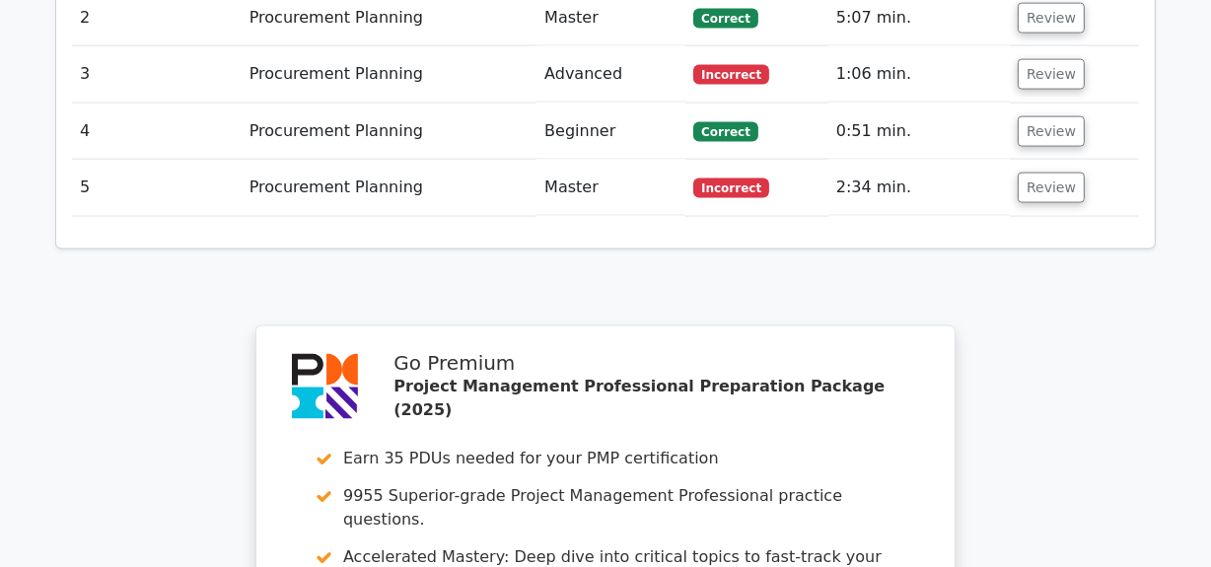
scroll to position [2869, 0]
